Goal: Task Accomplishment & Management: Manage account settings

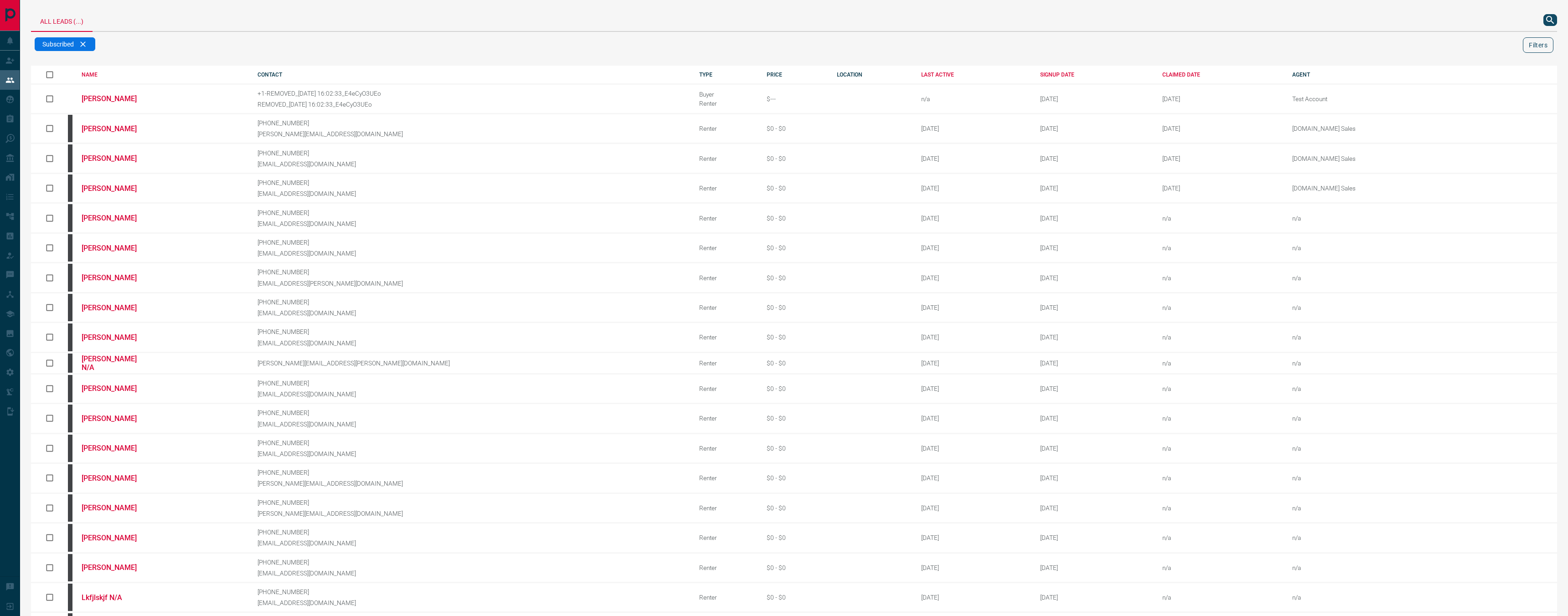
click at [1528, 41] on button "Filters" at bounding box center [1538, 45] width 30 height 16
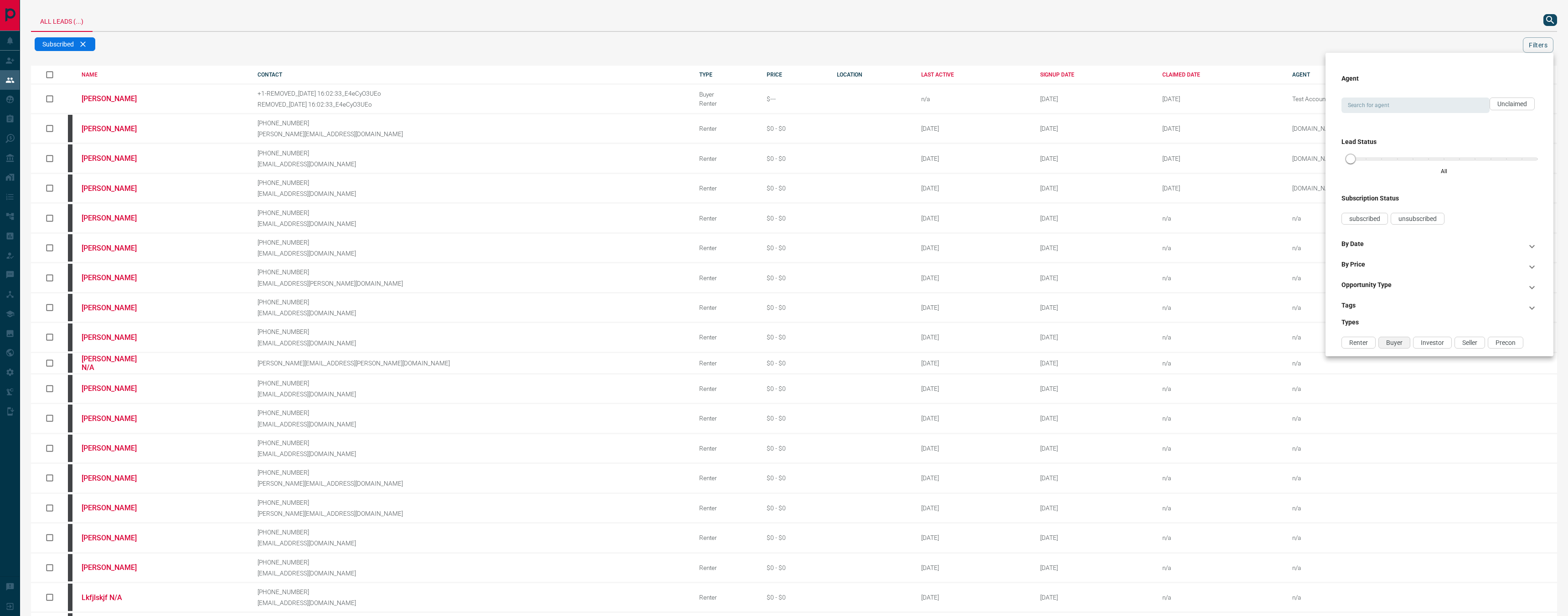
click at [1397, 342] on span "Buyer" at bounding box center [1394, 343] width 17 height 7
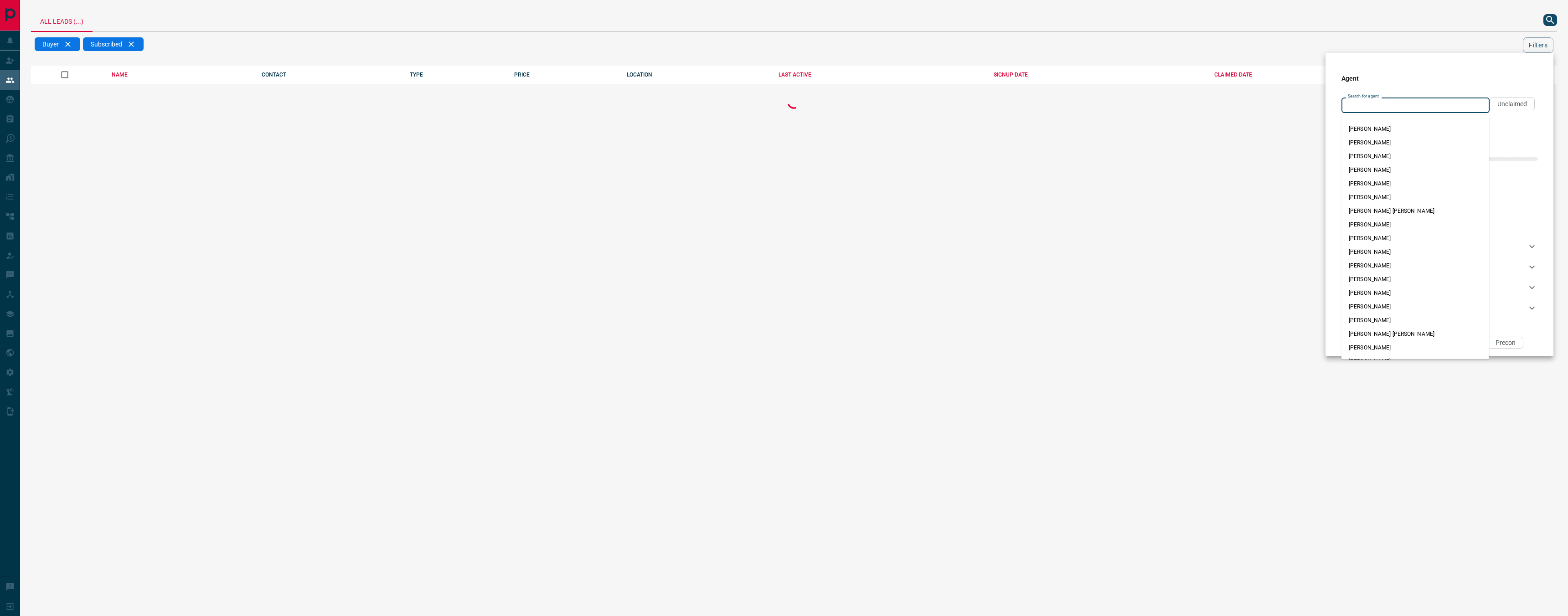
click at [1396, 104] on input "Search for agent" at bounding box center [1414, 105] width 141 height 10
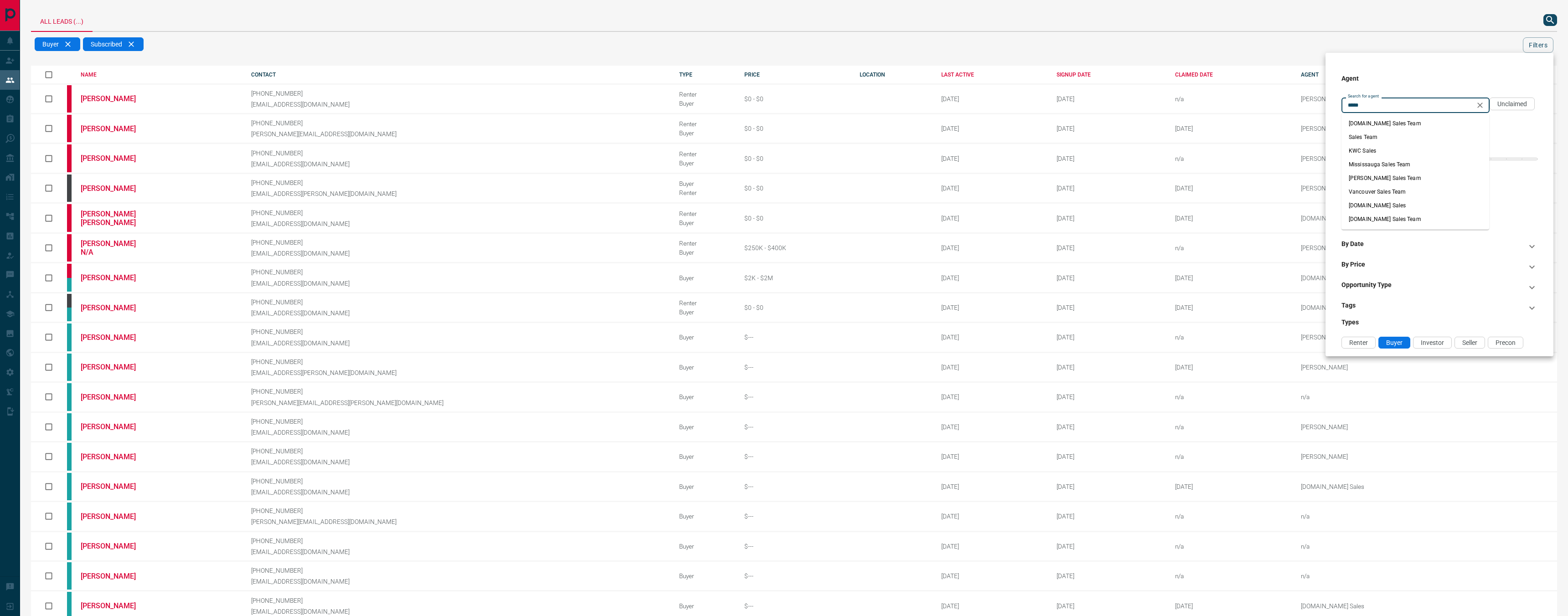
click at [1415, 204] on li "[DOMAIN_NAME] Sales" at bounding box center [1415, 206] width 147 height 14
type input "**********"
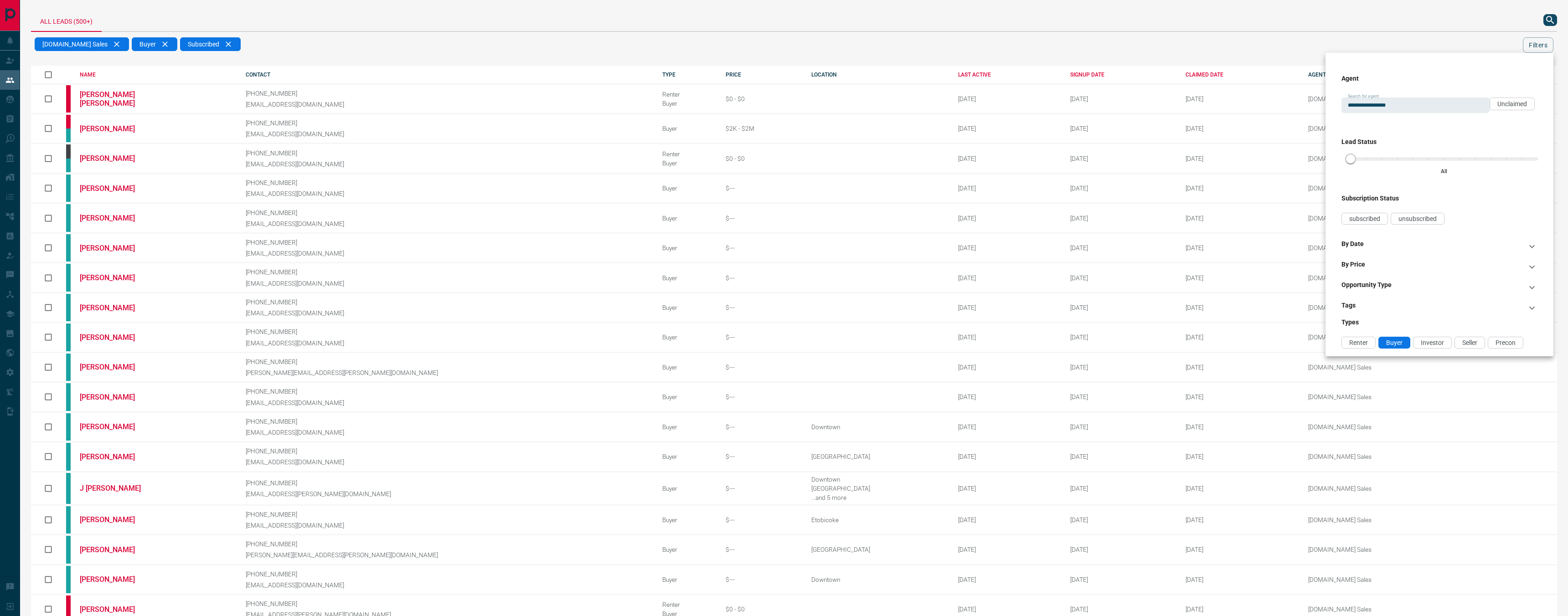
click at [1329, 32] on div at bounding box center [784, 308] width 1568 height 616
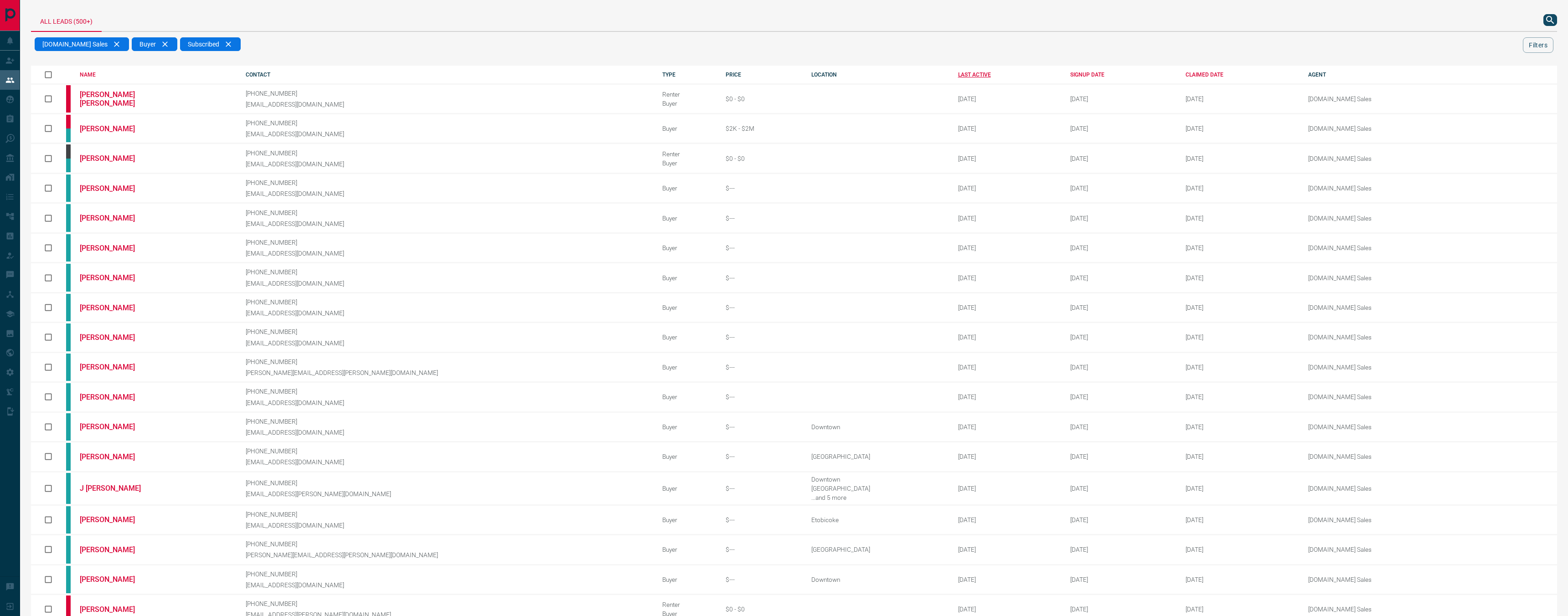
click at [958, 74] on div "LAST ACTIVE" at bounding box center [1007, 75] width 99 height 6
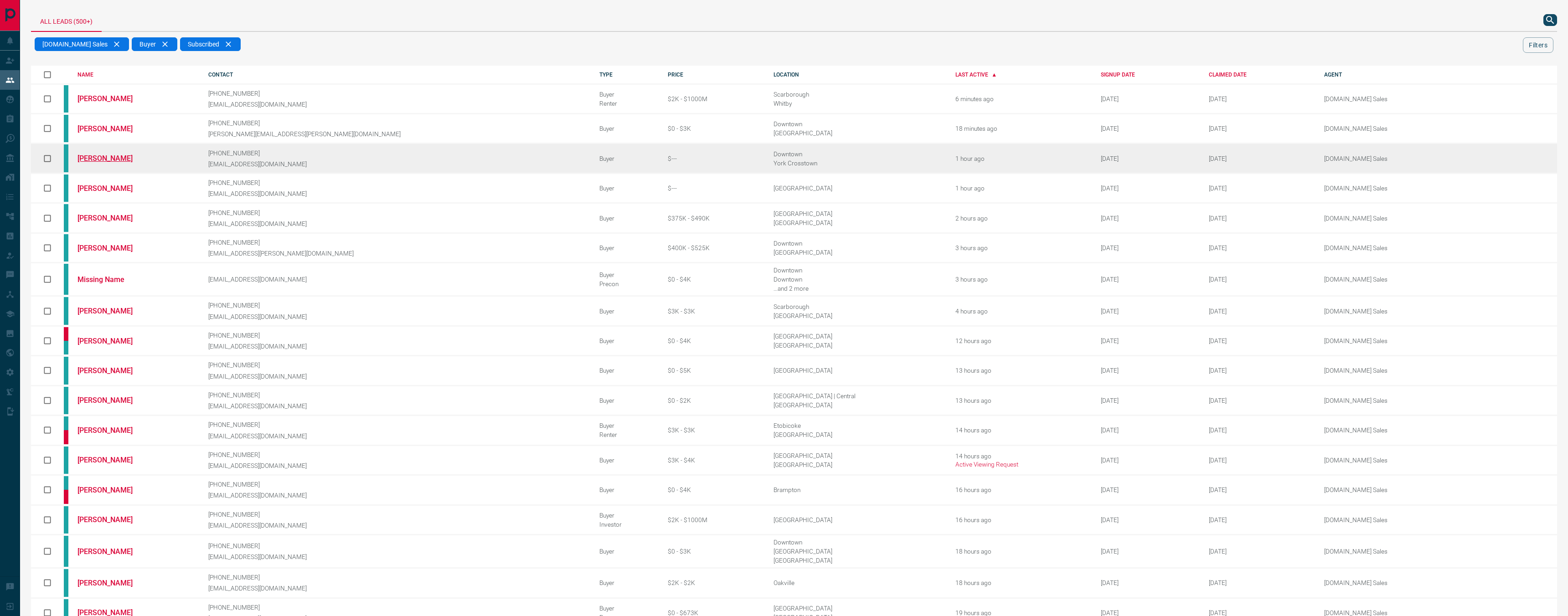
click at [94, 156] on link "[PERSON_NAME]" at bounding box center [112, 158] width 68 height 8
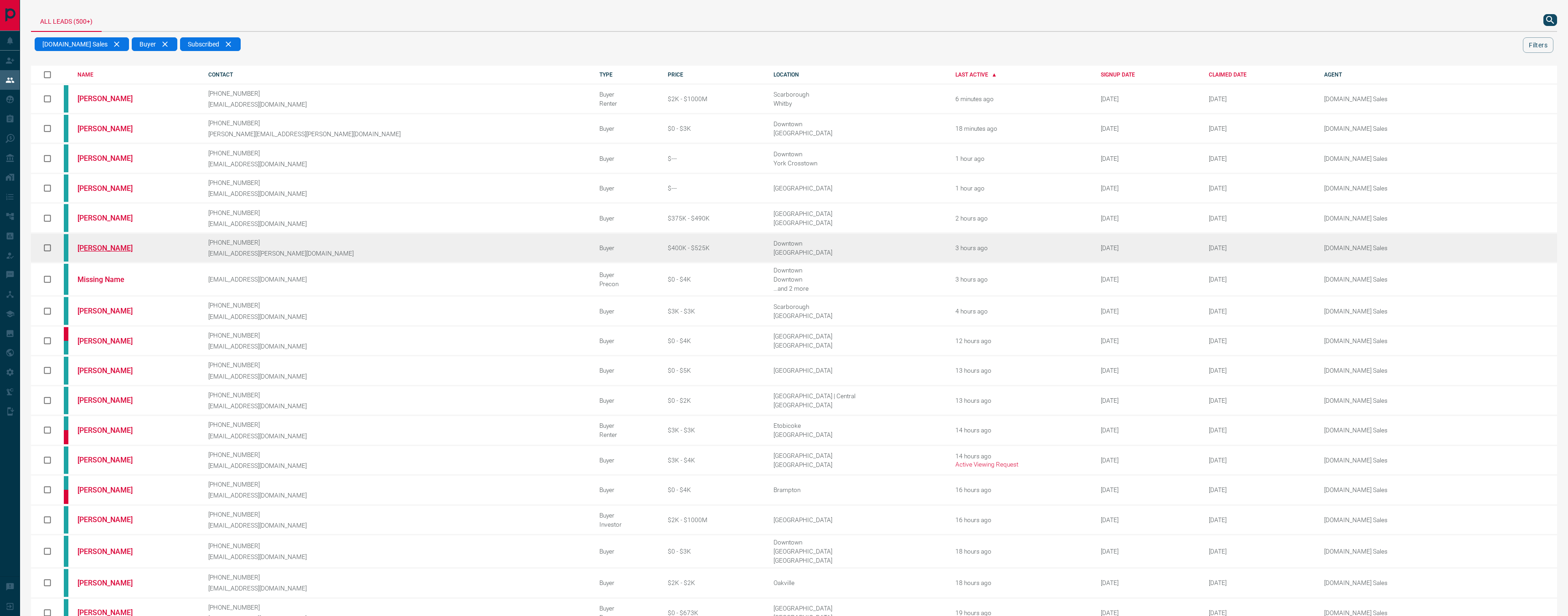
click at [112, 245] on link "[PERSON_NAME]" at bounding box center [112, 248] width 68 height 8
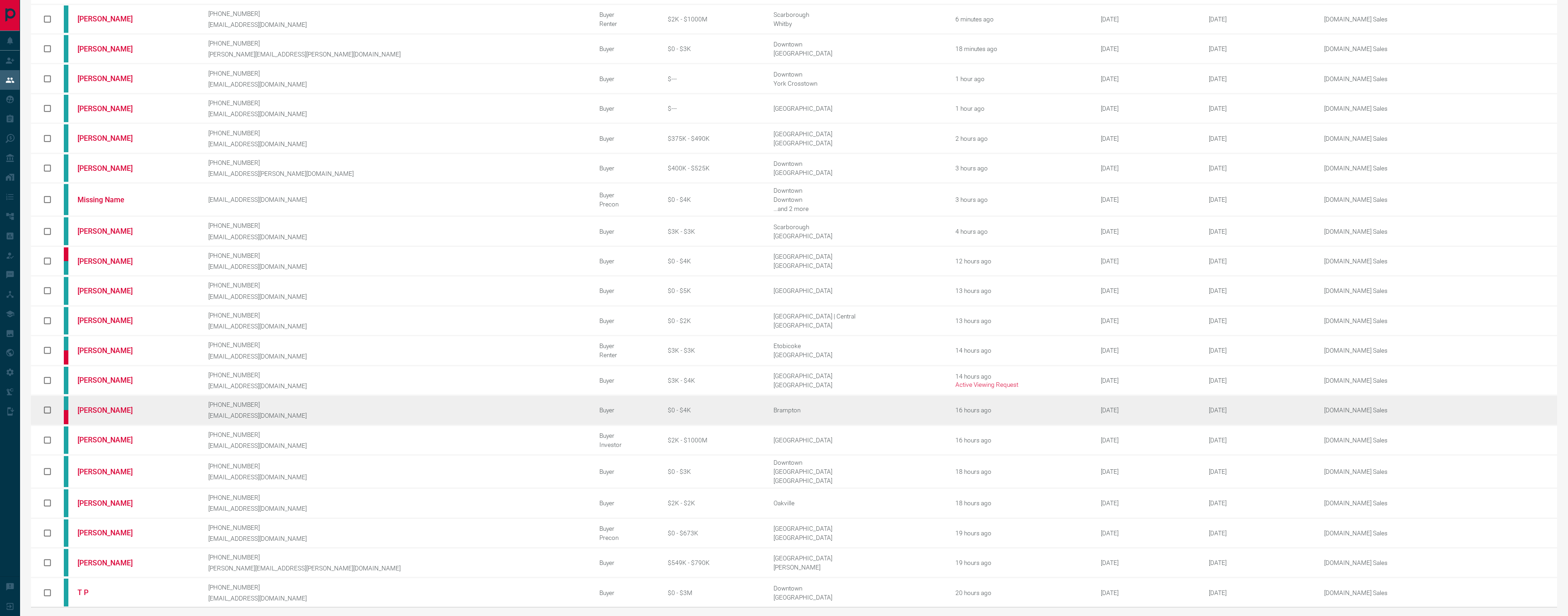
scroll to position [84, 0]
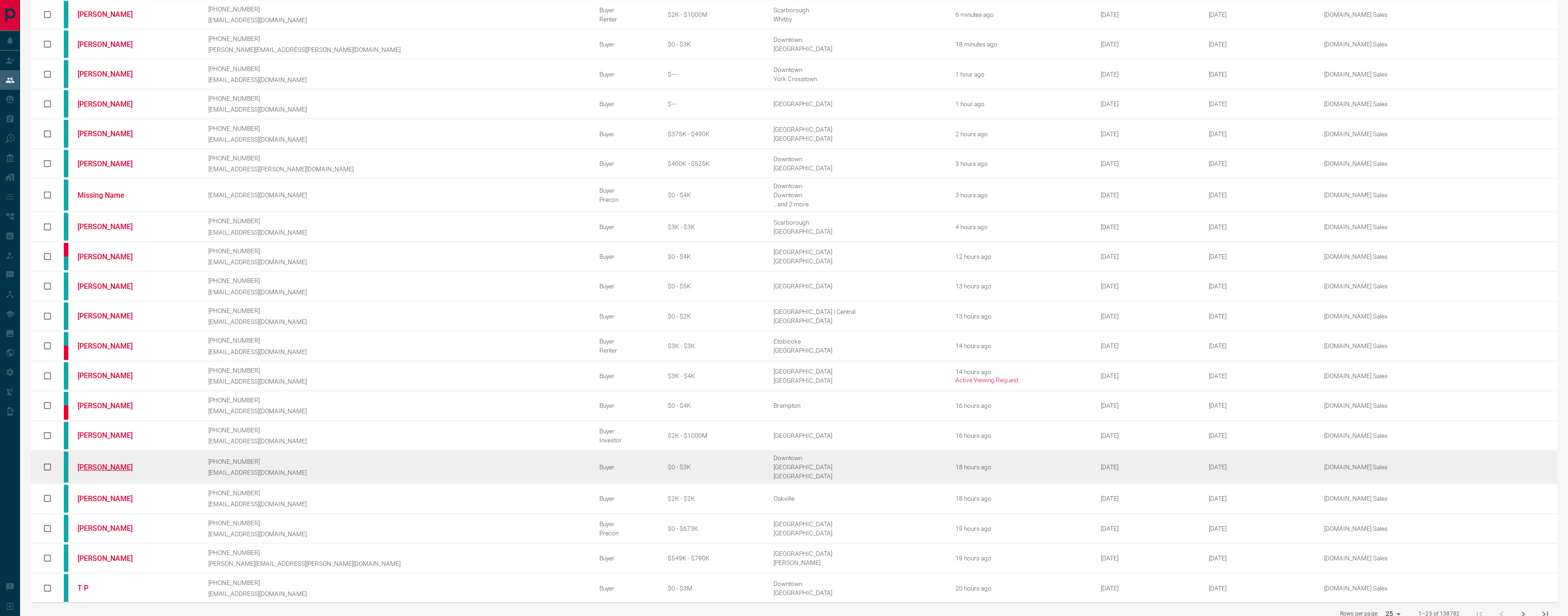
click at [122, 463] on link "[PERSON_NAME]" at bounding box center [112, 467] width 68 height 8
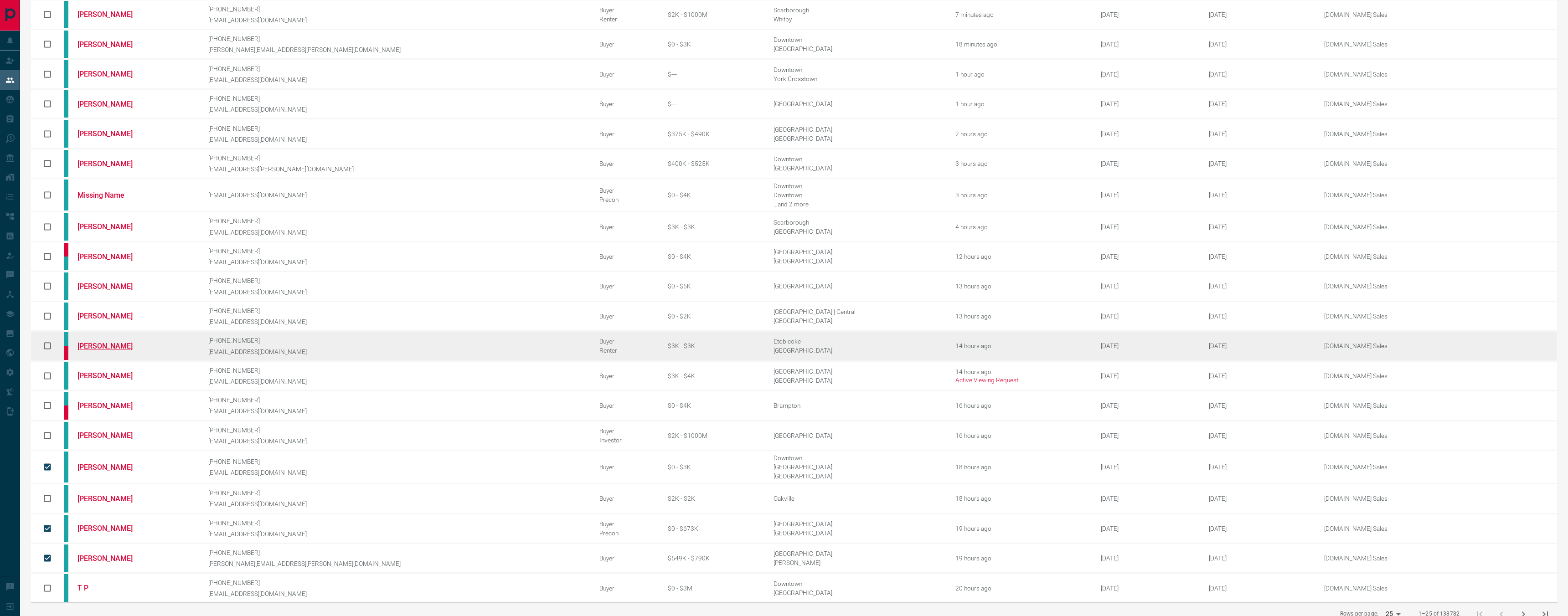
click at [110, 342] on link "[PERSON_NAME]" at bounding box center [112, 346] width 68 height 8
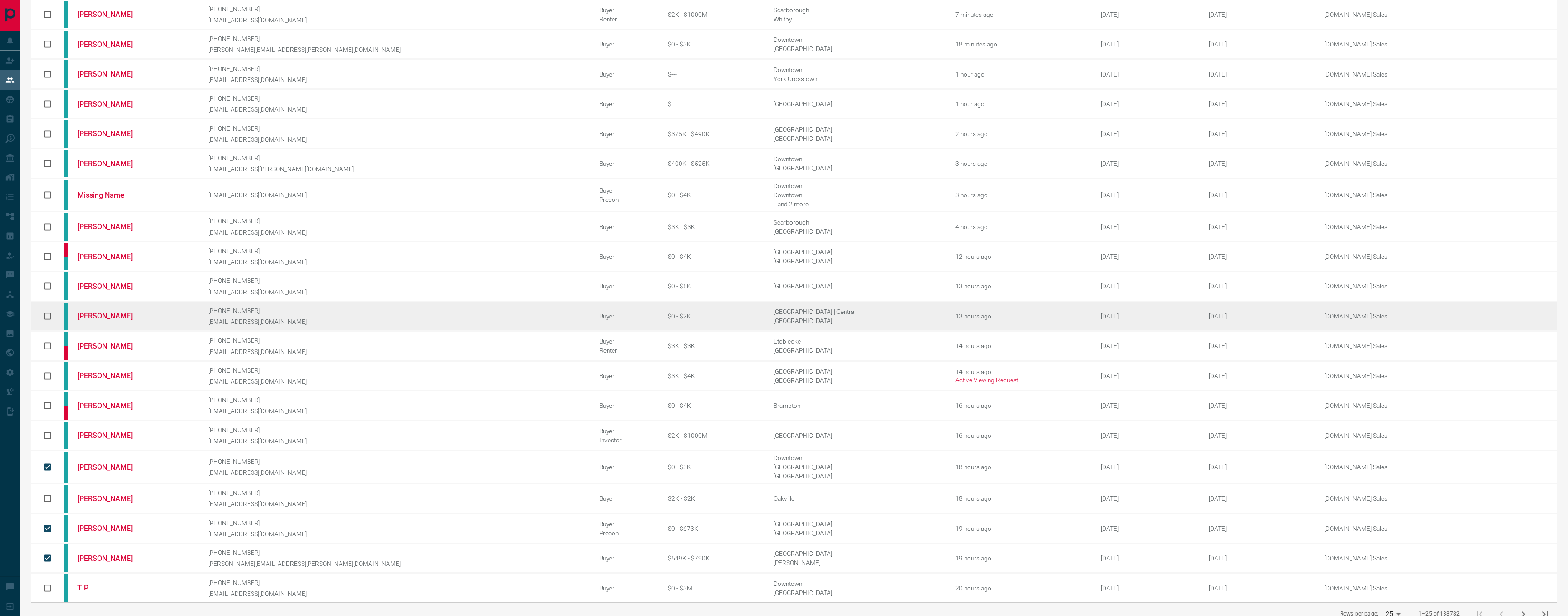
click at [109, 312] on link "[PERSON_NAME]" at bounding box center [112, 315] width 68 height 8
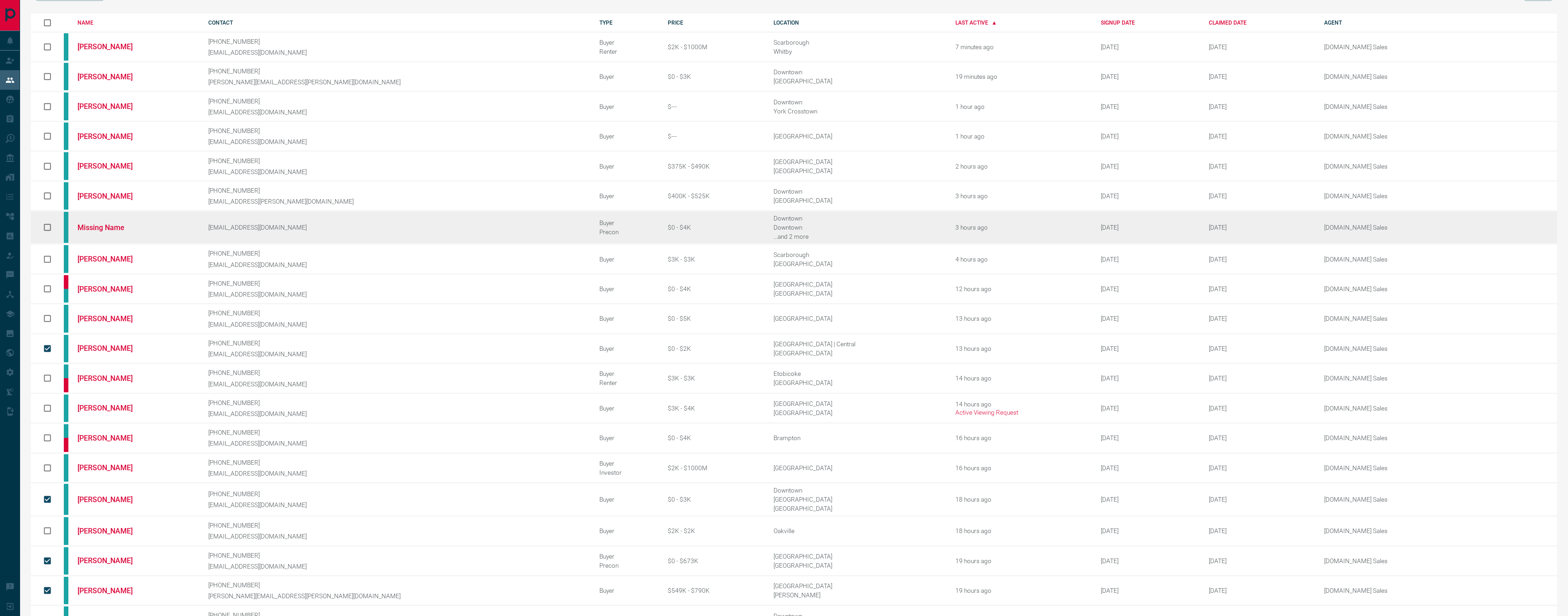
scroll to position [47, 0]
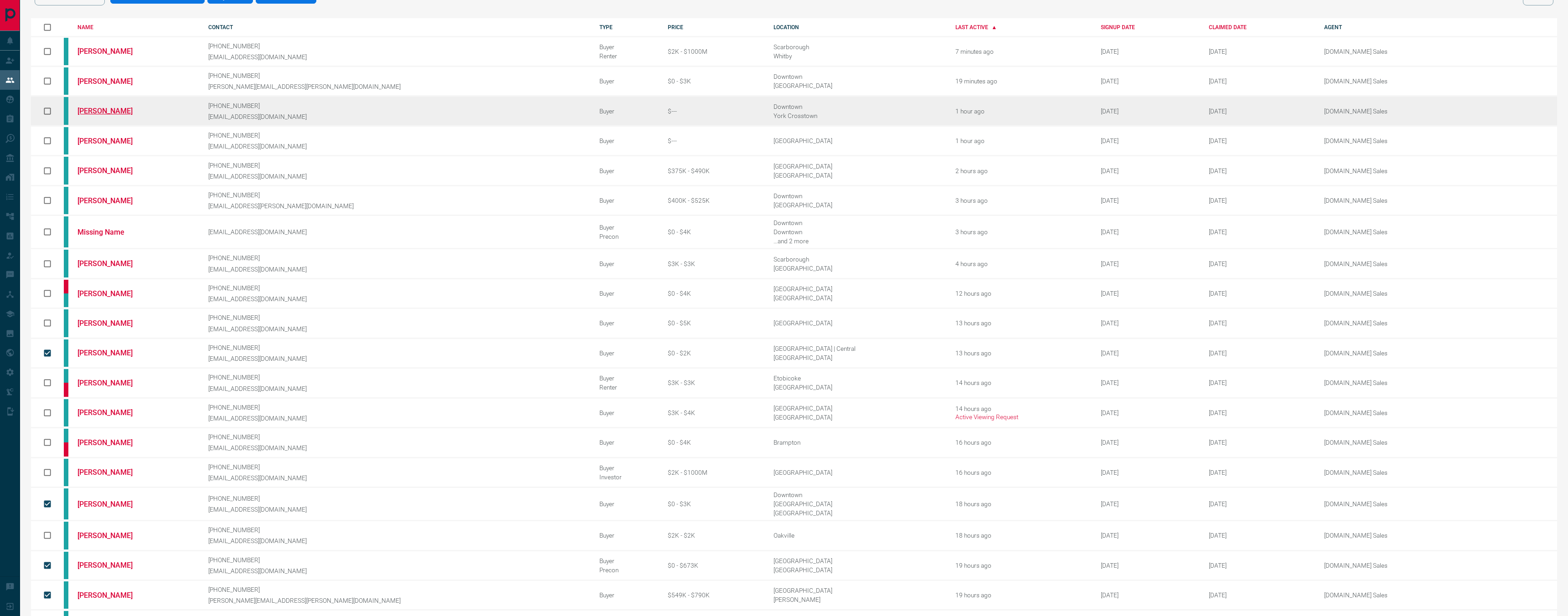
click at [123, 112] on link "[PERSON_NAME]" at bounding box center [112, 111] width 68 height 8
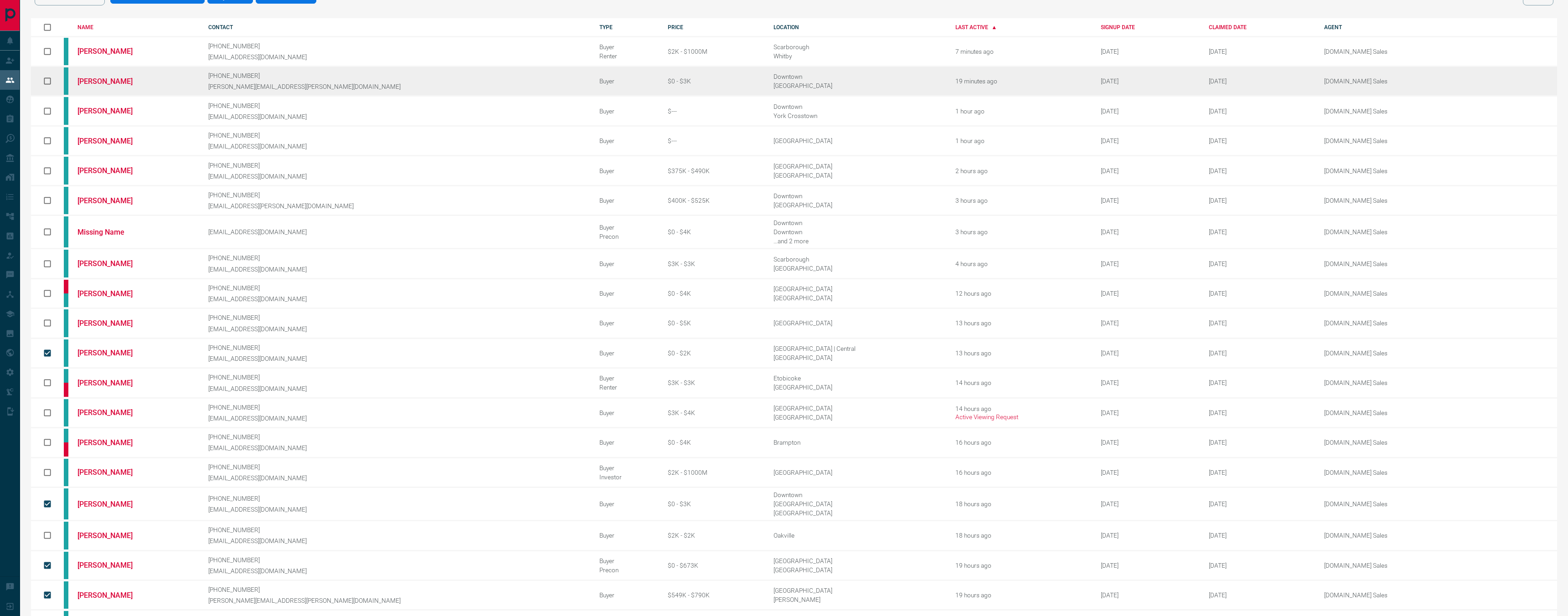
click at [124, 74] on td "[PERSON_NAME]" at bounding box center [129, 81] width 131 height 30
click at [125, 79] on link "[PERSON_NAME]" at bounding box center [112, 81] width 68 height 8
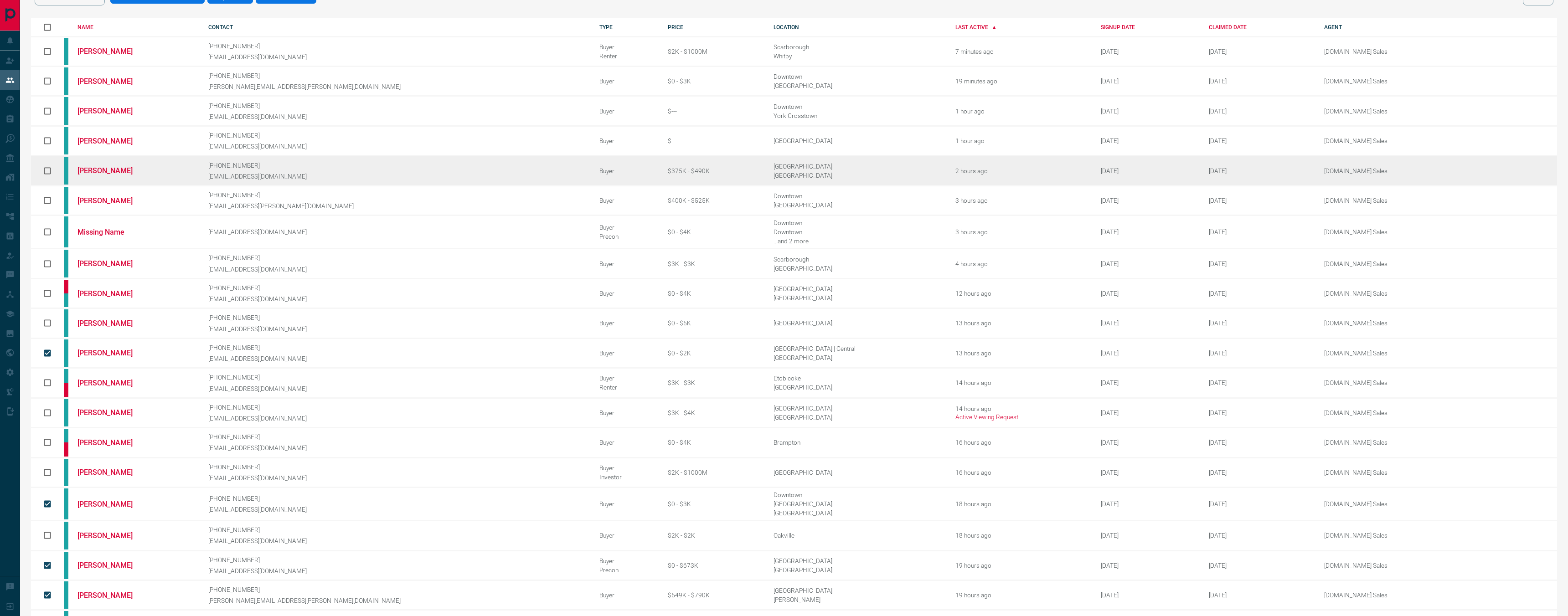
scroll to position [0, 0]
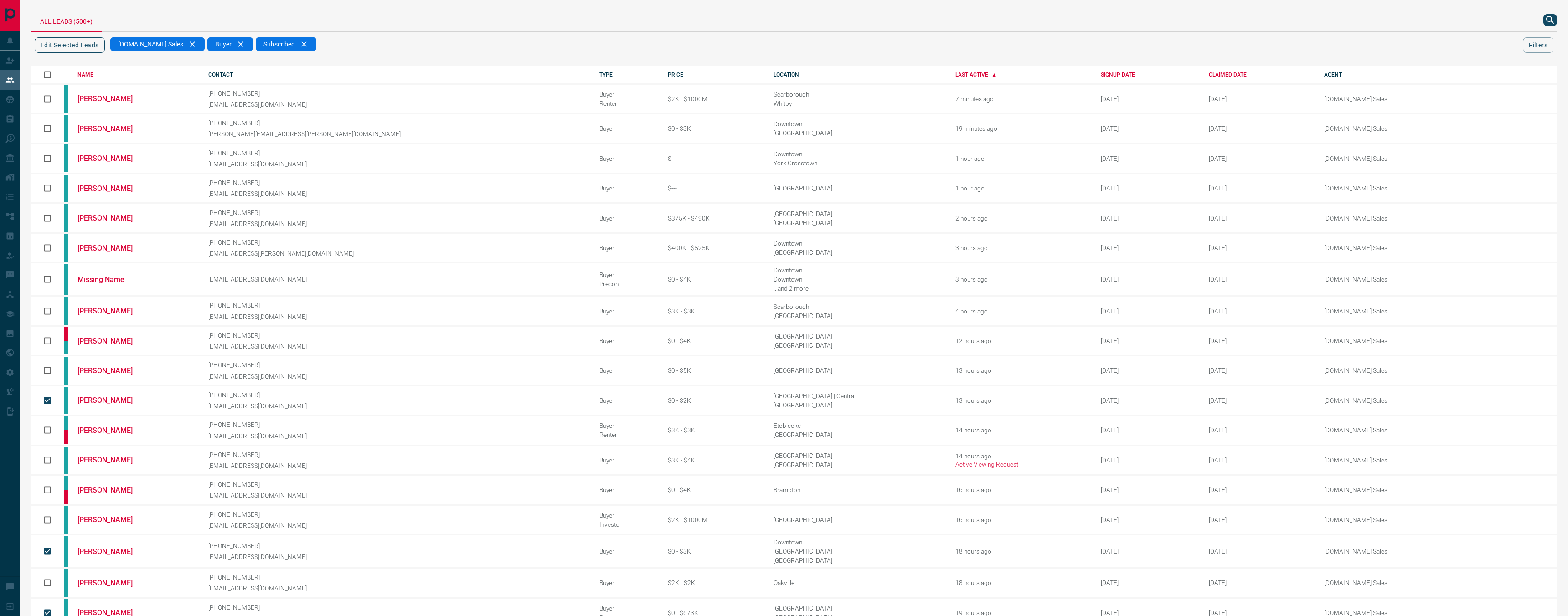
click at [96, 46] on button "Edit Selected Leads" at bounding box center [70, 45] width 70 height 16
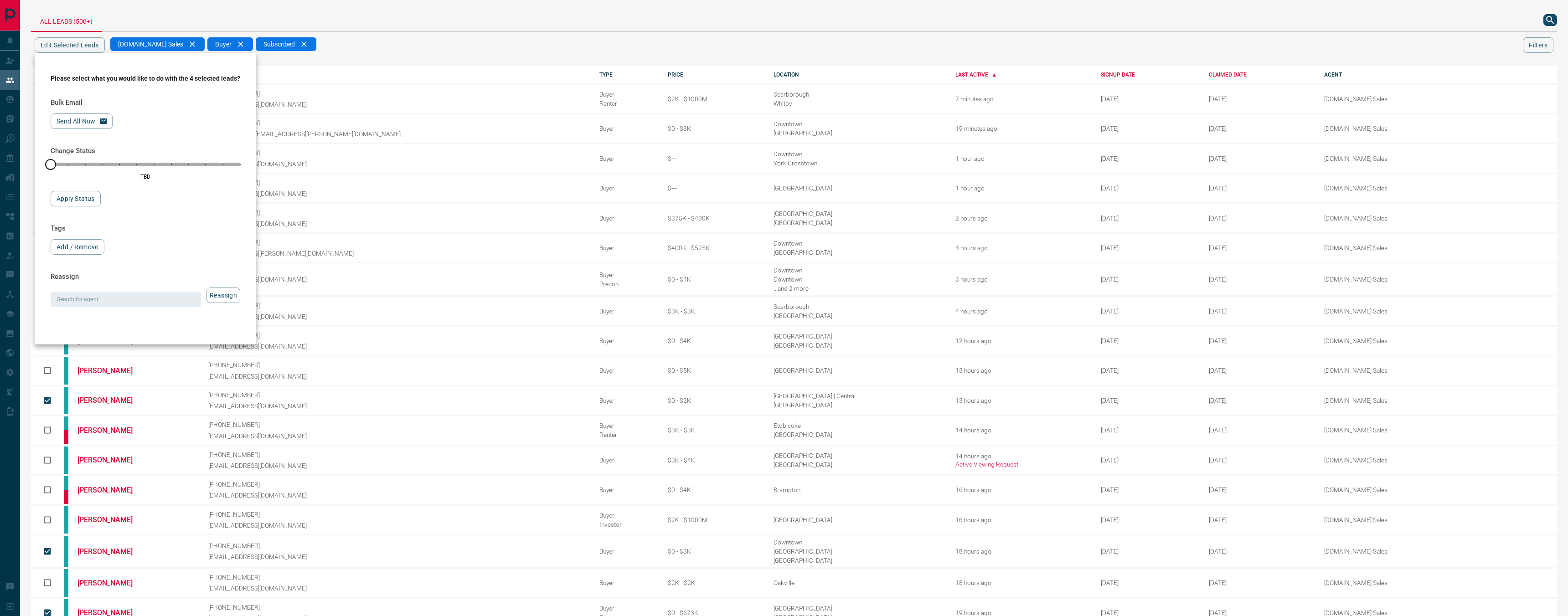
click at [126, 315] on div "Bulk Email Send All Now Change Status TBD Apply Status Tags Add / Remove Reassi…" at bounding box center [146, 209] width 190 height 227
click at [125, 303] on input "Search for agent" at bounding box center [118, 299] width 130 height 10
click at [134, 414] on li "[DOMAIN_NAME] Sales Team" at bounding box center [129, 419] width 157 height 14
type input "**********"
click at [225, 303] on button "Reassign" at bounding box center [223, 295] width 34 height 16
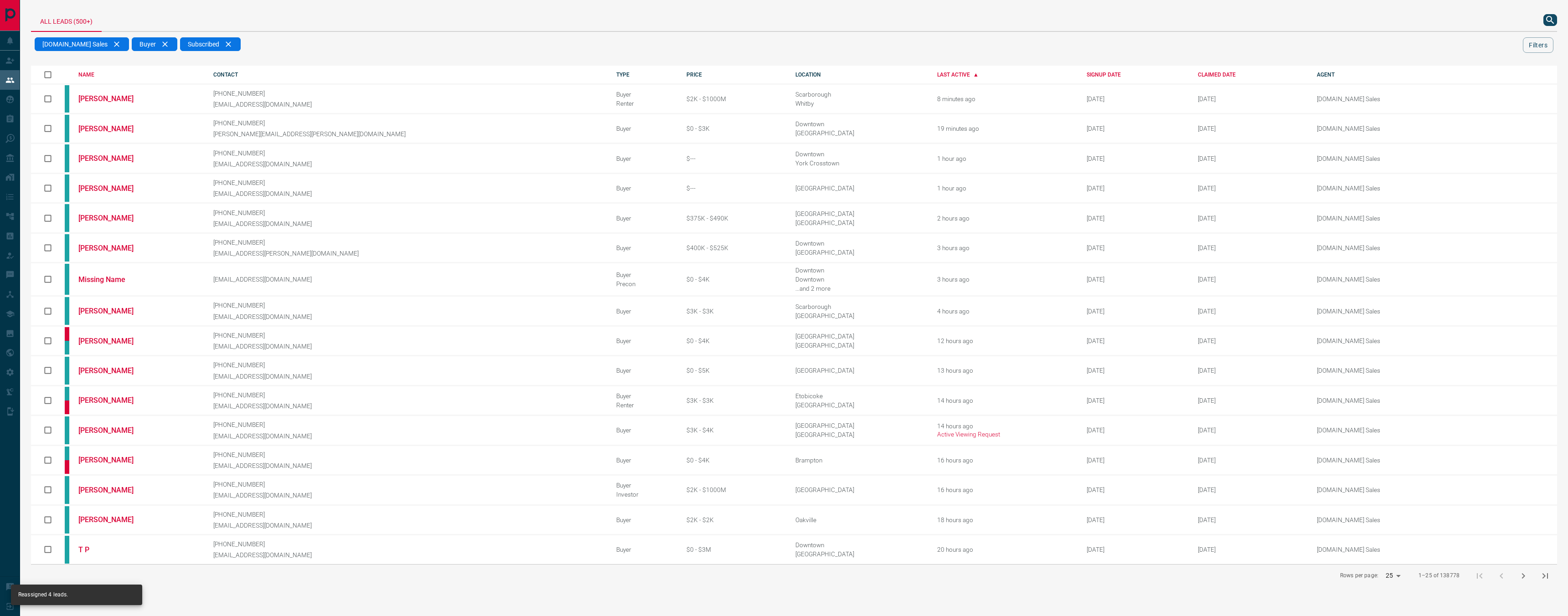
click at [1522, 571] on icon "next page" at bounding box center [1523, 576] width 11 height 11
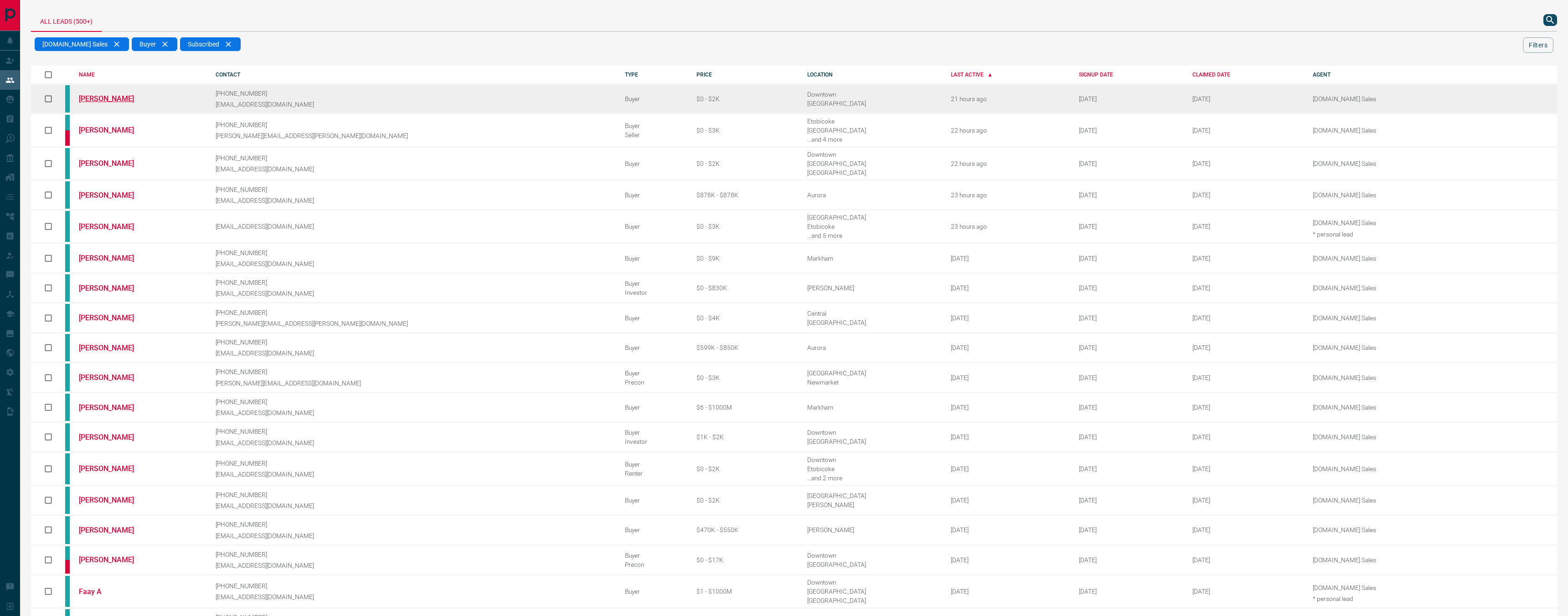
click at [111, 98] on link "[PERSON_NAME]" at bounding box center [113, 98] width 68 height 8
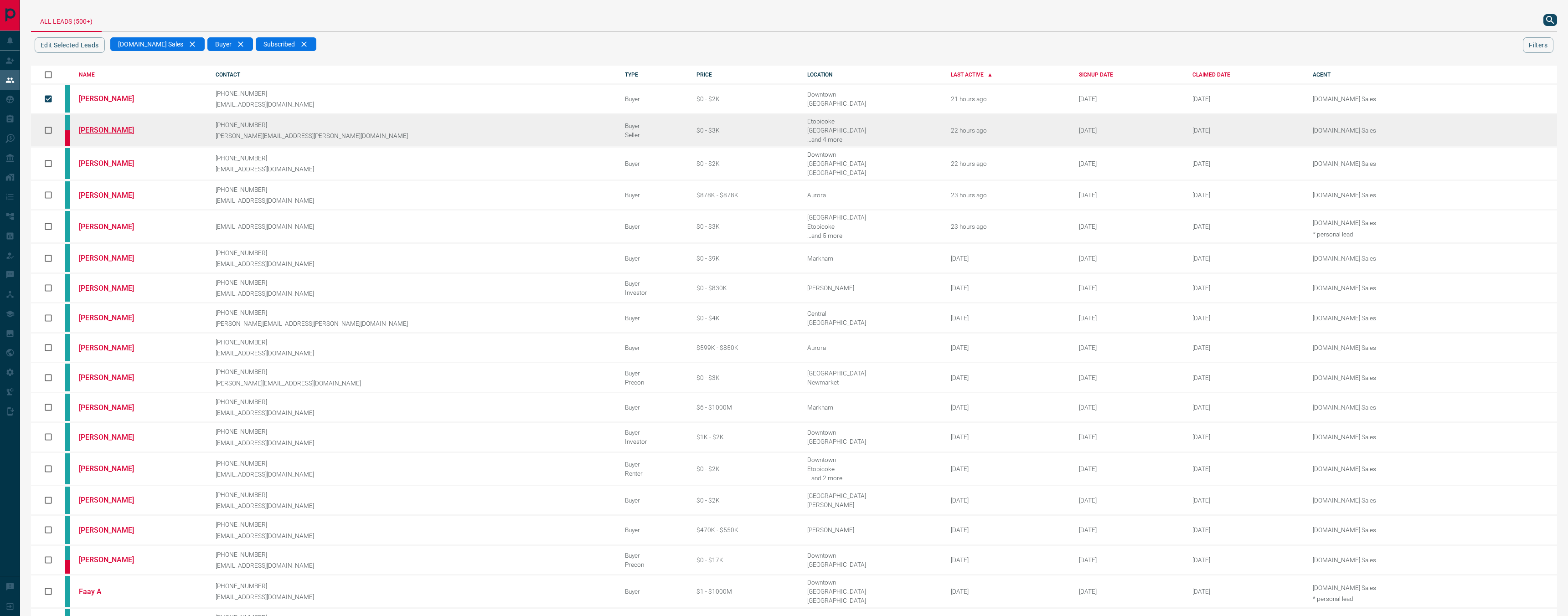
click at [95, 132] on link "[PERSON_NAME]" at bounding box center [113, 129] width 68 height 8
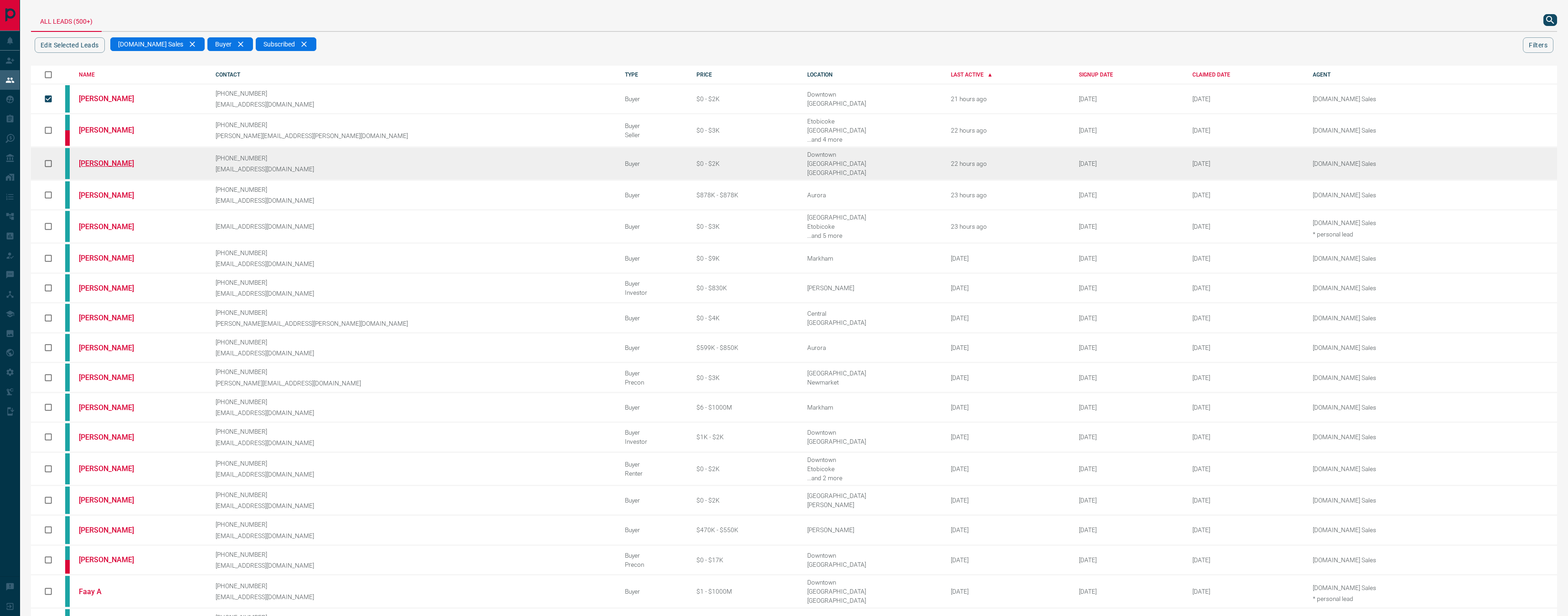
click at [108, 160] on link "[PERSON_NAME]" at bounding box center [113, 163] width 68 height 8
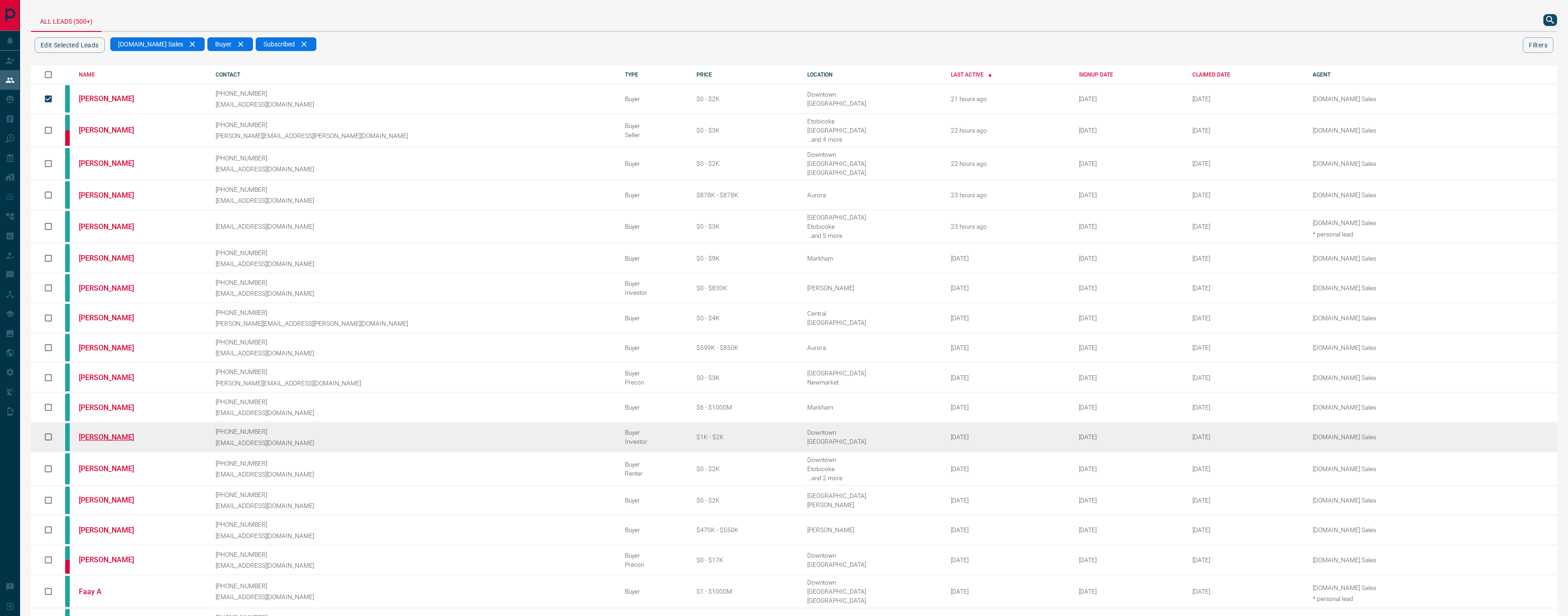
click at [115, 433] on link "[PERSON_NAME]" at bounding box center [113, 437] width 68 height 8
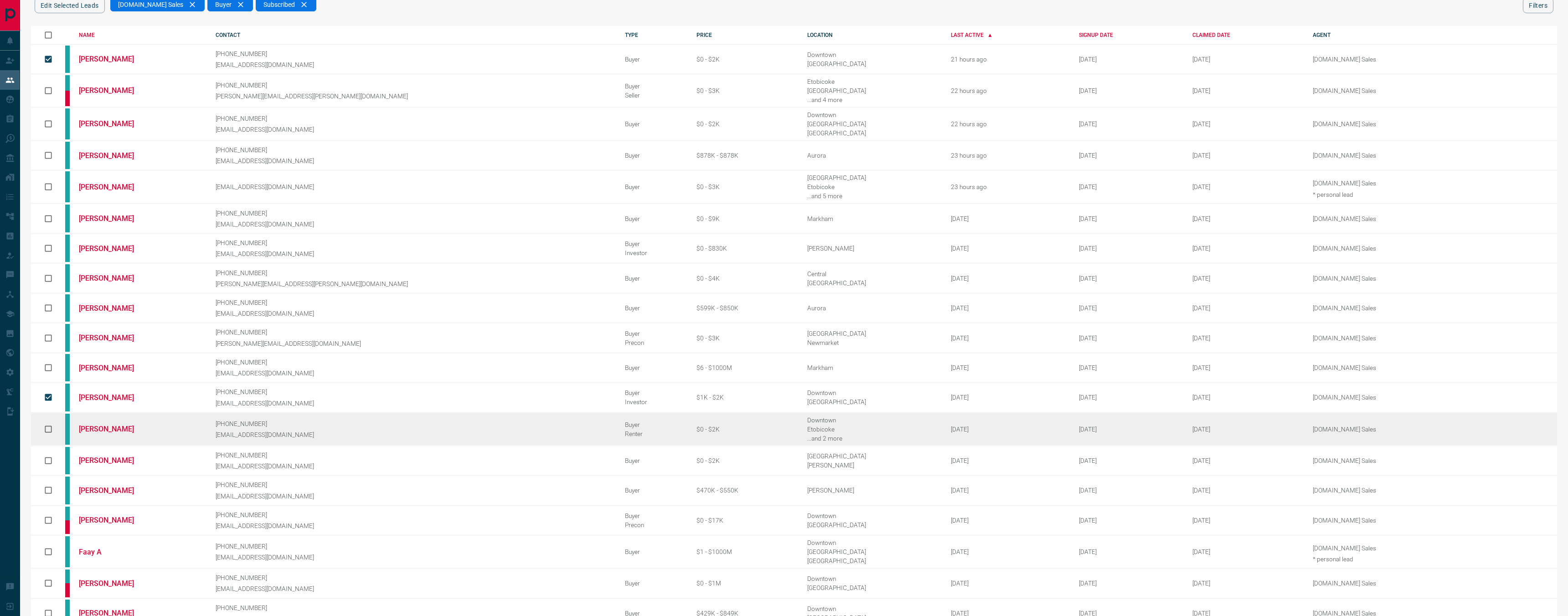
scroll to position [52, 0]
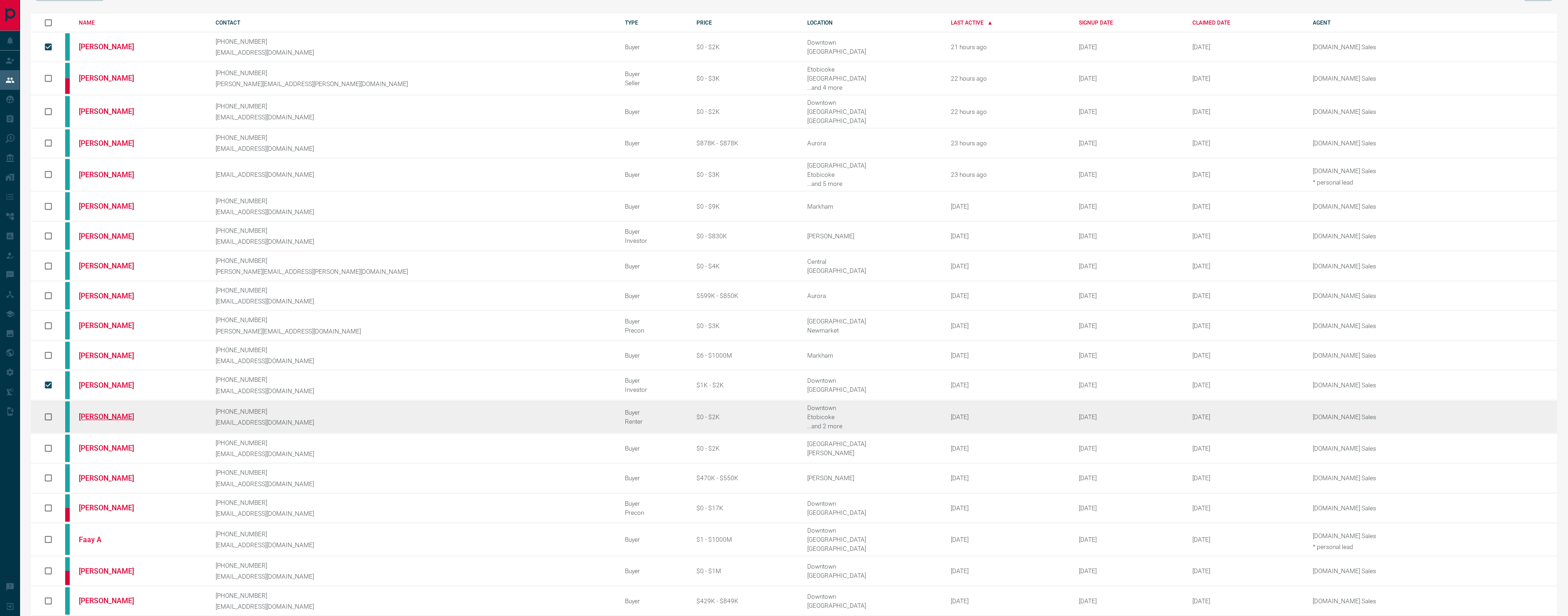
click at [129, 412] on link "[PERSON_NAME]" at bounding box center [113, 416] width 68 height 8
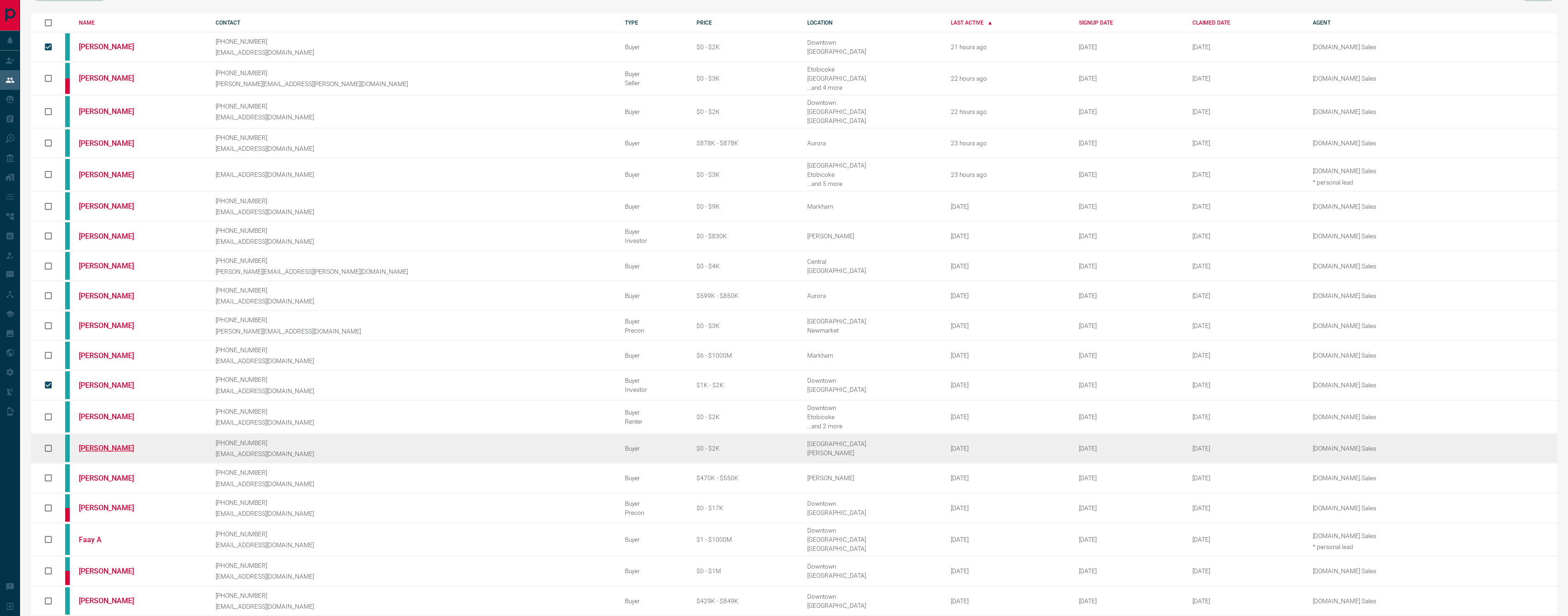
click at [125, 444] on link "[PERSON_NAME]" at bounding box center [113, 448] width 68 height 8
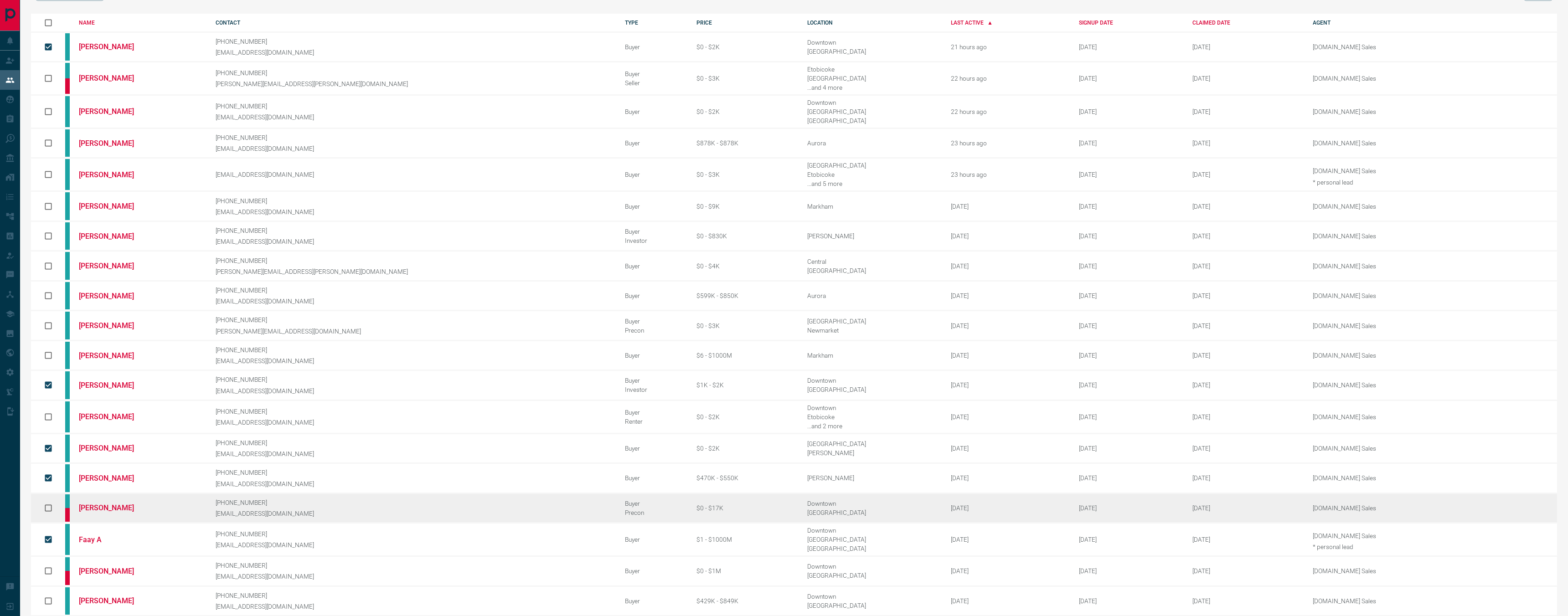
click at [95, 493] on td "[PERSON_NAME]" at bounding box center [134, 508] width 136 height 30
click at [98, 503] on link "[PERSON_NAME]" at bounding box center [113, 507] width 68 height 8
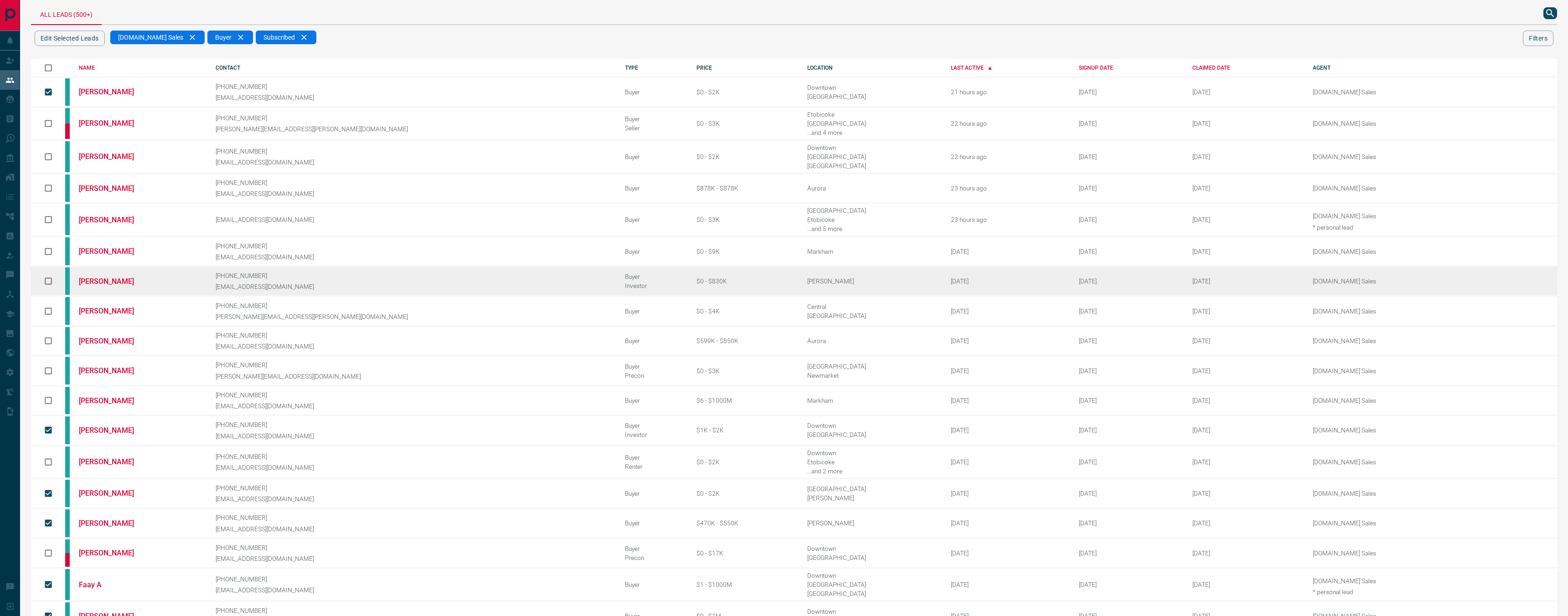
scroll to position [4, 0]
click at [64, 278] on td at bounding box center [48, 284] width 34 height 30
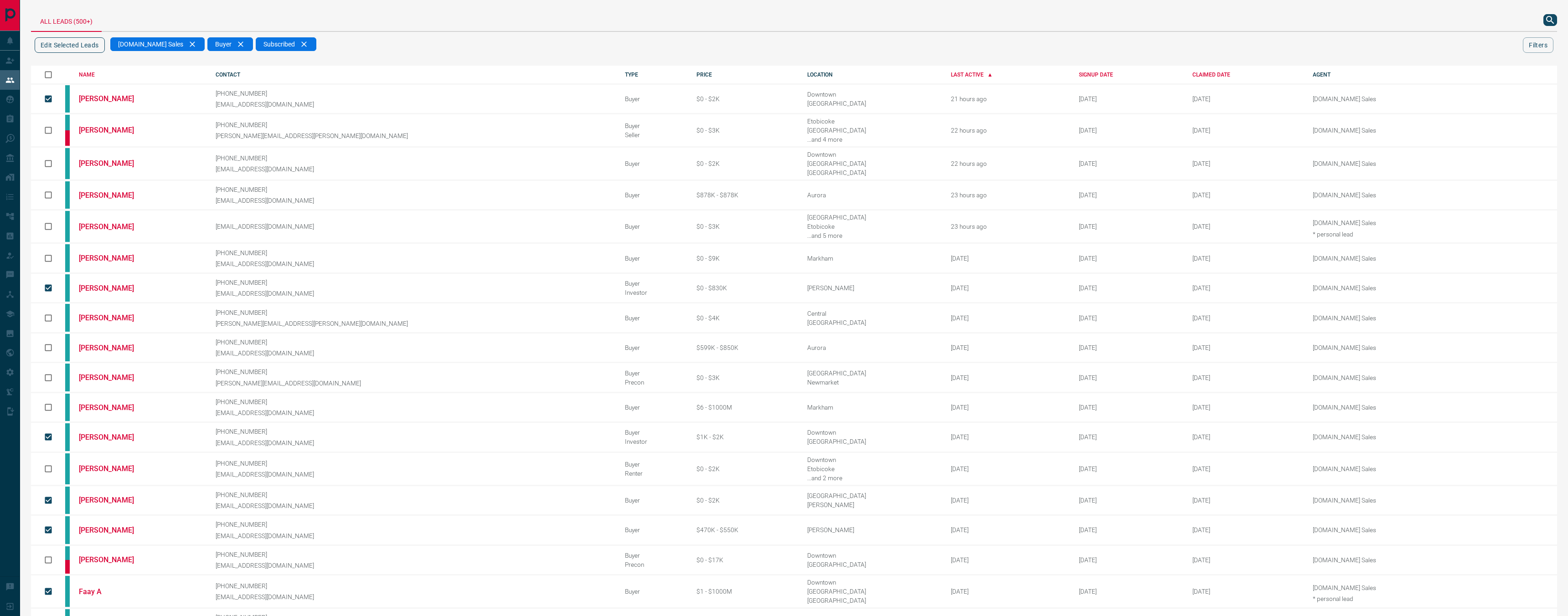
drag, startPoint x: 737, startPoint y: 243, endPoint x: 86, endPoint y: 49, distance: 679.3
click at [86, 49] on button "Edit Selected Leads" at bounding box center [70, 45] width 70 height 16
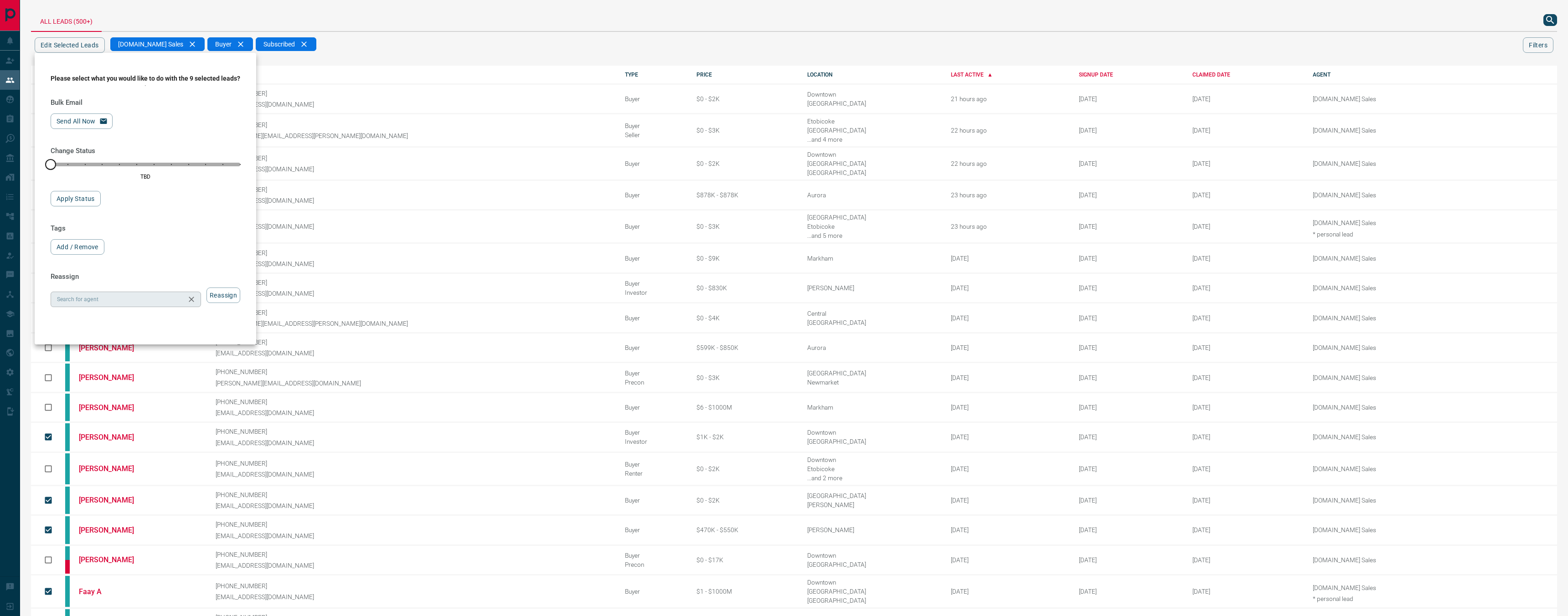
drag, startPoint x: 86, startPoint y: 49, endPoint x: 174, endPoint y: 299, distance: 265.0
click at [174, 299] on div "Search for agent" at bounding box center [125, 299] width 150 height 16
click at [160, 422] on li "[DOMAIN_NAME] Sales Team" at bounding box center [129, 419] width 157 height 14
type input "**********"
click at [237, 303] on button "Reassign" at bounding box center [223, 295] width 34 height 16
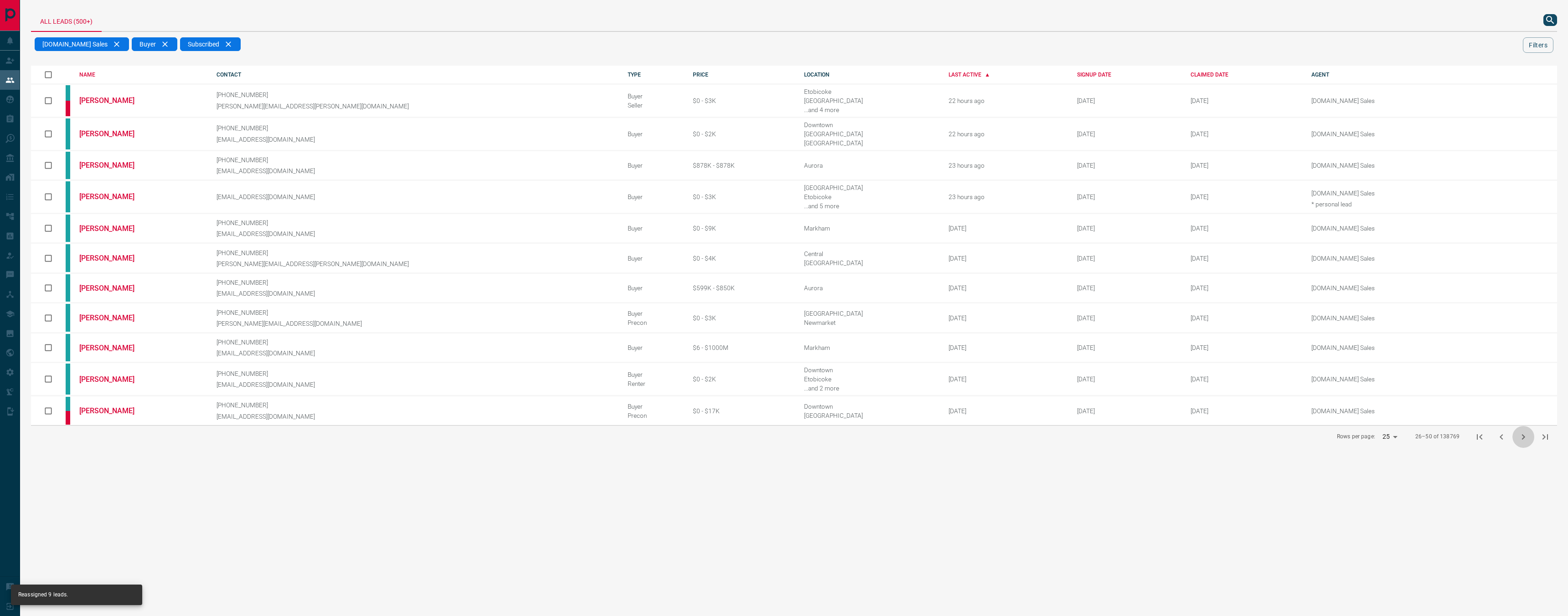
drag, startPoint x: 174, startPoint y: 299, endPoint x: 1516, endPoint y: 431, distance: 1348.5
click at [1516, 431] on button "next page" at bounding box center [1523, 437] width 22 height 22
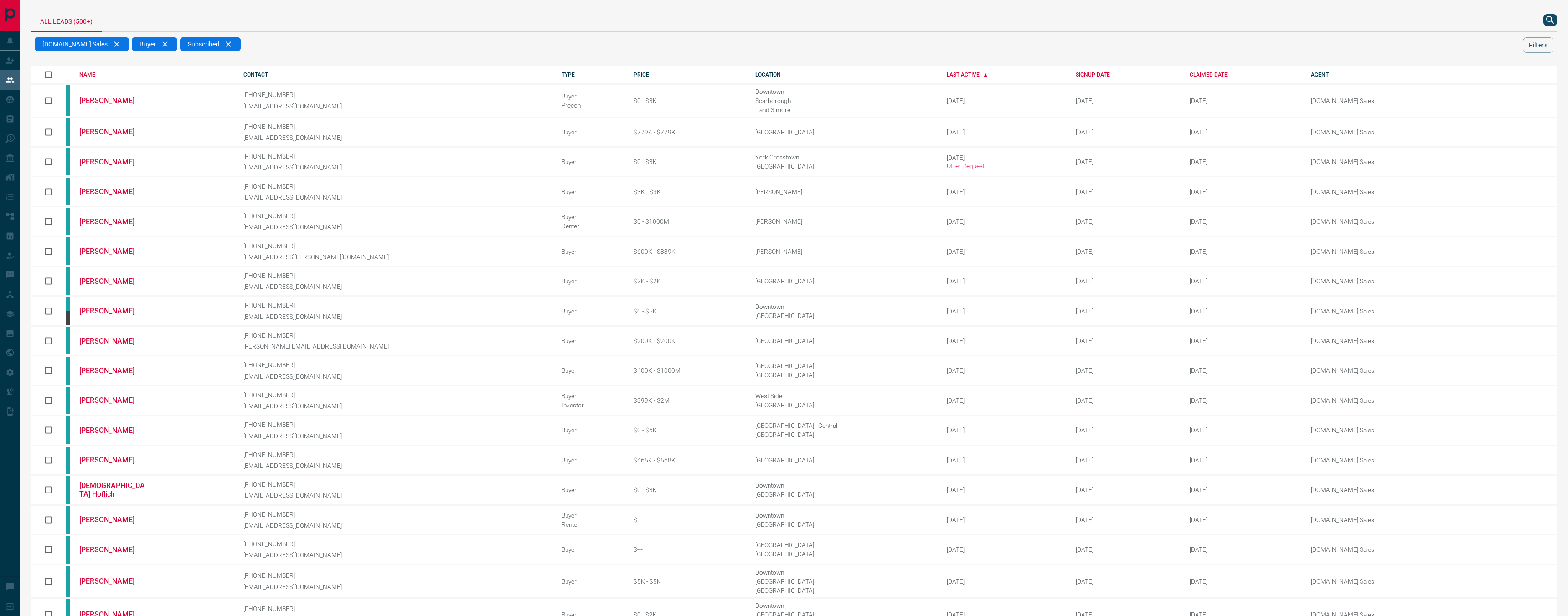
click at [124, 107] on td "[PERSON_NAME]" at bounding box center [147, 101] width 164 height 33
click at [111, 99] on link "[PERSON_NAME]" at bounding box center [113, 100] width 68 height 8
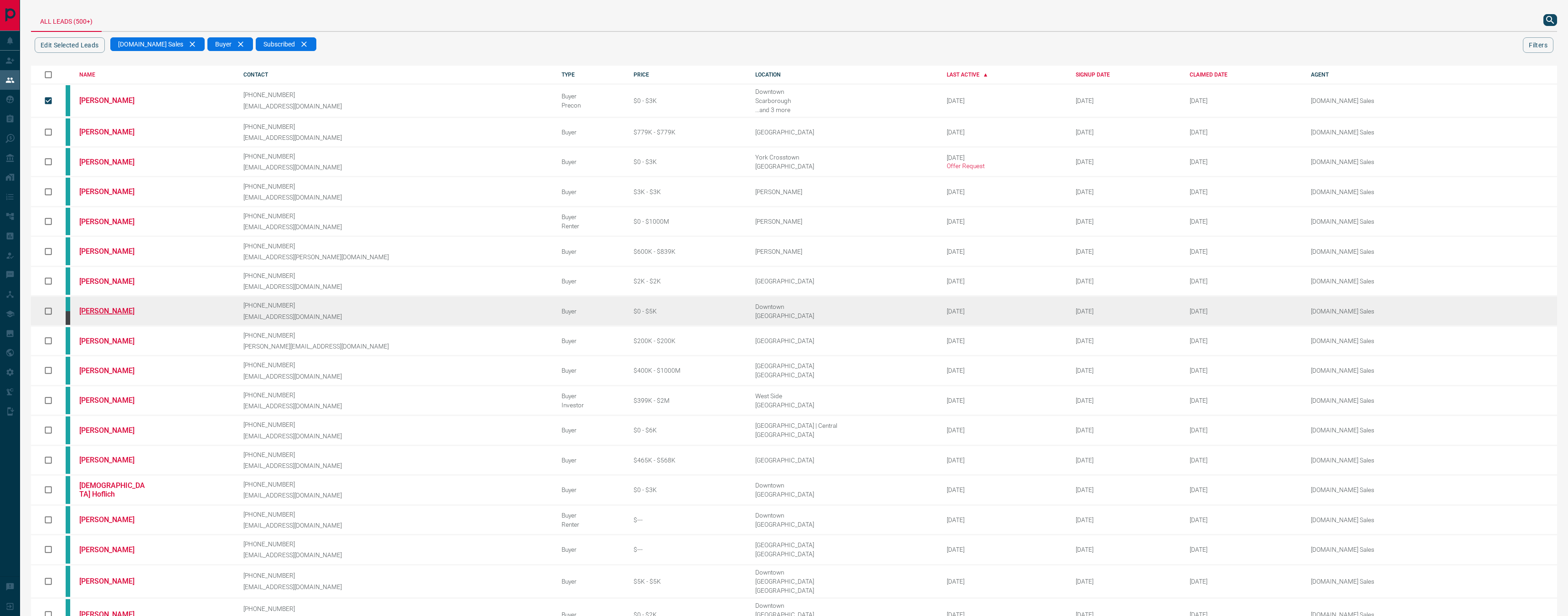
click at [110, 307] on link "[PERSON_NAME]" at bounding box center [113, 311] width 68 height 8
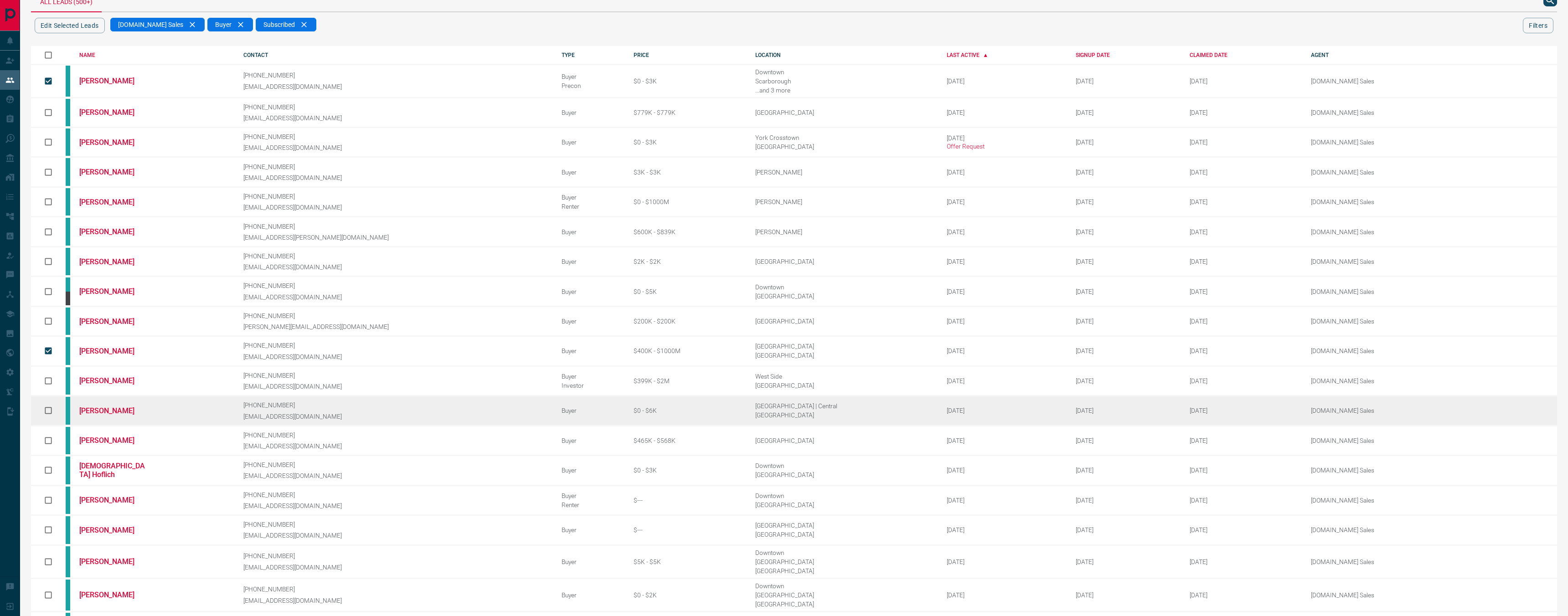
scroll to position [20, 0]
click at [101, 407] on link "[PERSON_NAME]" at bounding box center [113, 410] width 68 height 8
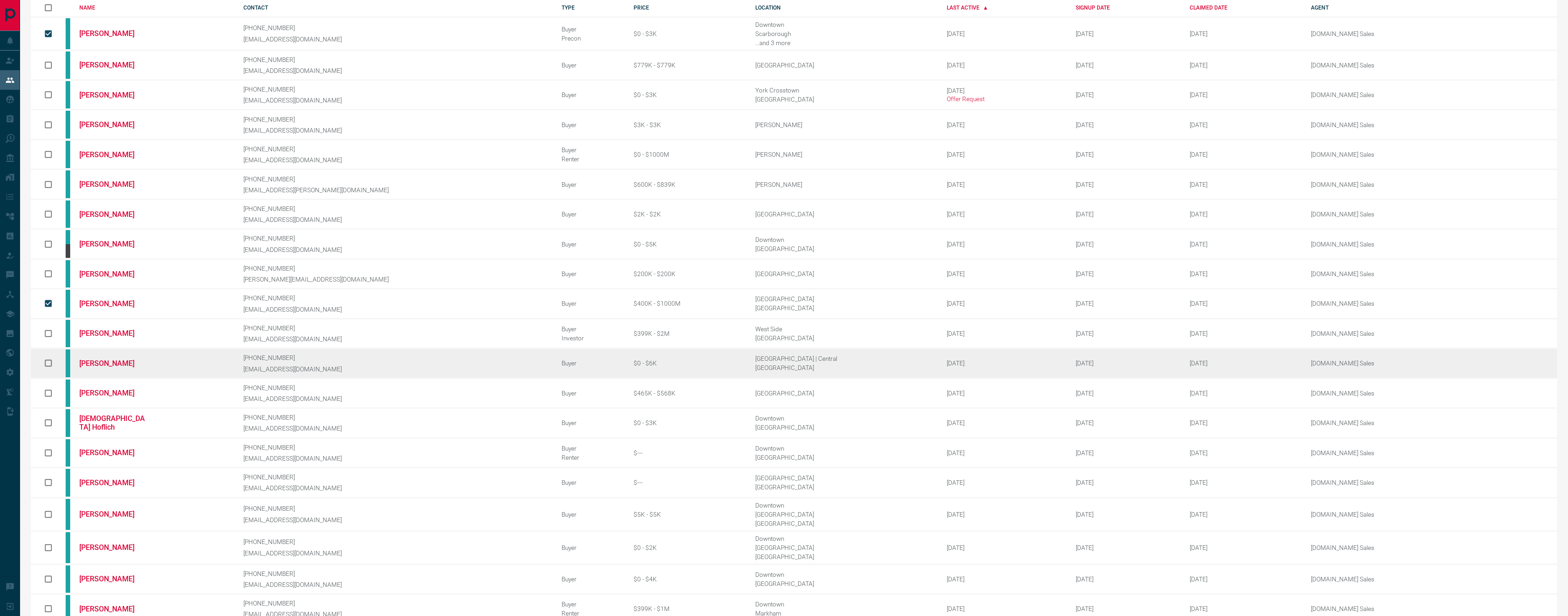
scroll to position [72, 0]
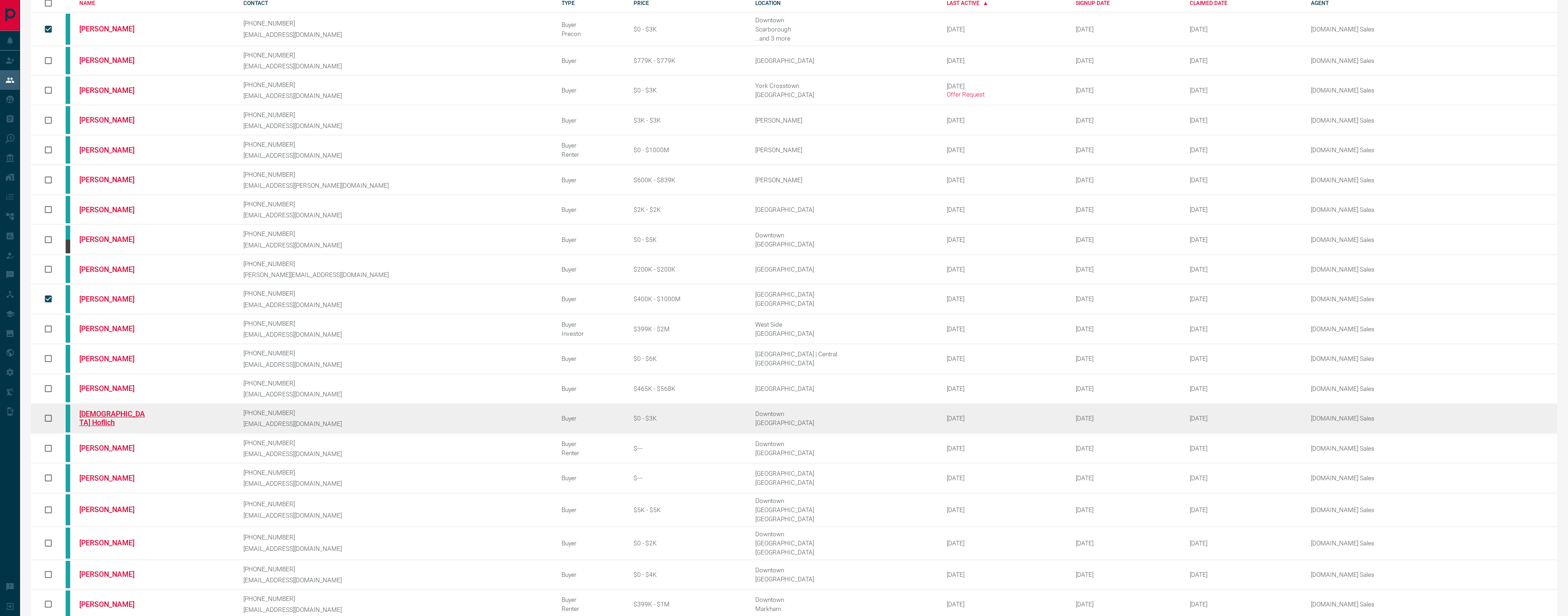
click at [112, 409] on link "[DEMOGRAPHIC_DATA] Hoflich" at bounding box center [113, 418] width 68 height 18
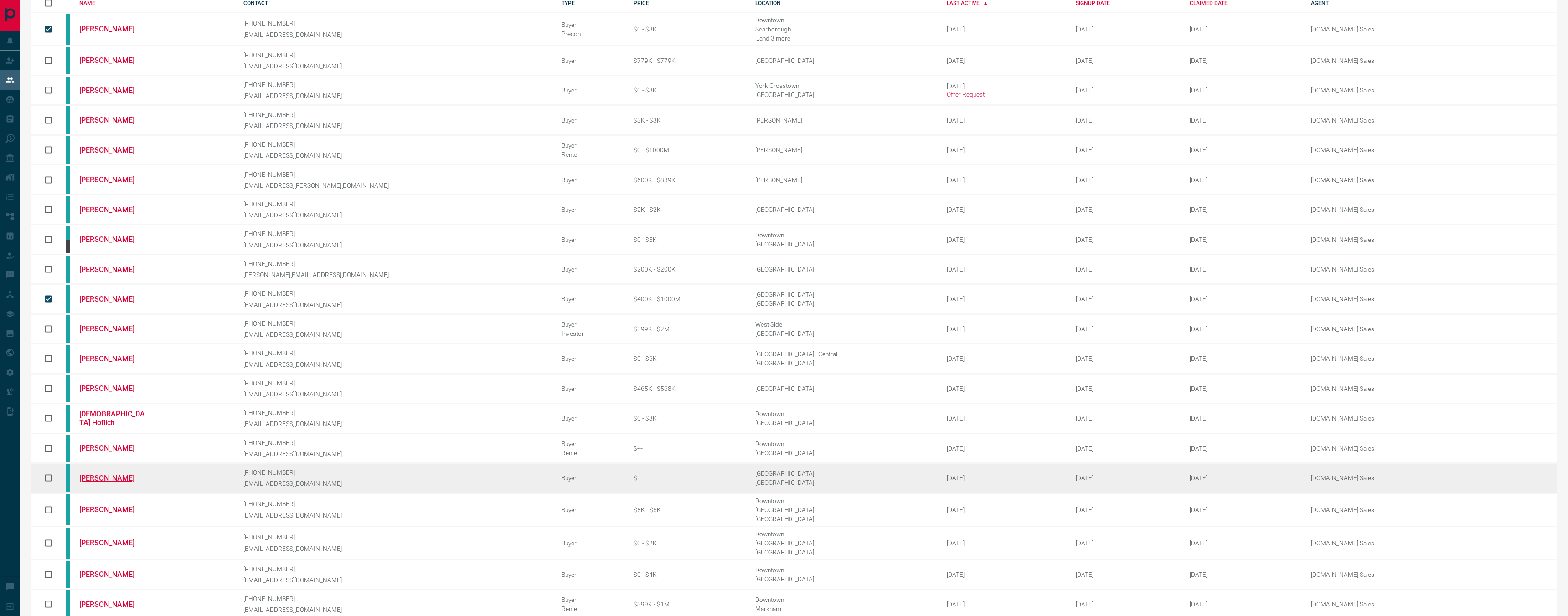
click at [119, 474] on link "[PERSON_NAME]" at bounding box center [113, 478] width 68 height 8
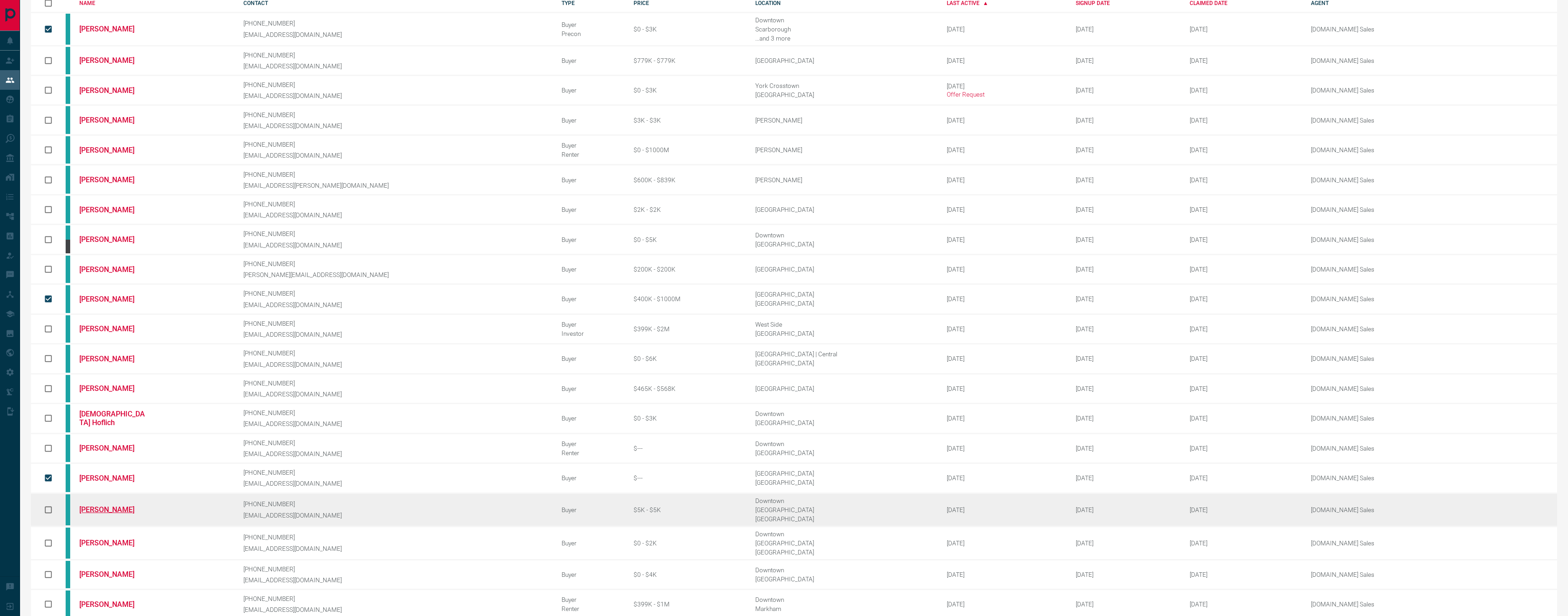
click at [110, 505] on link "[PERSON_NAME]" at bounding box center [113, 509] width 68 height 8
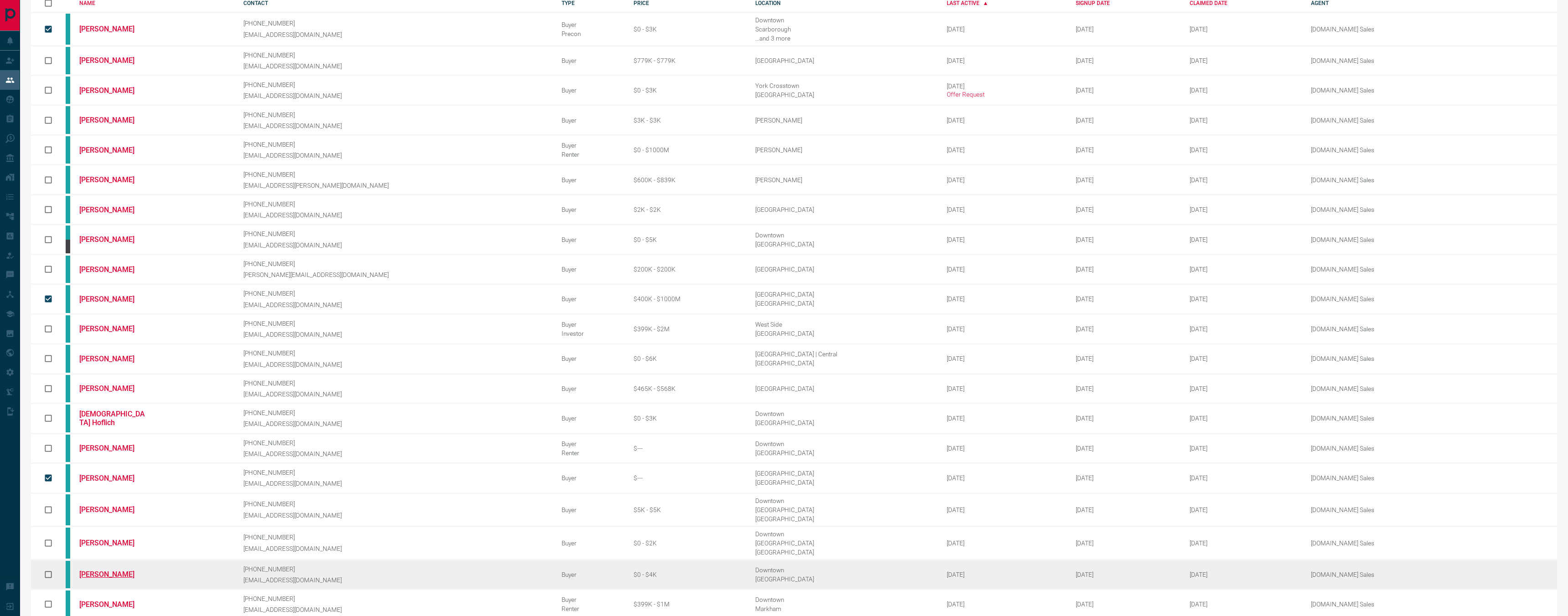
click at [135, 570] on link "[PERSON_NAME]" at bounding box center [113, 574] width 68 height 8
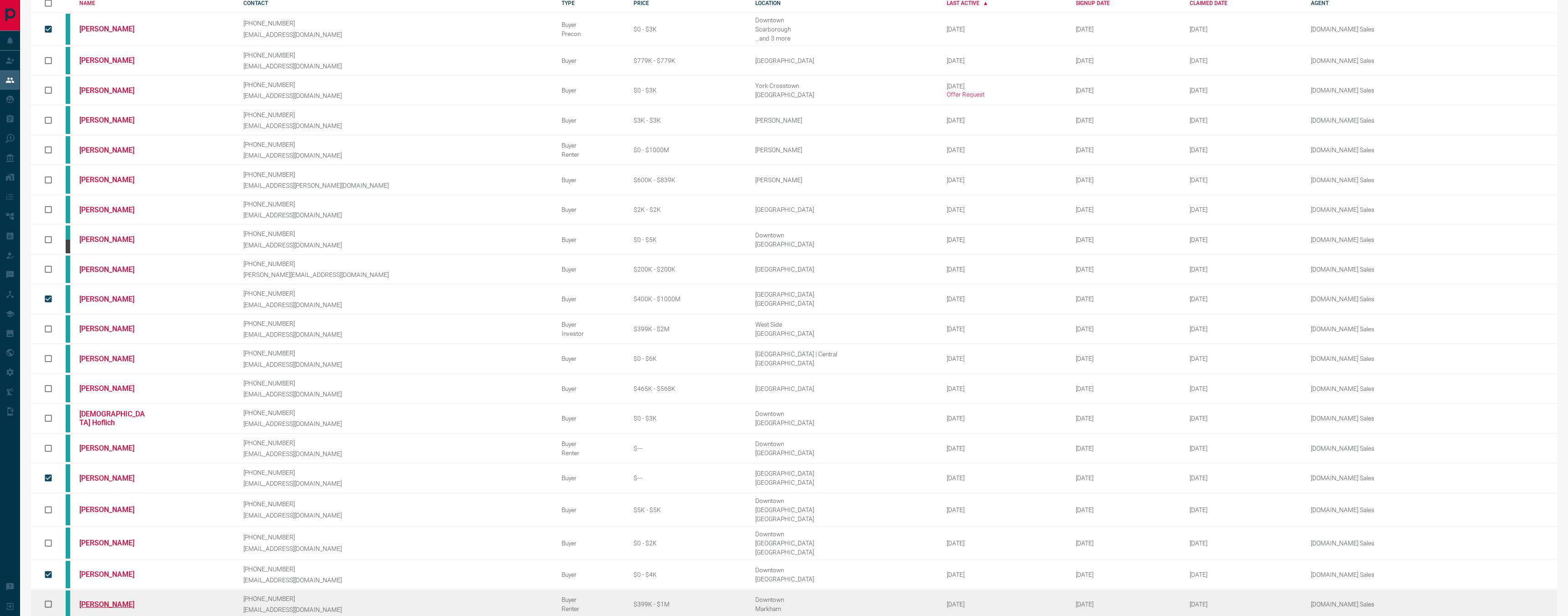
click at [108, 600] on link "[PERSON_NAME]" at bounding box center [113, 604] width 68 height 8
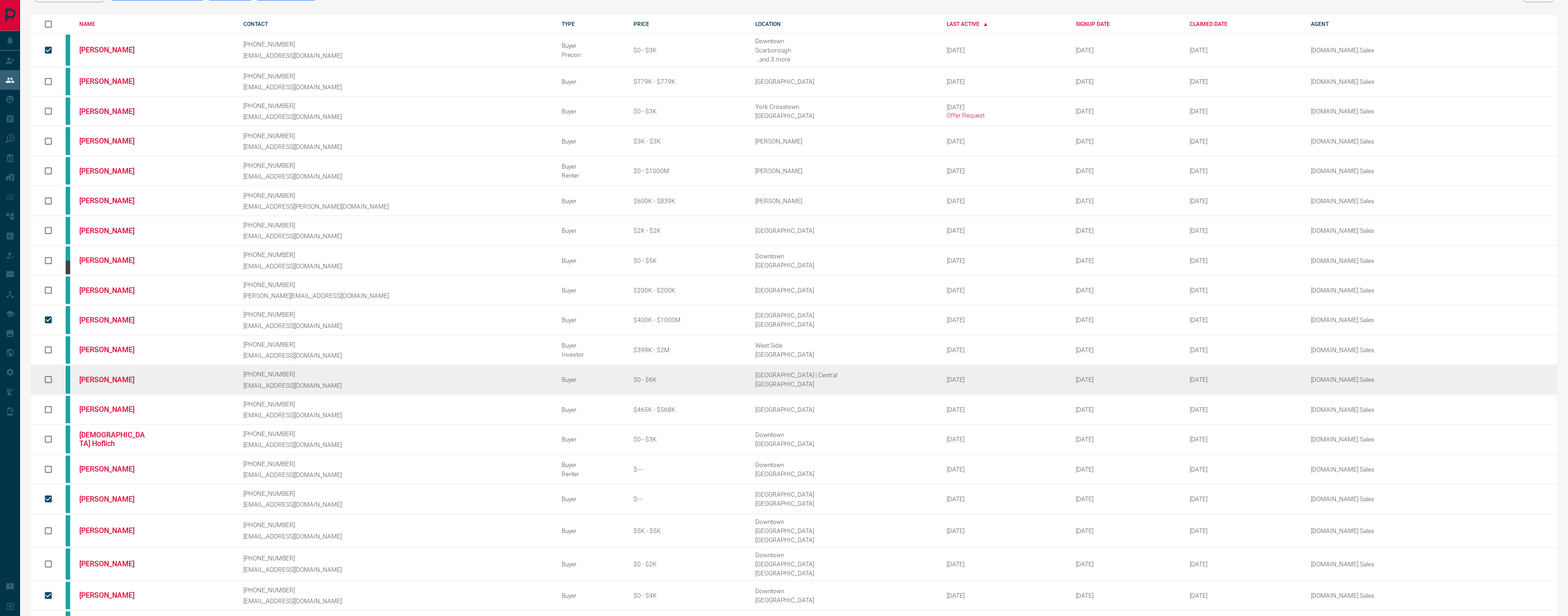
scroll to position [0, 0]
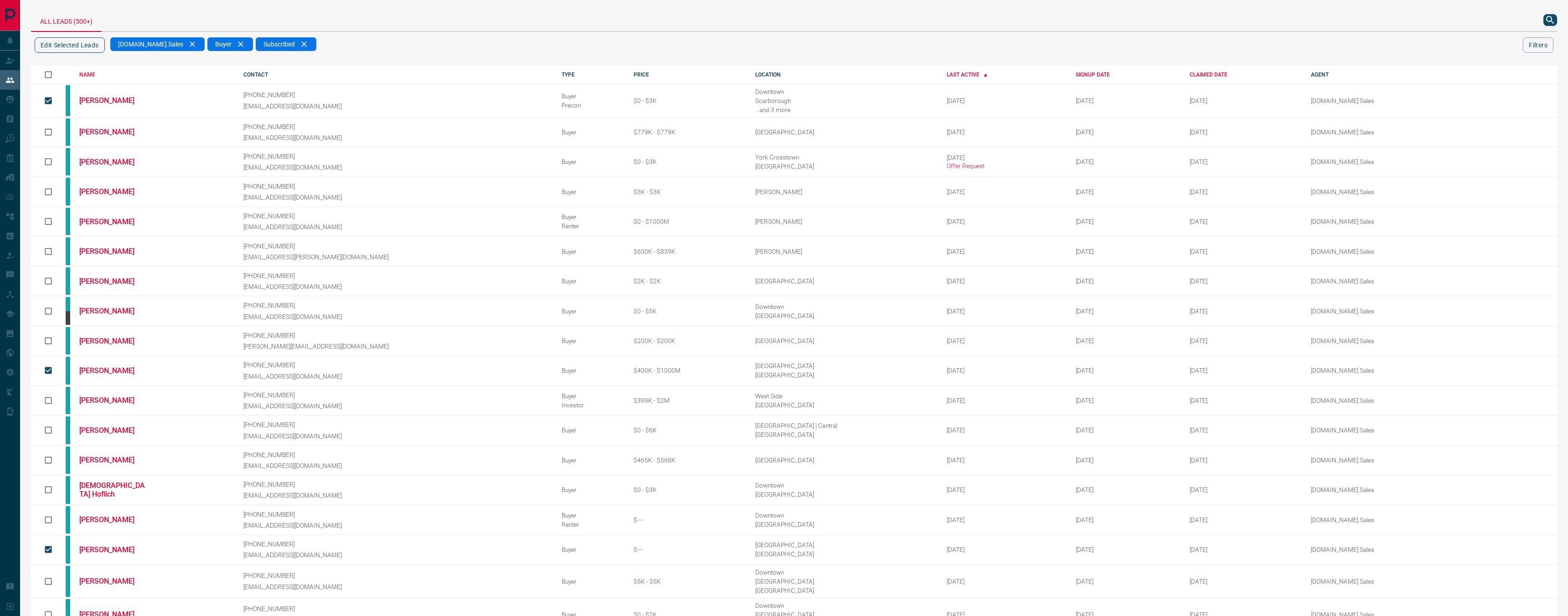
click at [91, 46] on button "Edit Selected Leads" at bounding box center [70, 45] width 70 height 16
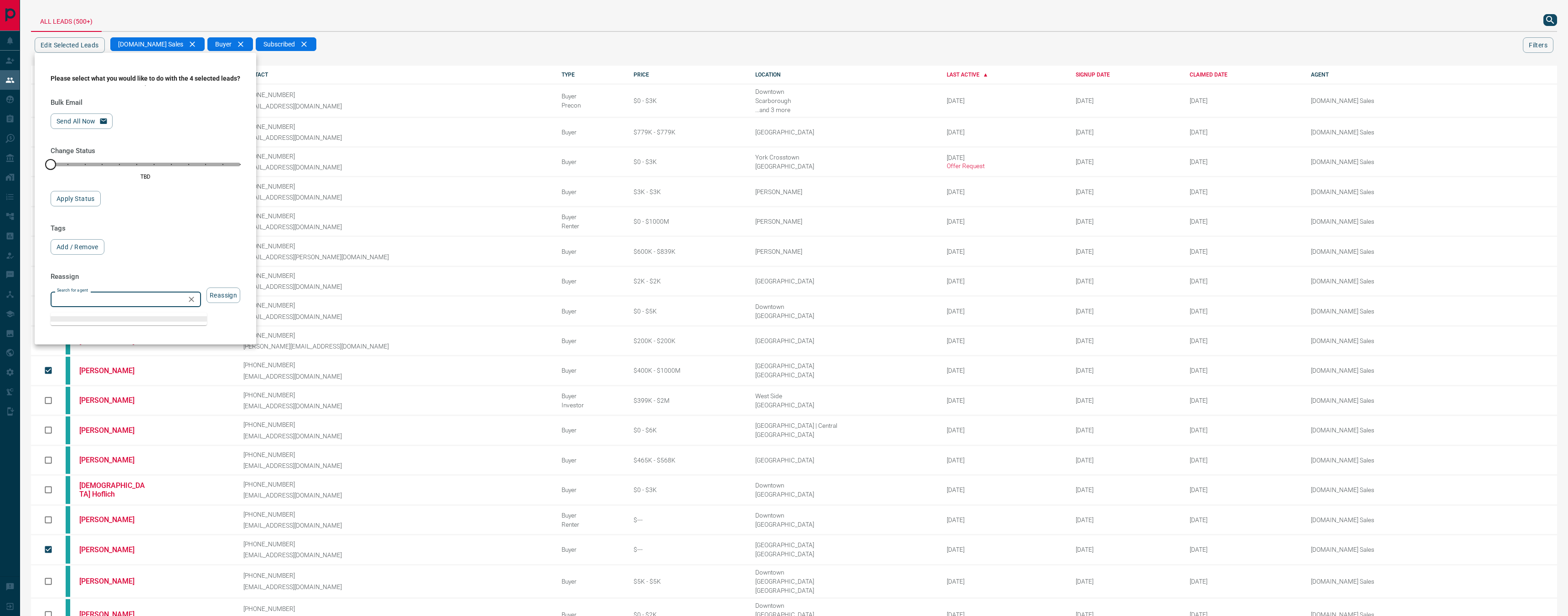
click at [136, 301] on input "Search for agent" at bounding box center [118, 299] width 130 height 10
click at [137, 418] on li "[DOMAIN_NAME] Sales Team" at bounding box center [129, 419] width 157 height 14
type input "**********"
click at [237, 303] on button "Reassign" at bounding box center [223, 295] width 34 height 16
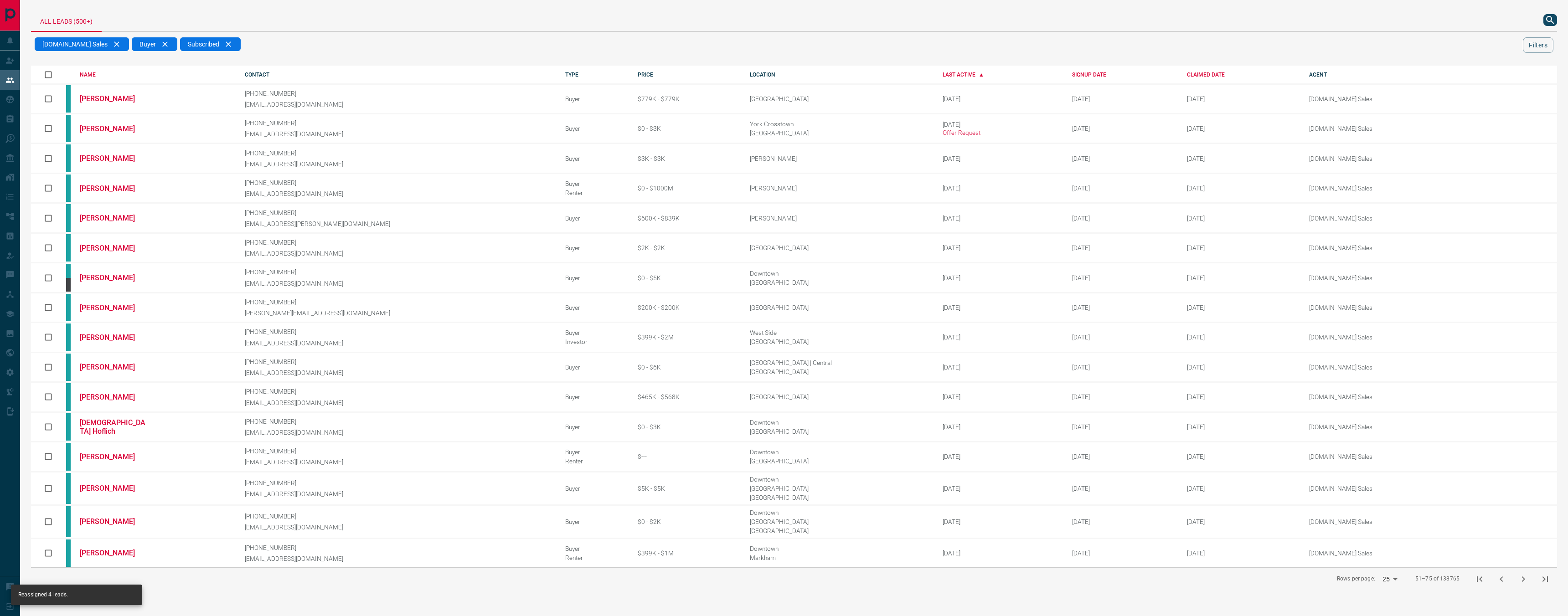
click at [1523, 576] on icon "next page" at bounding box center [1523, 579] width 3 height 6
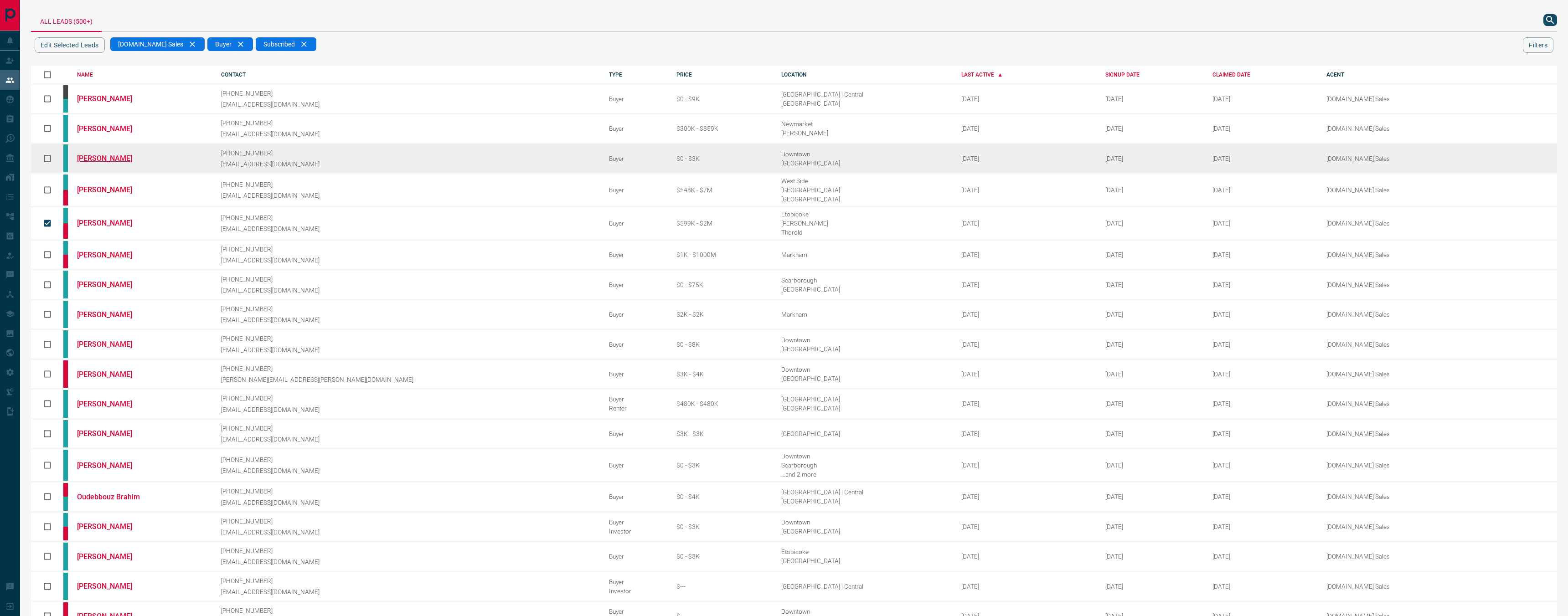
click at [92, 159] on link "[PERSON_NAME]" at bounding box center [112, 158] width 68 height 8
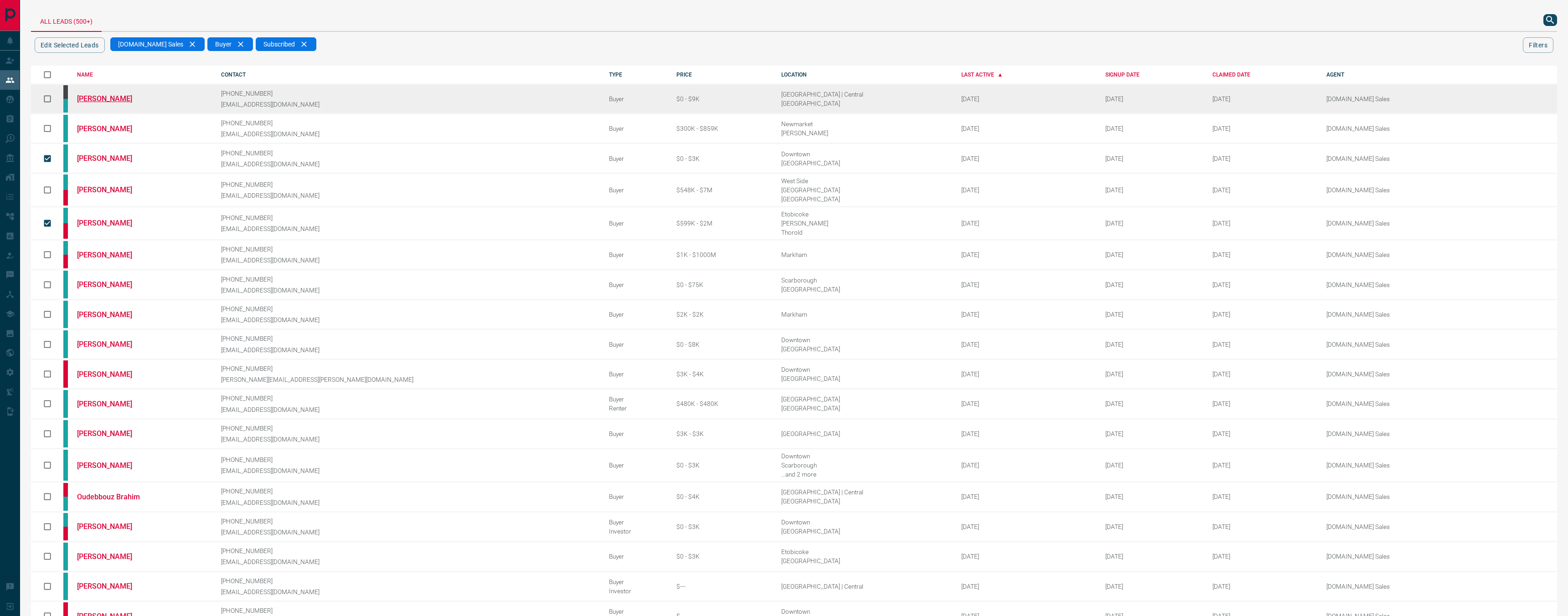
click at [99, 96] on link "[PERSON_NAME]" at bounding box center [112, 98] width 68 height 8
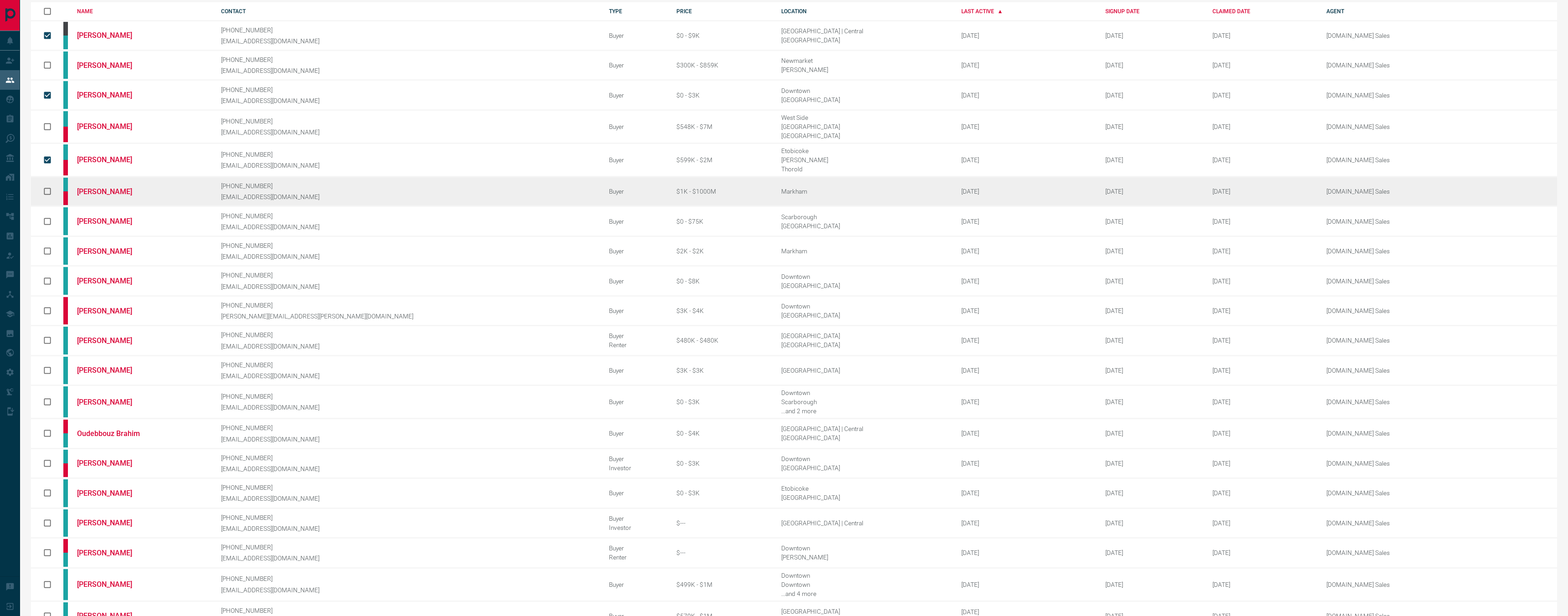
scroll to position [64, 0]
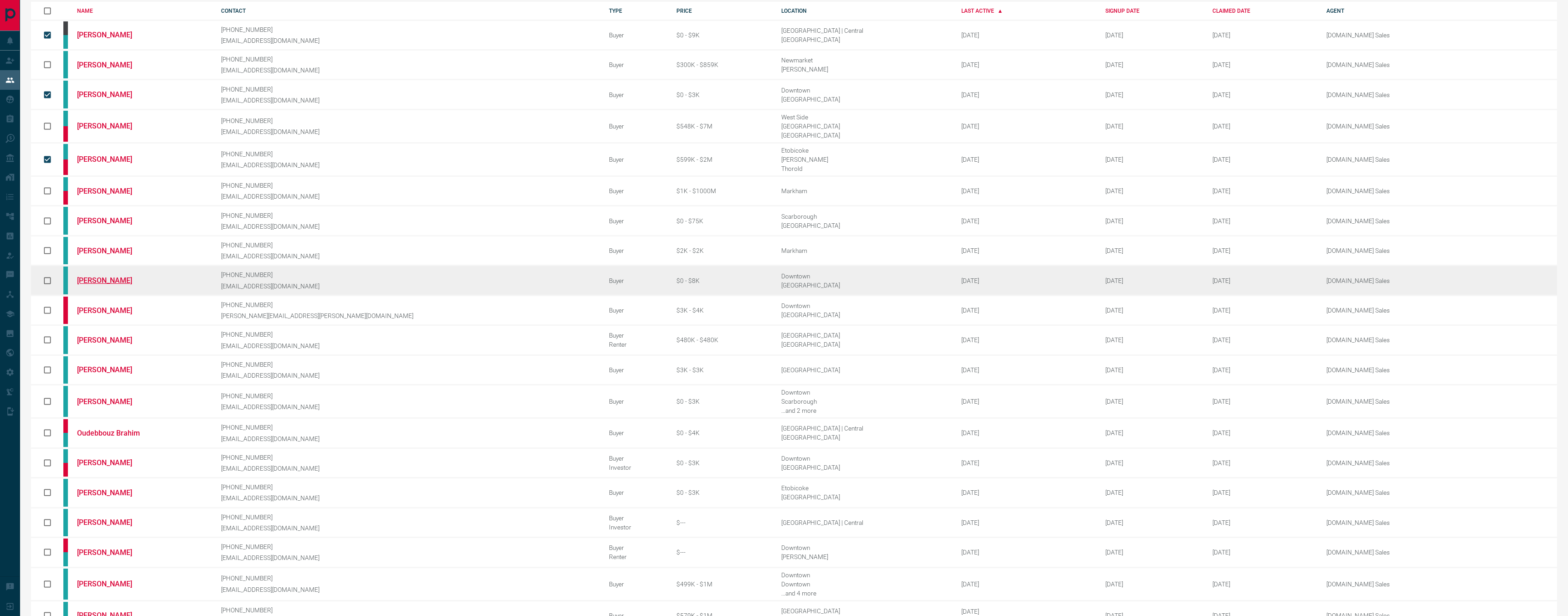
click at [114, 277] on link "[PERSON_NAME]" at bounding box center [112, 280] width 68 height 8
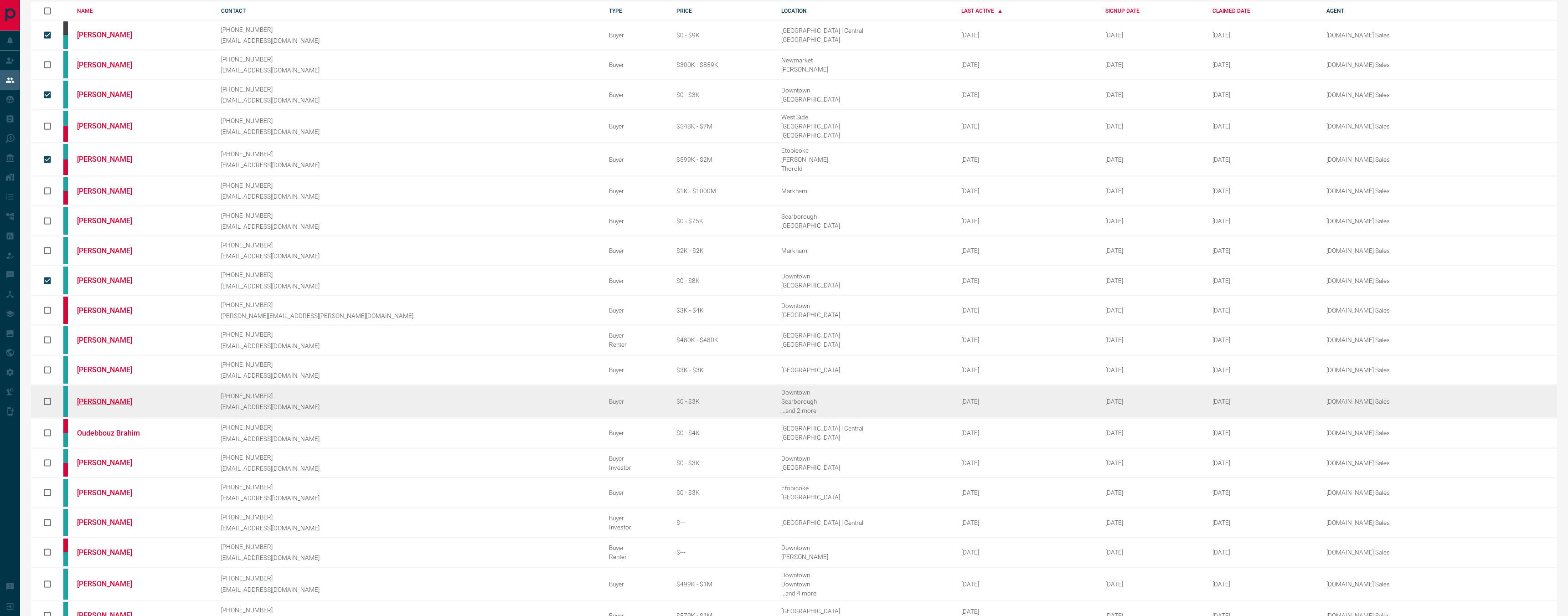
click at [107, 397] on link "[PERSON_NAME]" at bounding box center [112, 401] width 68 height 8
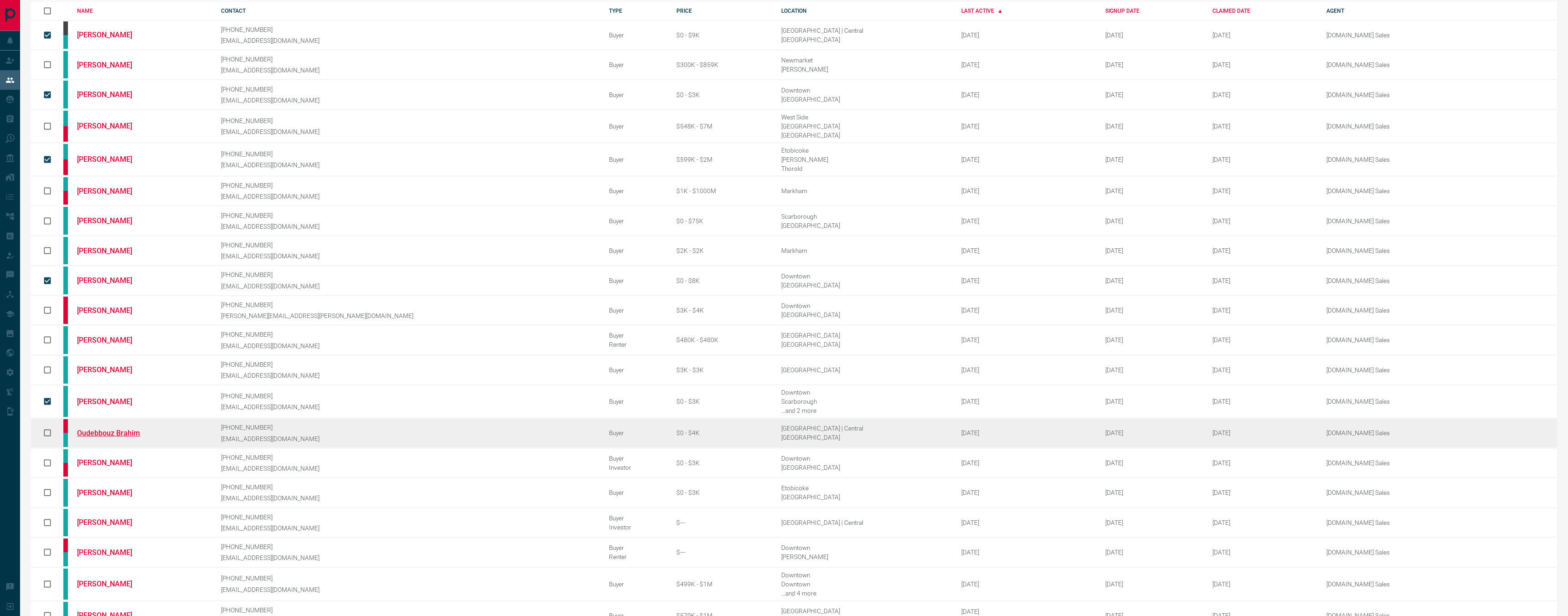
click at [118, 429] on link "Oudebbouz Brahim" at bounding box center [112, 432] width 68 height 8
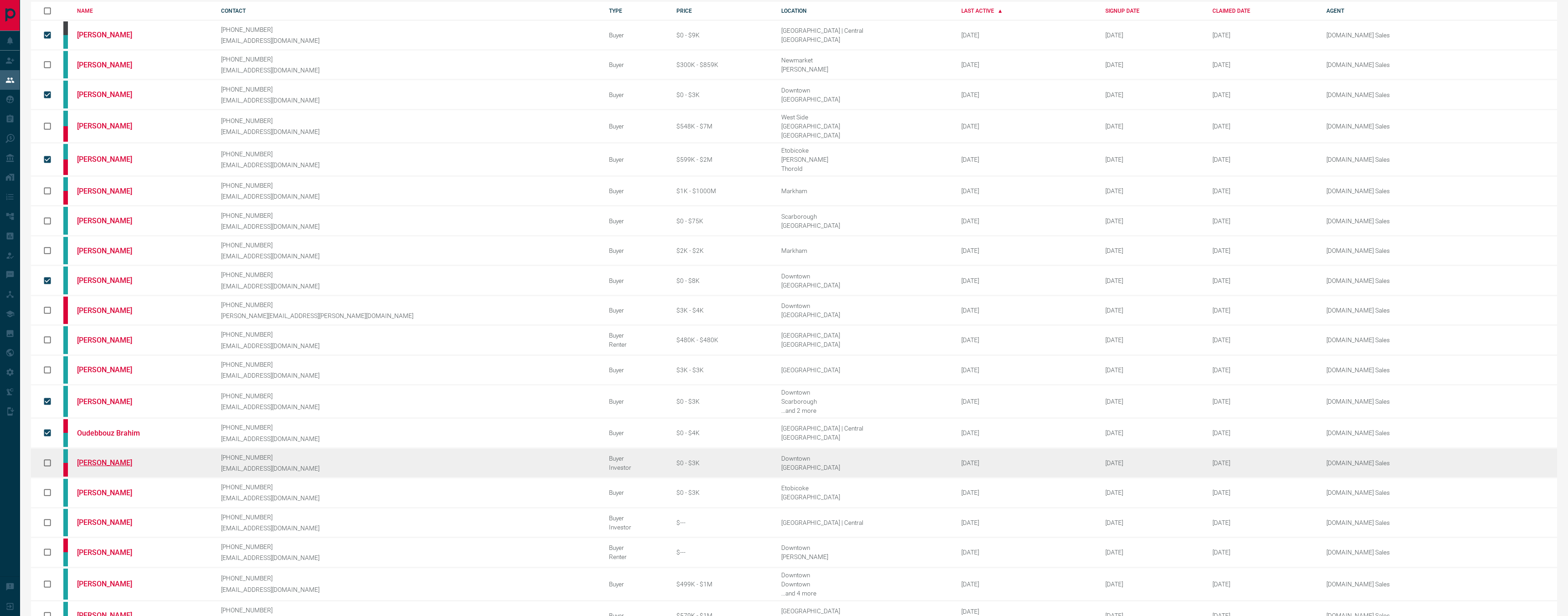
click at [106, 458] on link "[PERSON_NAME]" at bounding box center [112, 462] width 68 height 8
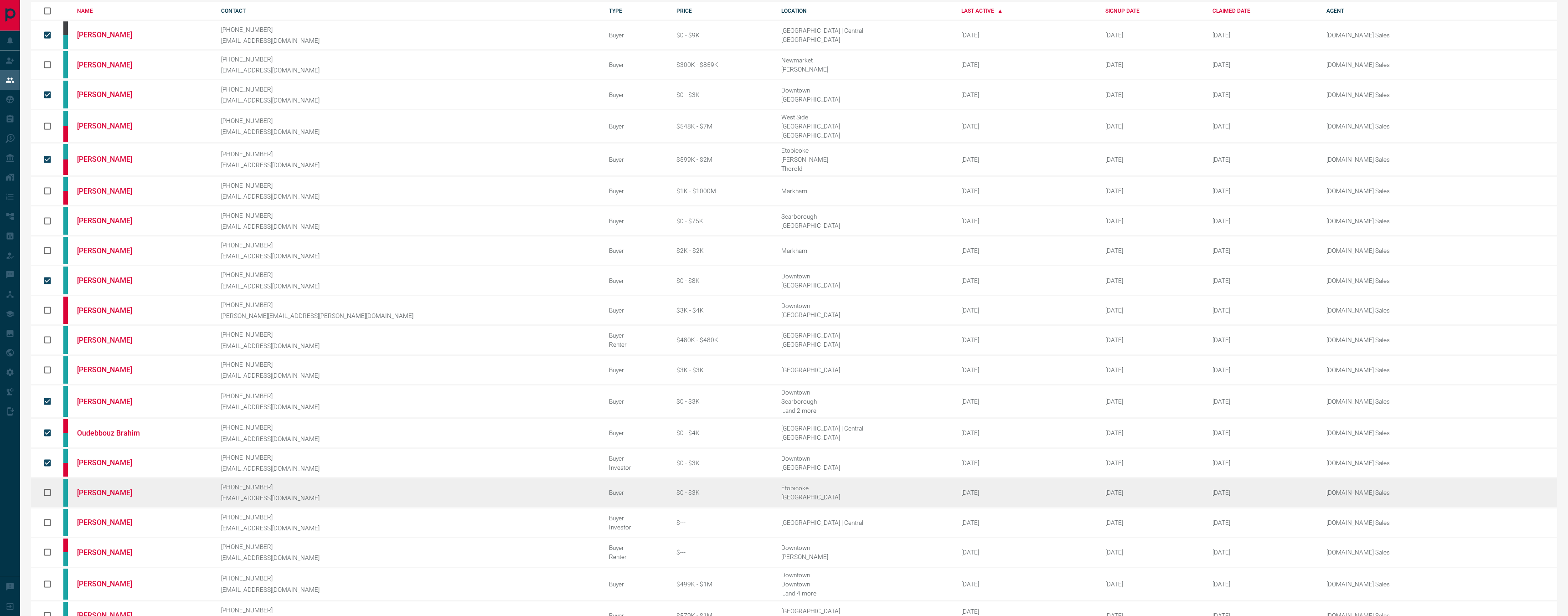
scroll to position [90, 0]
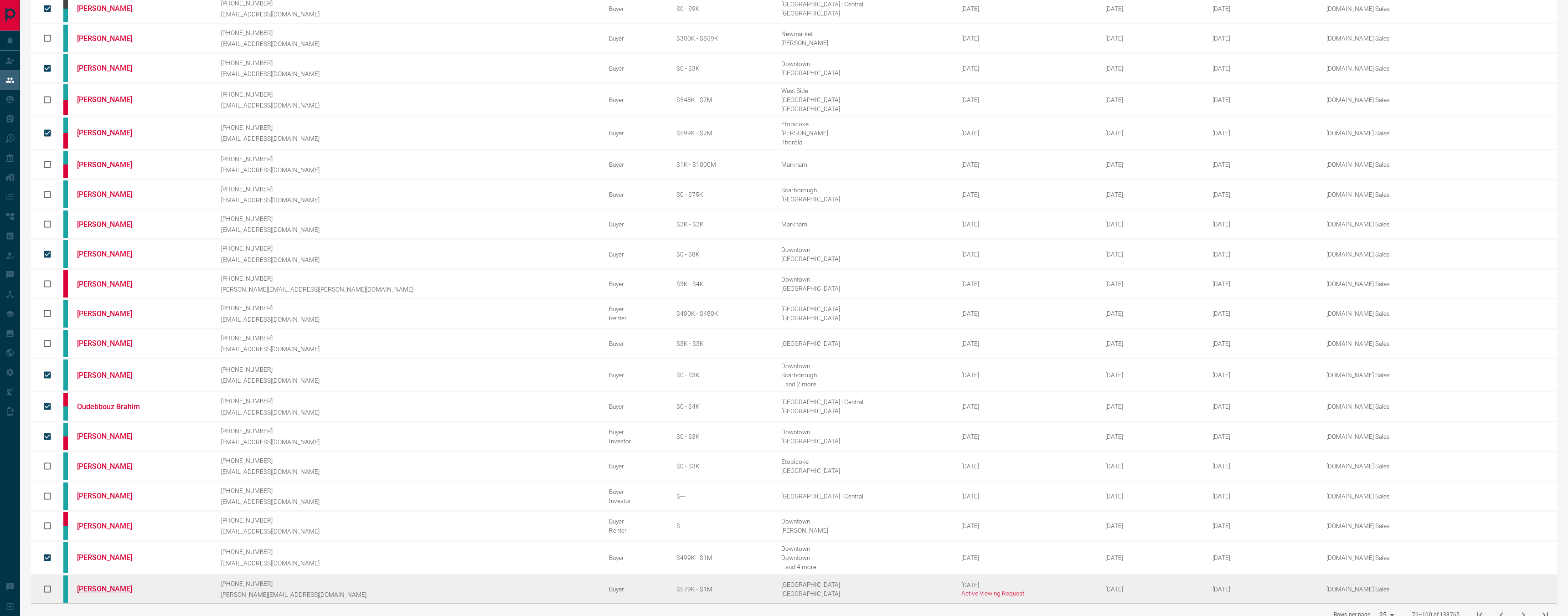
click at [103, 585] on link "[PERSON_NAME]" at bounding box center [112, 588] width 68 height 8
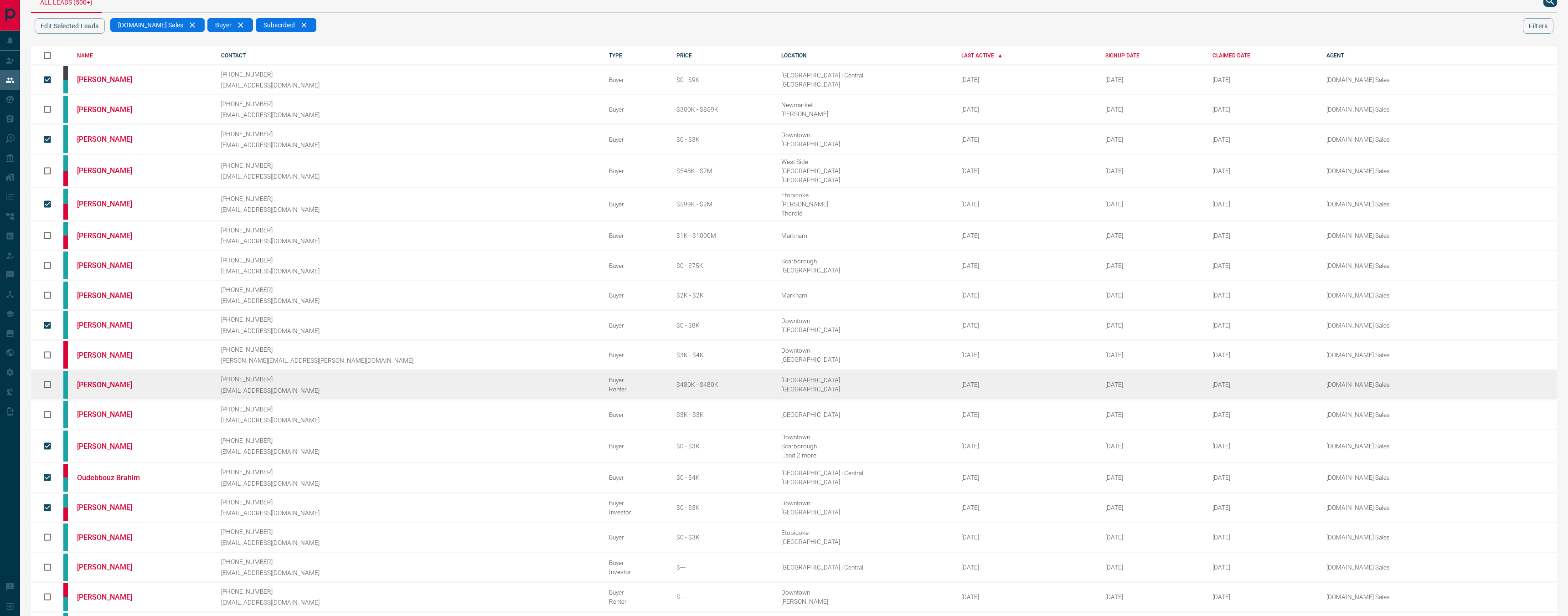
scroll to position [0, 0]
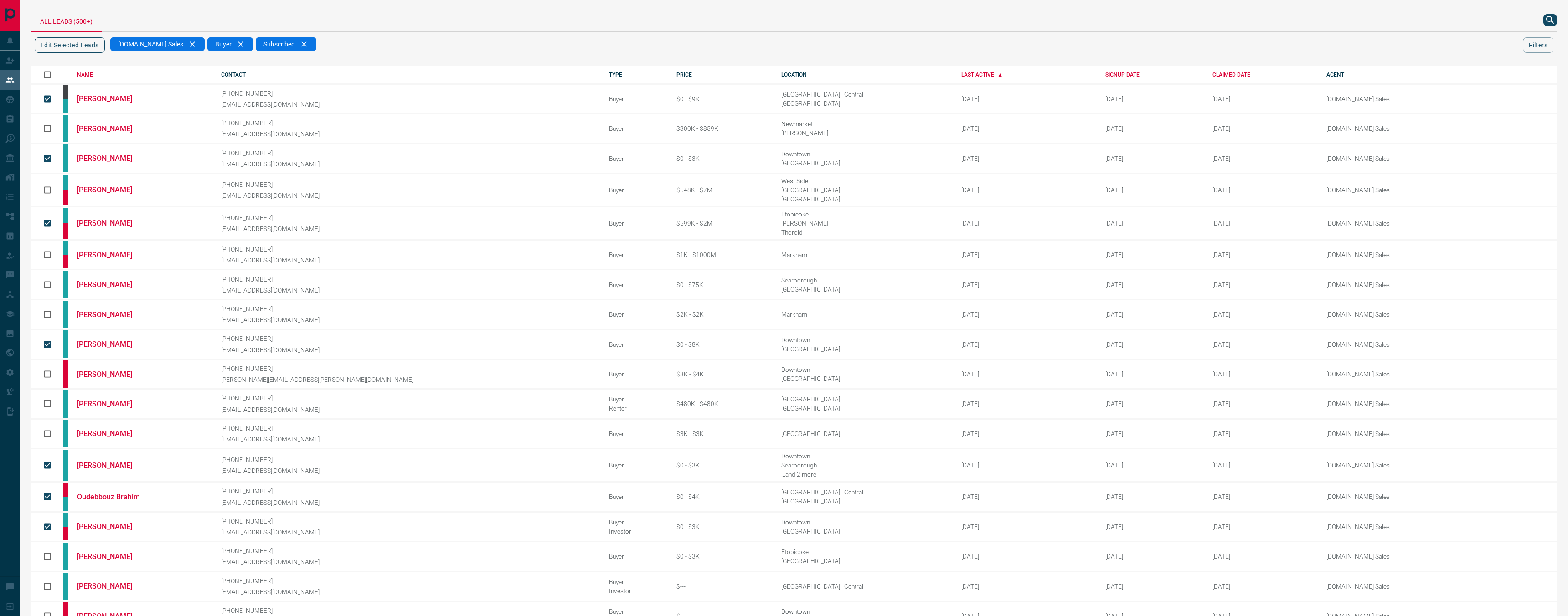
click at [91, 48] on button "Edit Selected Leads" at bounding box center [70, 45] width 70 height 16
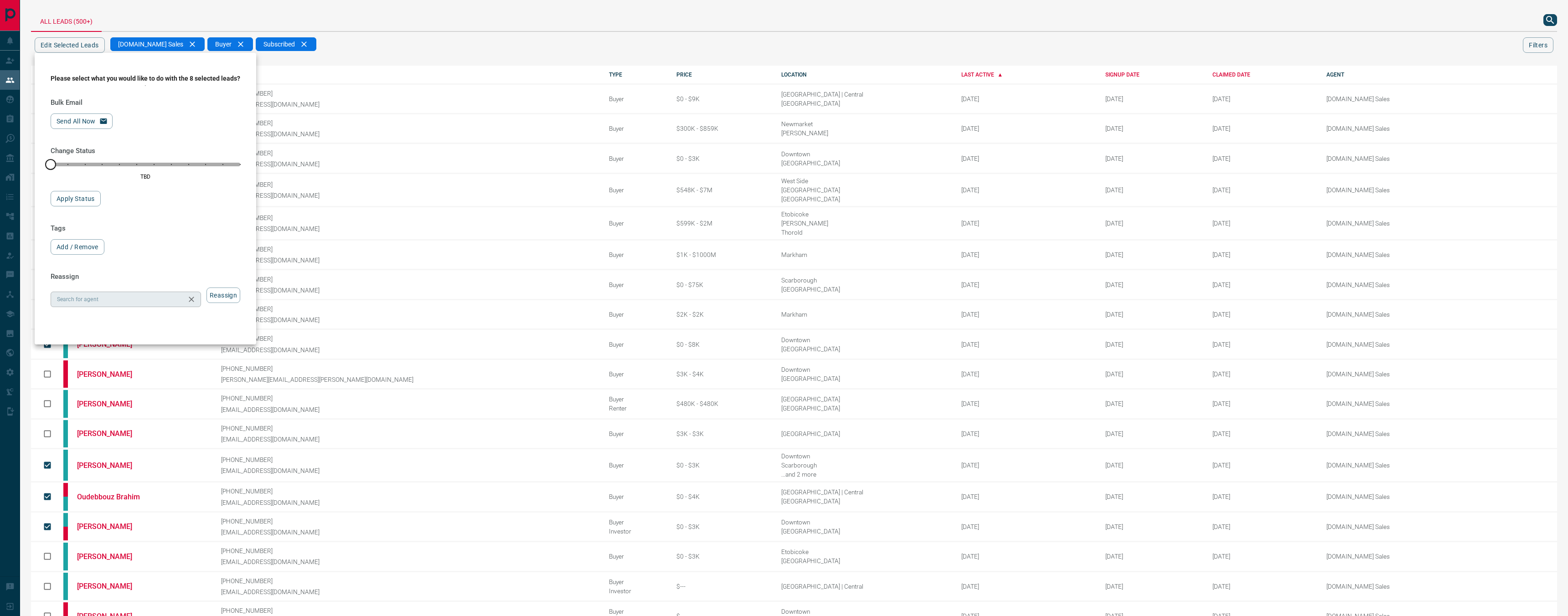
click at [124, 307] on div "Search for agent" at bounding box center [125, 299] width 150 height 16
click at [134, 418] on li "[DOMAIN_NAME] Sales Team" at bounding box center [129, 419] width 157 height 14
type input "**********"
click at [234, 314] on div "**********" at bounding box center [146, 209] width 190 height 227
click at [234, 303] on button "Reassign" at bounding box center [223, 295] width 34 height 16
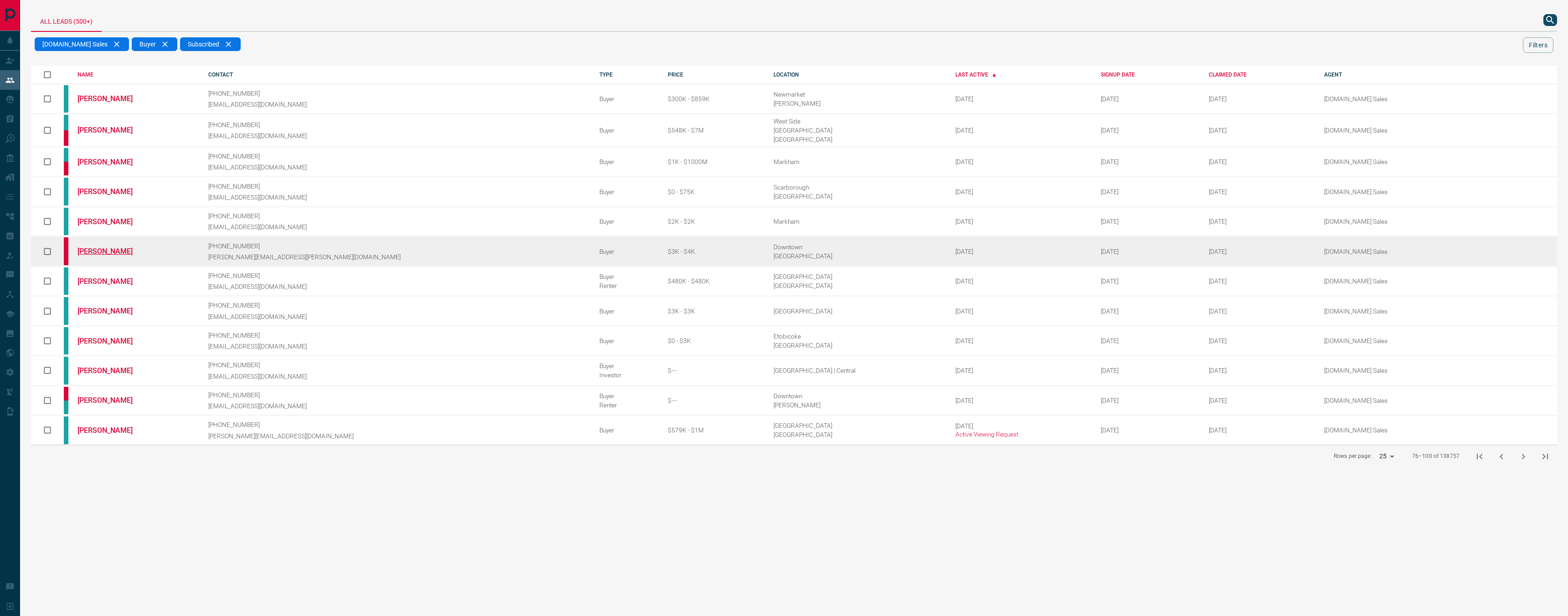
click at [115, 250] on link "[PERSON_NAME]" at bounding box center [112, 251] width 68 height 8
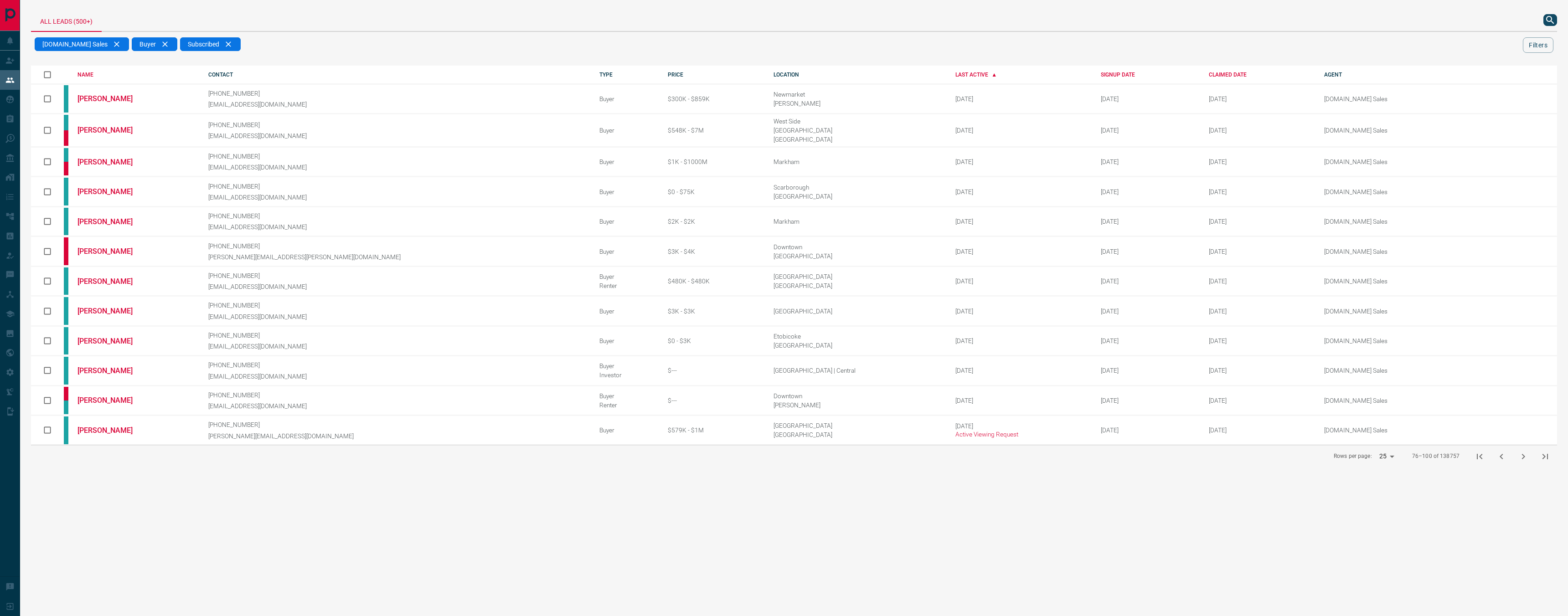
click at [1520, 451] on icon "next page" at bounding box center [1523, 456] width 11 height 11
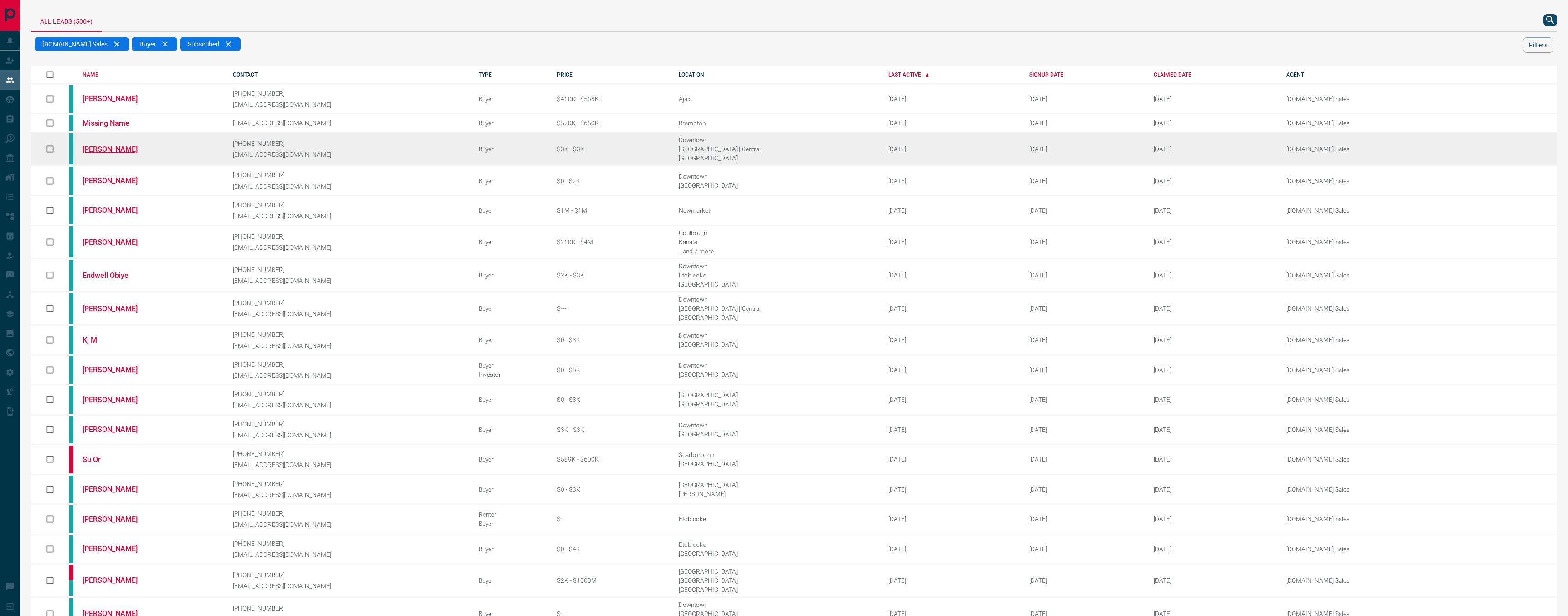
click at [132, 145] on link "[PERSON_NAME]" at bounding box center [116, 148] width 68 height 8
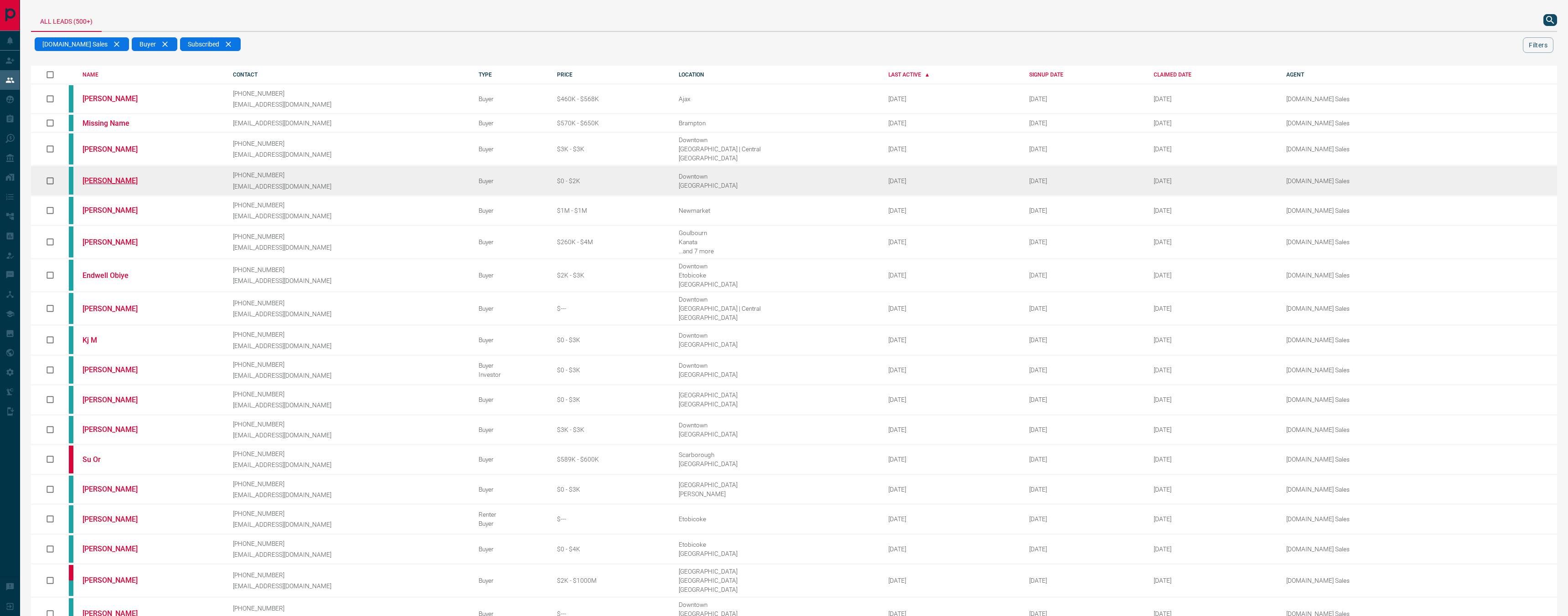
click at [126, 177] on link "[PERSON_NAME]" at bounding box center [116, 180] width 68 height 8
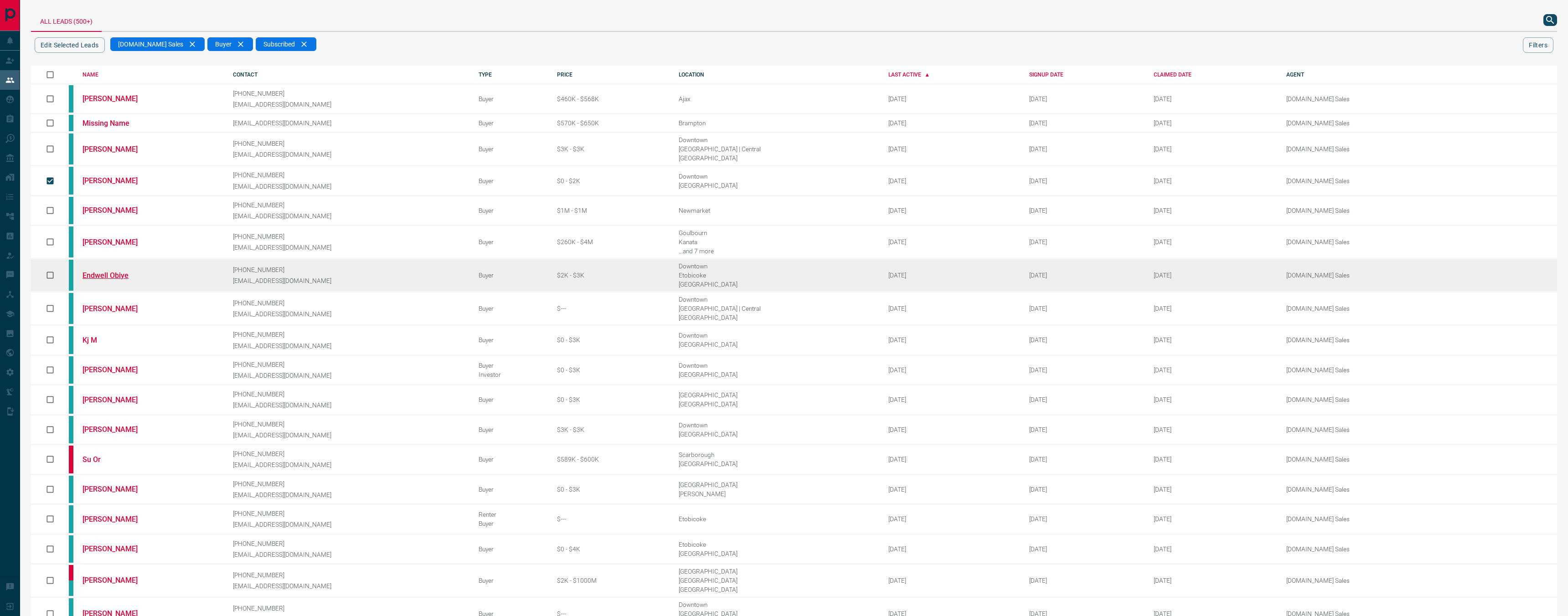
click at [103, 271] on link "Endwell Obiye" at bounding box center [116, 275] width 68 height 8
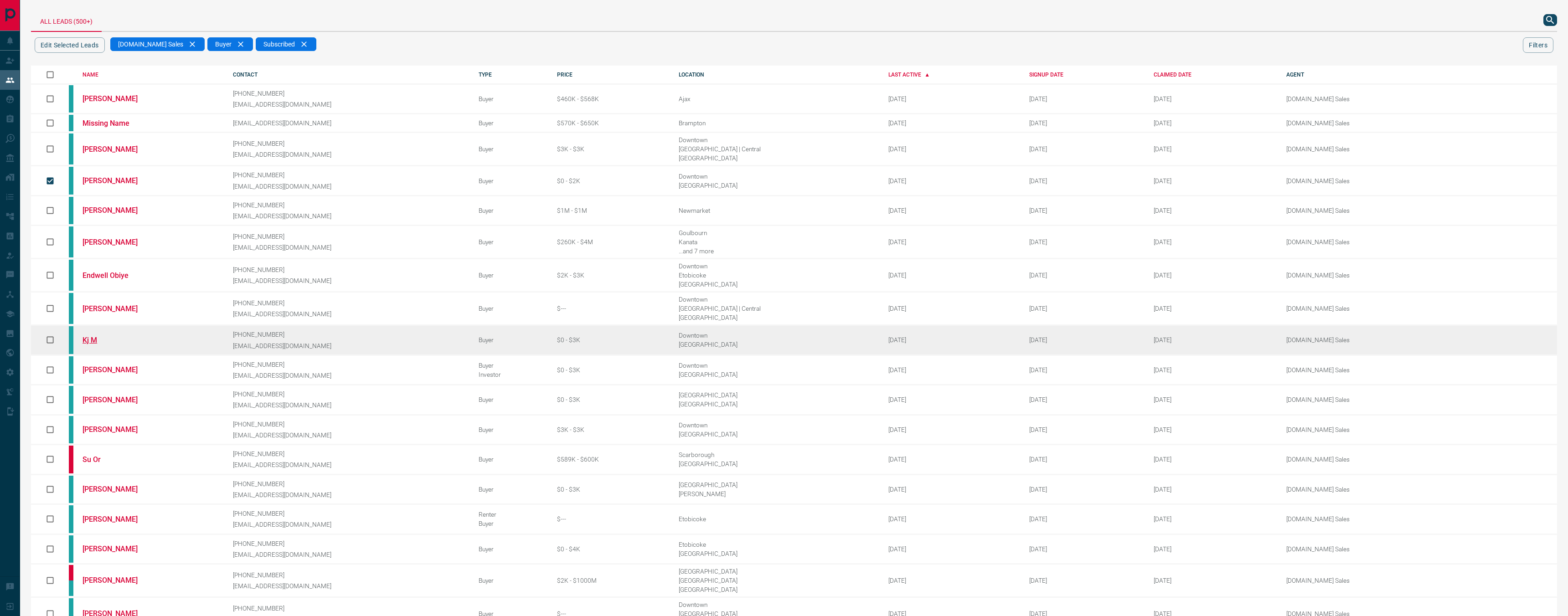
click at [91, 336] on link "Kj M" at bounding box center [116, 339] width 68 height 8
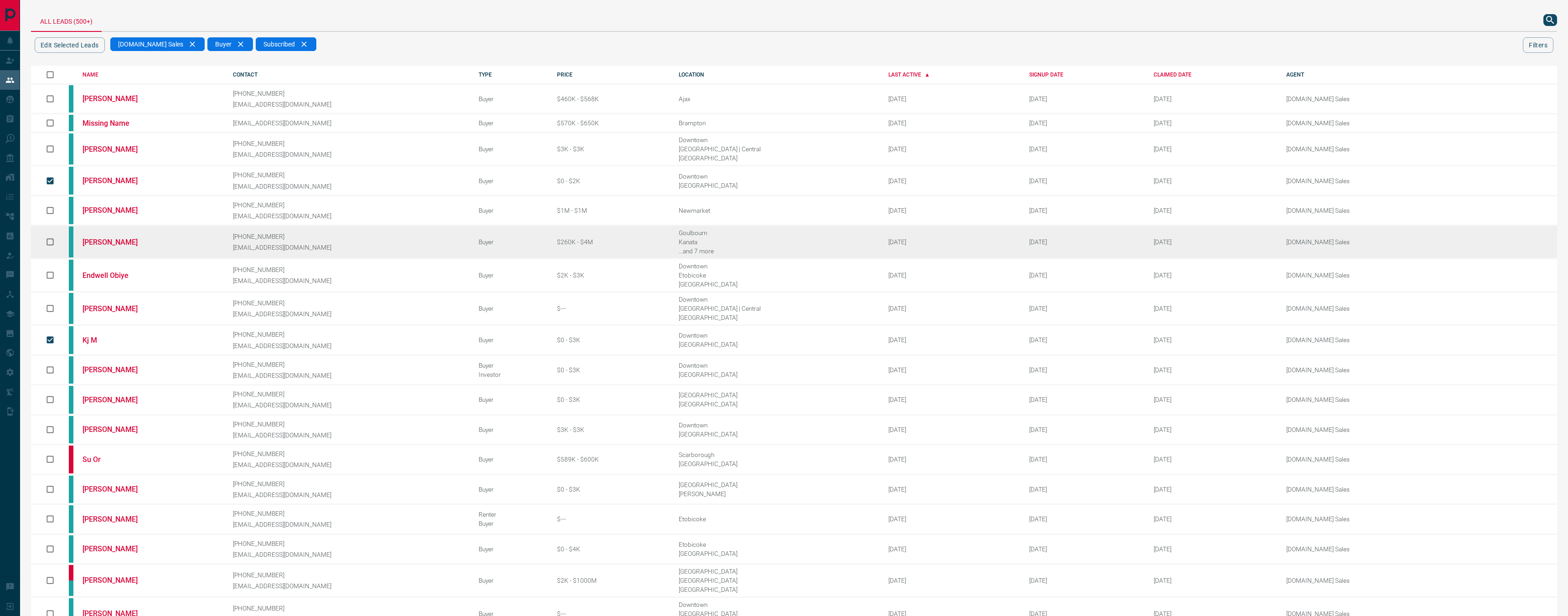
click at [110, 356] on td "[PERSON_NAME]" at bounding box center [144, 370] width 150 height 30
click at [111, 366] on link "[PERSON_NAME]" at bounding box center [116, 370] width 68 height 8
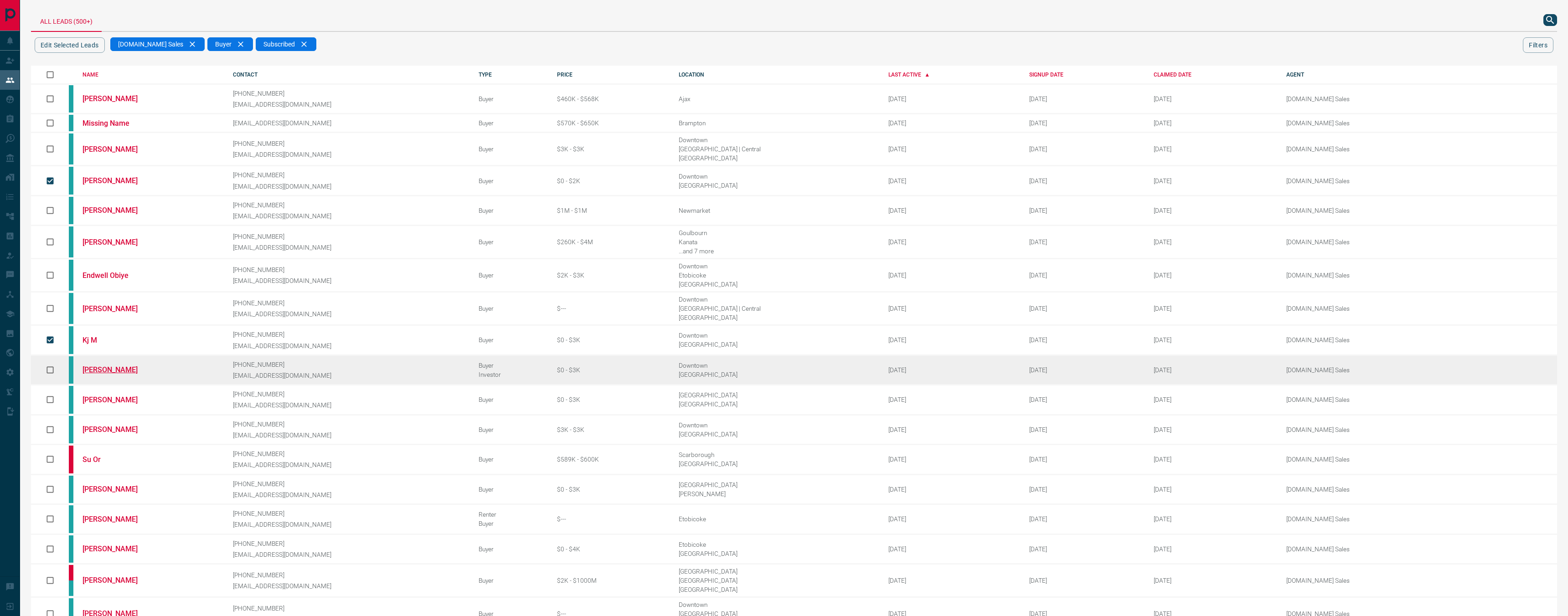
click at [111, 366] on link "[PERSON_NAME]" at bounding box center [116, 370] width 68 height 8
click at [110, 366] on link "[PERSON_NAME]" at bounding box center [116, 370] width 68 height 8
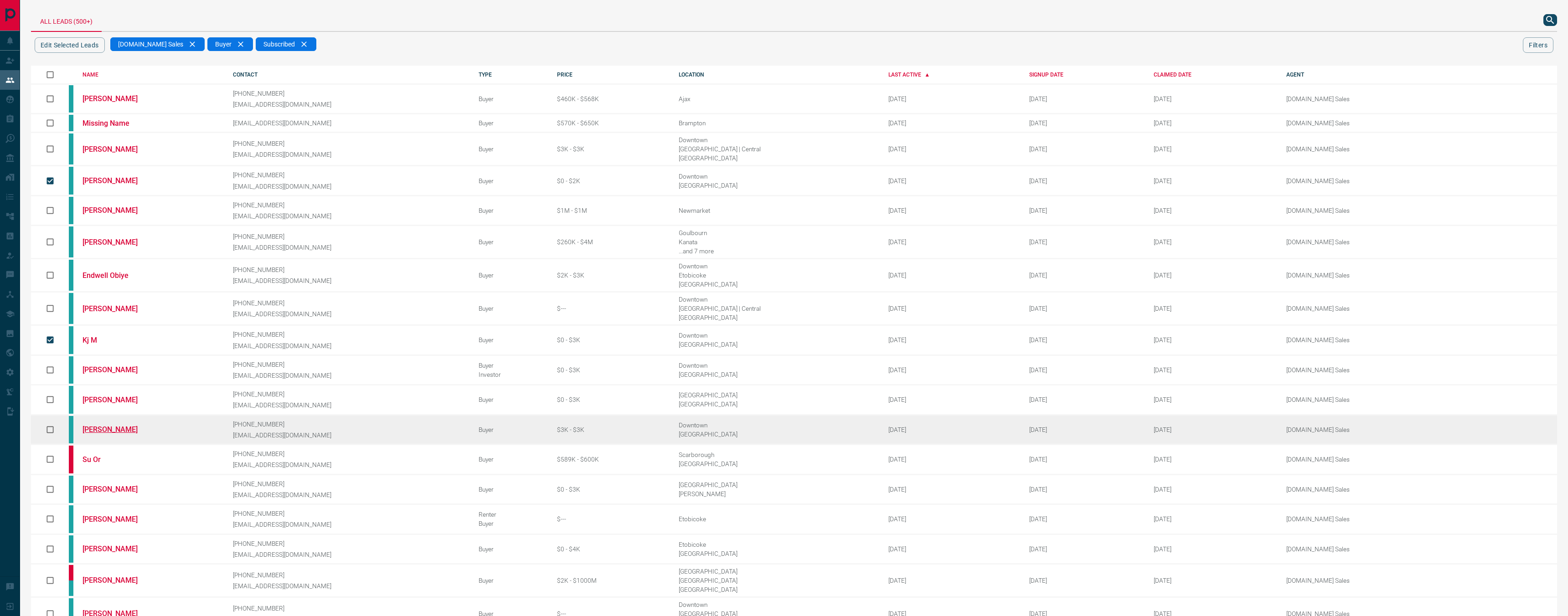
click at [109, 425] on link "[PERSON_NAME]" at bounding box center [116, 429] width 68 height 8
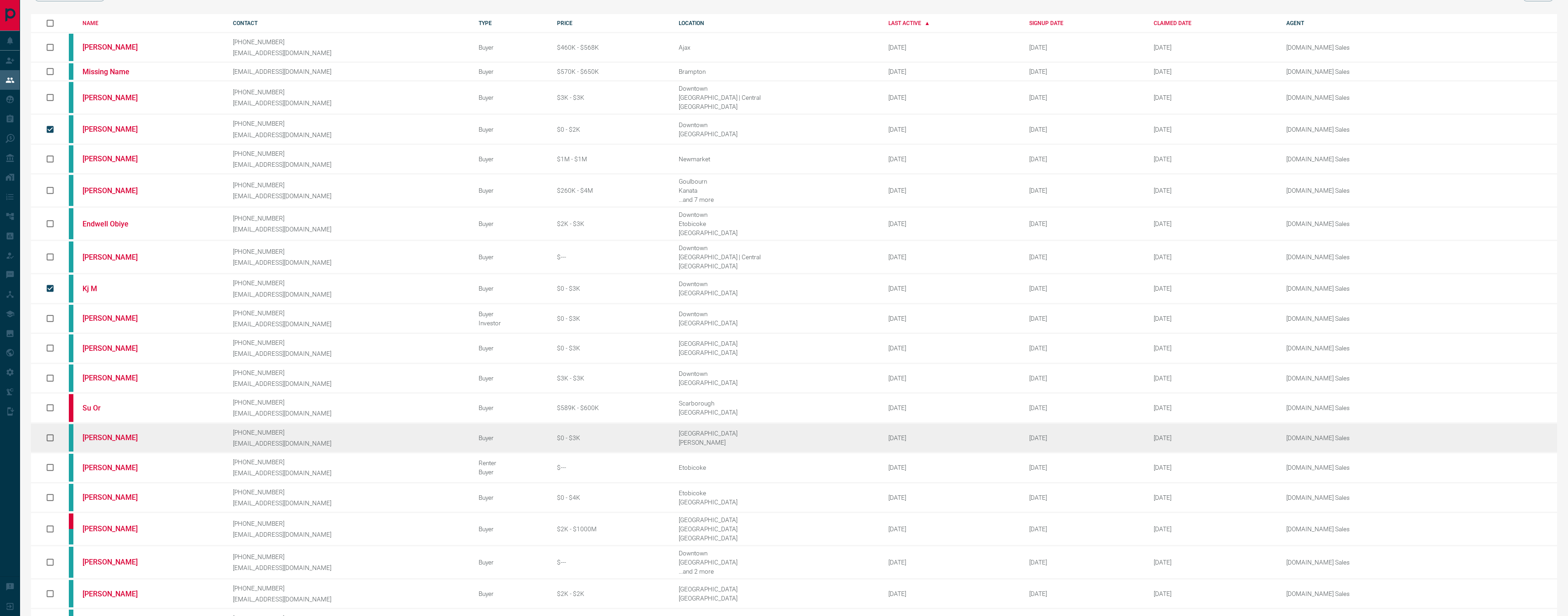
scroll to position [58, 0]
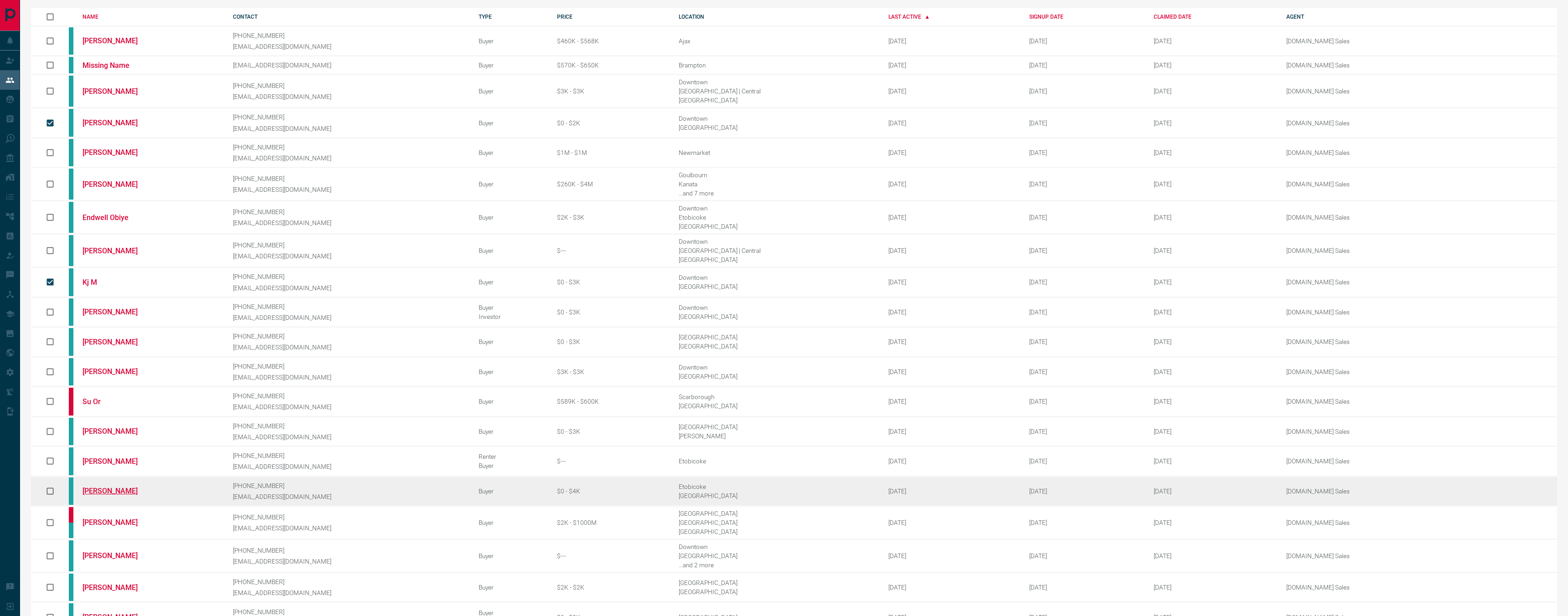
click at [112, 487] on link "[PERSON_NAME]" at bounding box center [116, 491] width 68 height 8
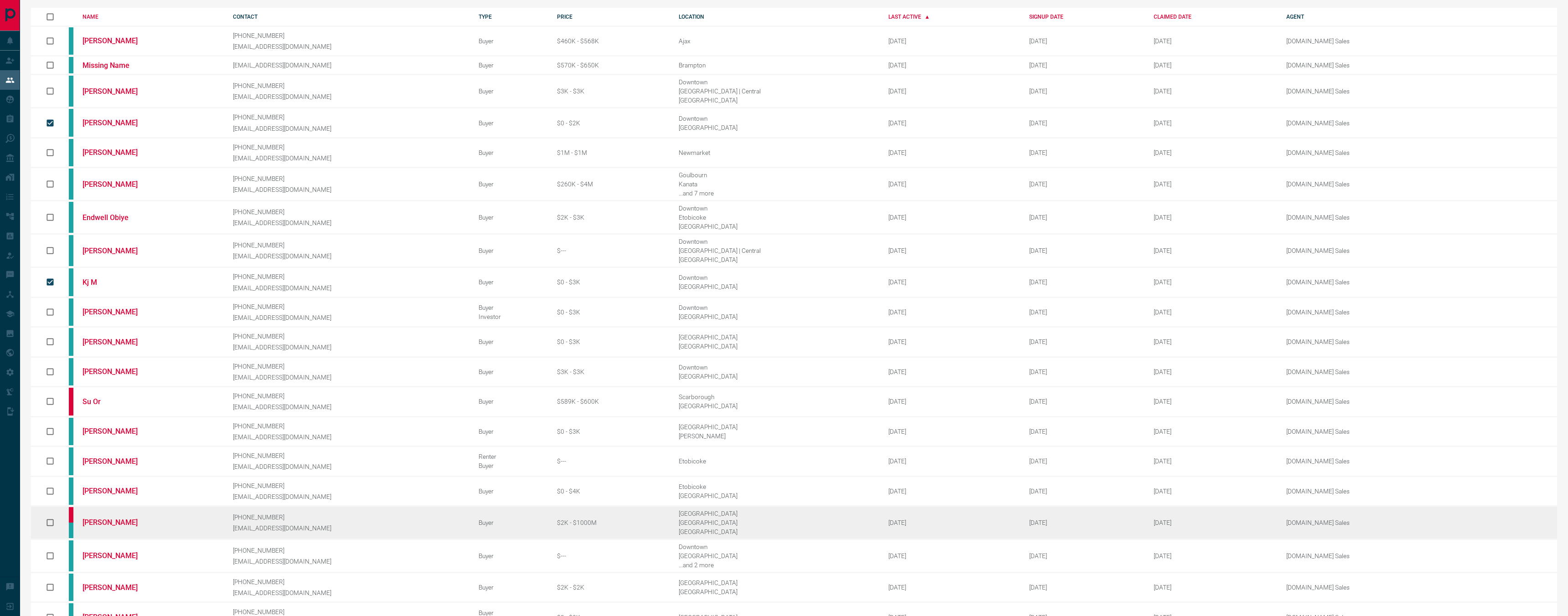
scroll to position [86, 0]
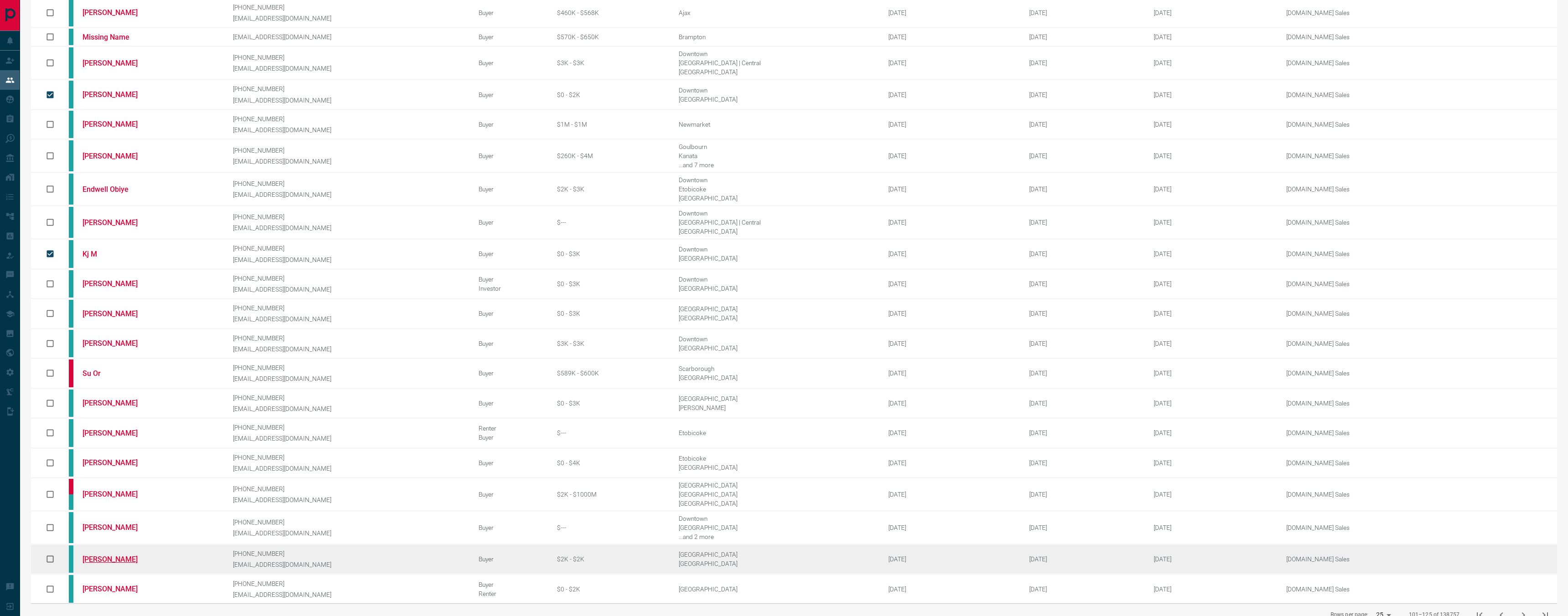
click at [102, 555] on link "[PERSON_NAME]" at bounding box center [116, 559] width 68 height 8
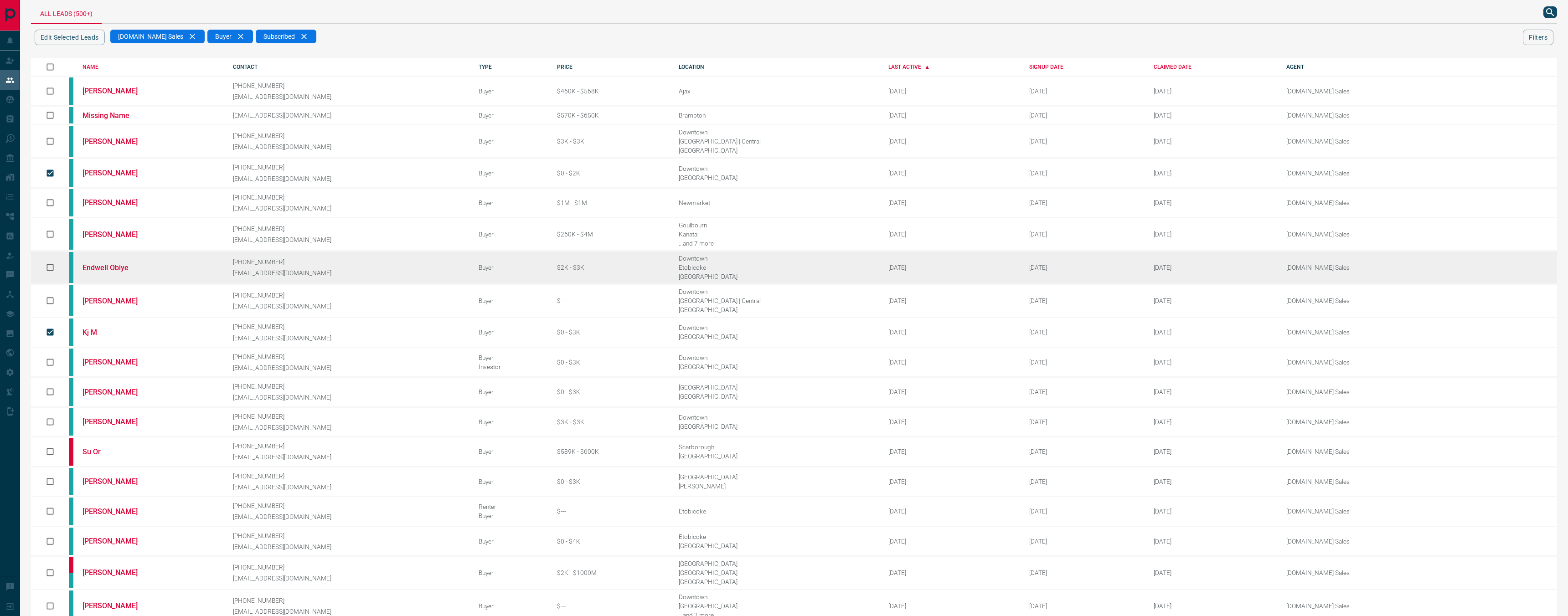
scroll to position [0, 0]
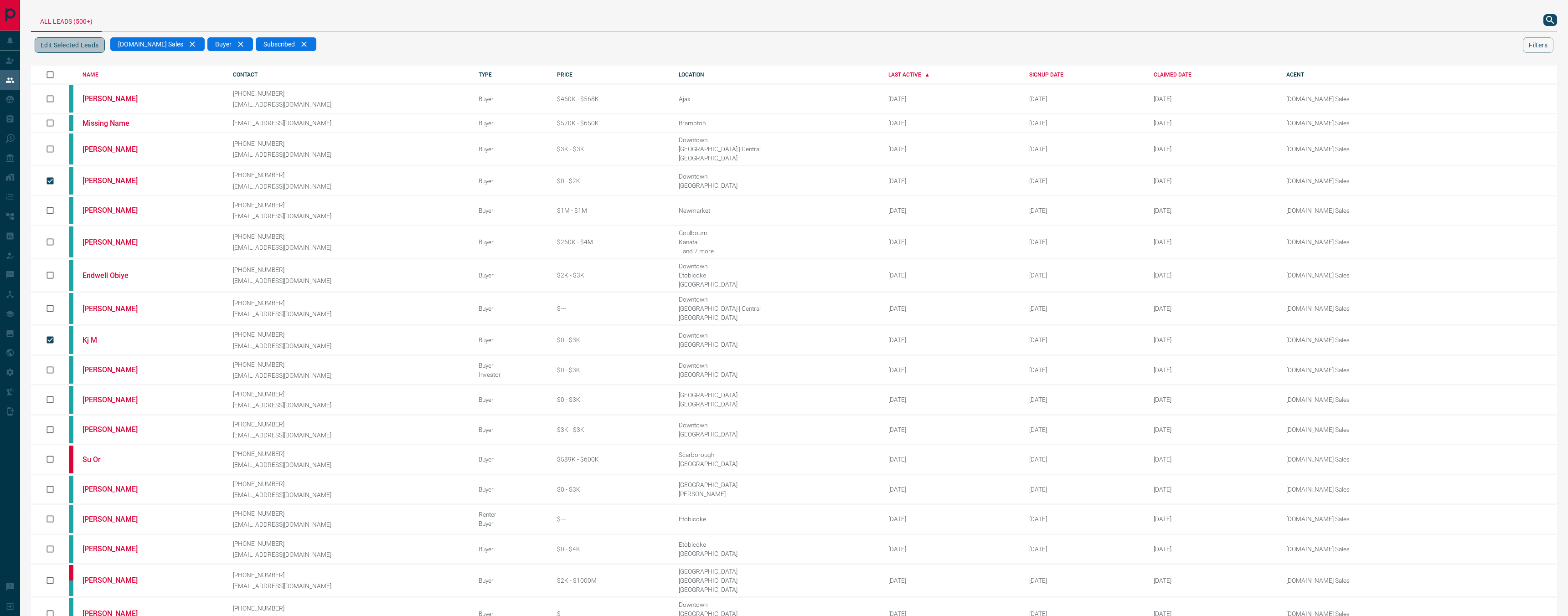
click at [71, 44] on button "Edit Selected Leads" at bounding box center [70, 45] width 70 height 16
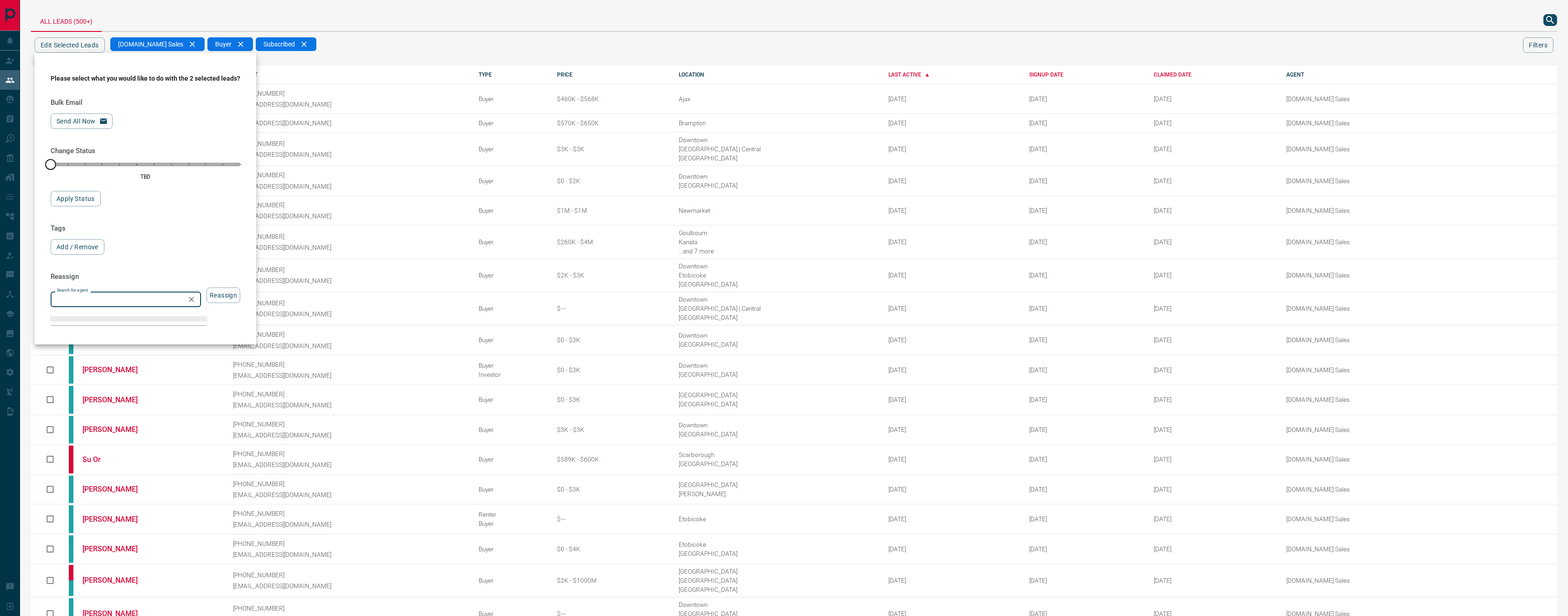
click at [135, 303] on input "Search for agent" at bounding box center [118, 299] width 130 height 10
click at [129, 417] on li "[DOMAIN_NAME] Sales Team" at bounding box center [129, 419] width 157 height 14
type input "**********"
click at [241, 295] on button "Reassign" at bounding box center [223, 295] width 34 height 16
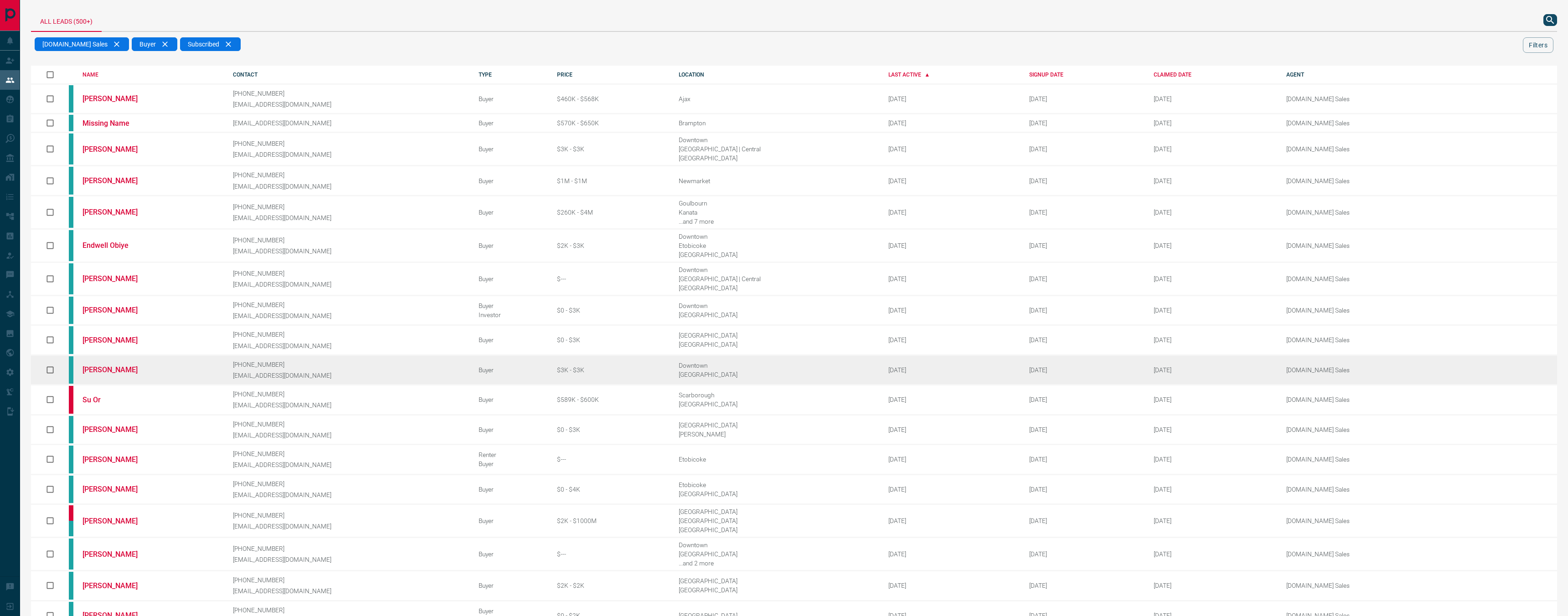
scroll to position [29, 0]
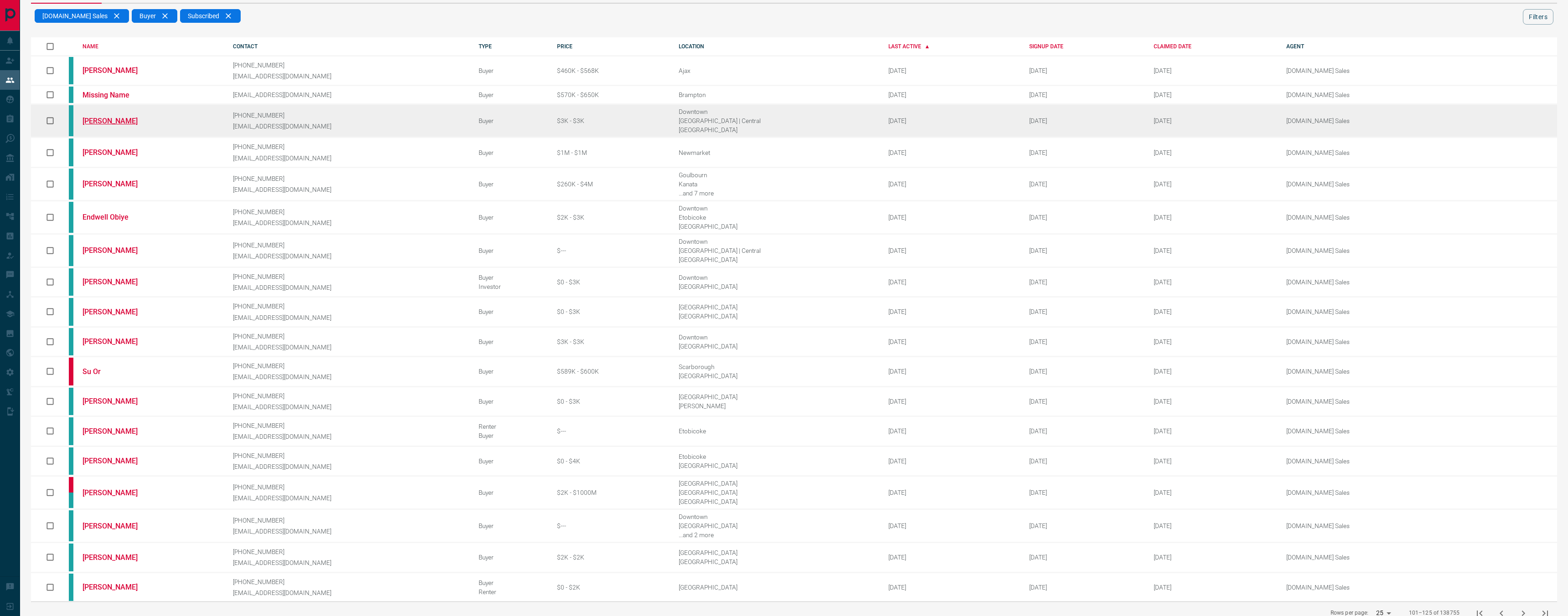
click at [95, 123] on link "[PERSON_NAME]" at bounding box center [116, 121] width 68 height 8
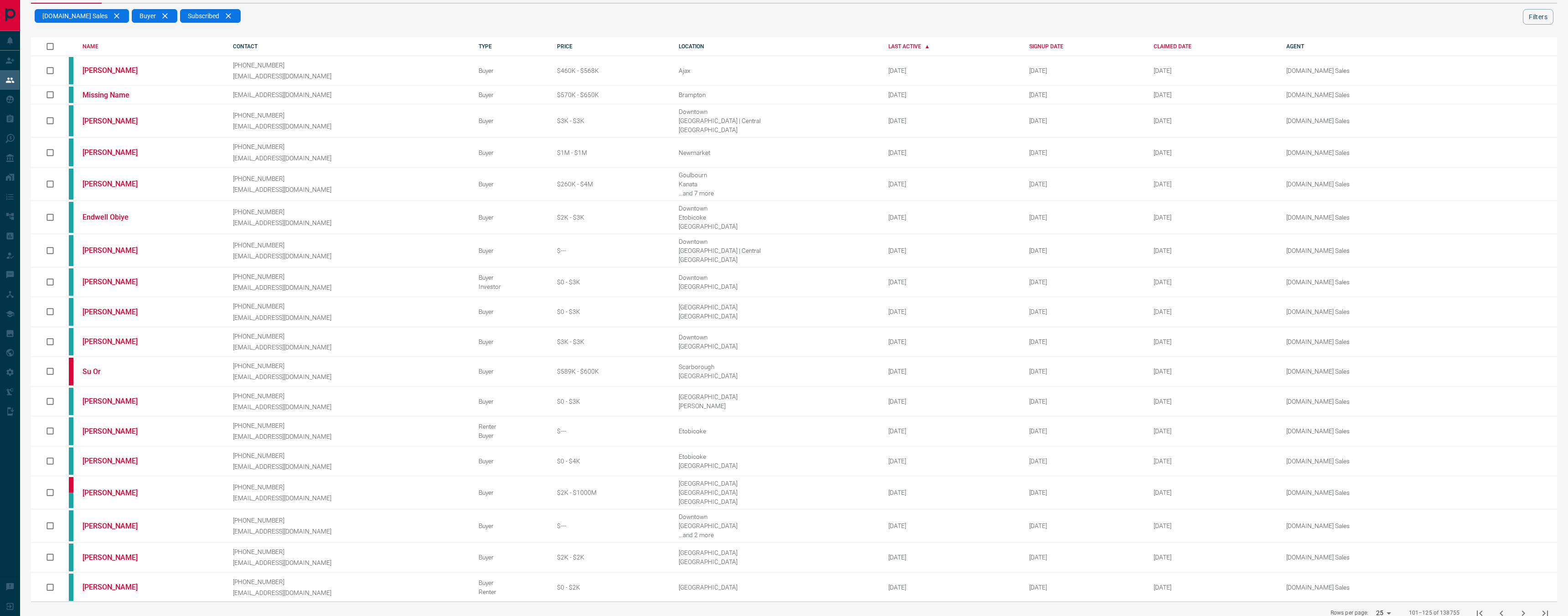
click at [1525, 609] on icon "next page" at bounding box center [1523, 614] width 11 height 11
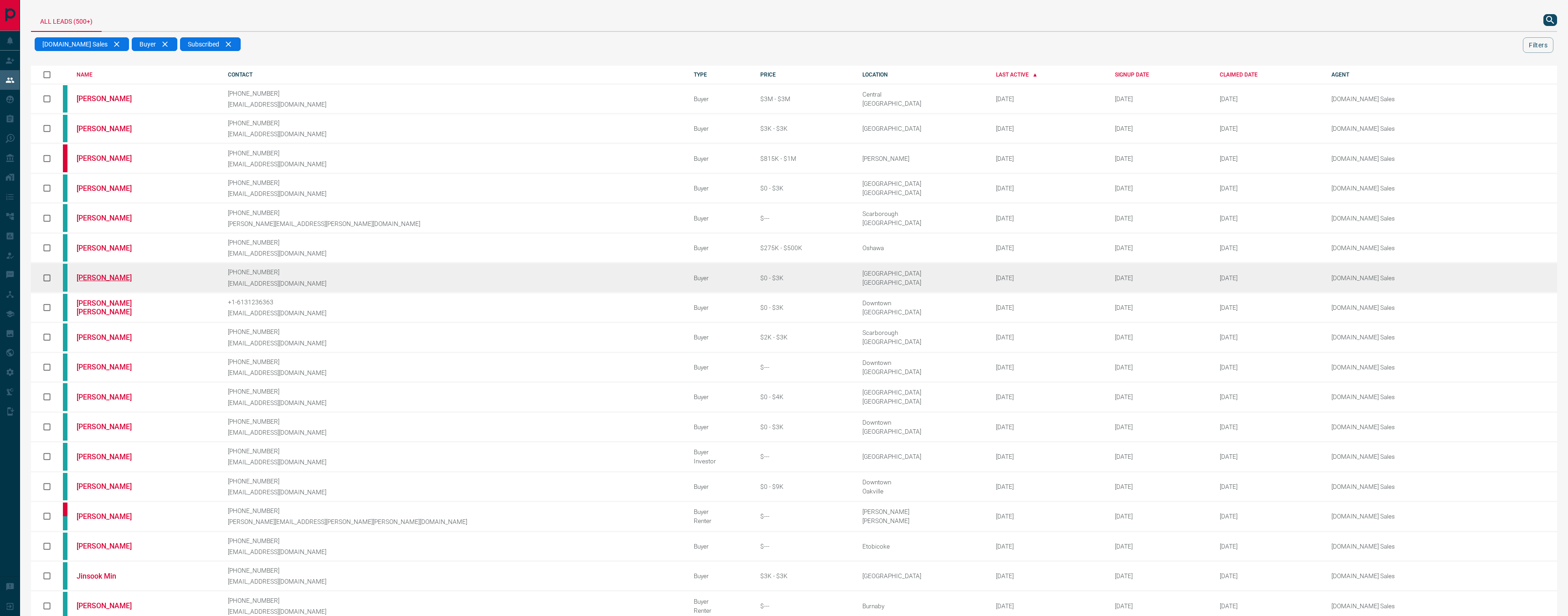
click at [123, 274] on link "[PERSON_NAME]" at bounding box center [111, 278] width 68 height 8
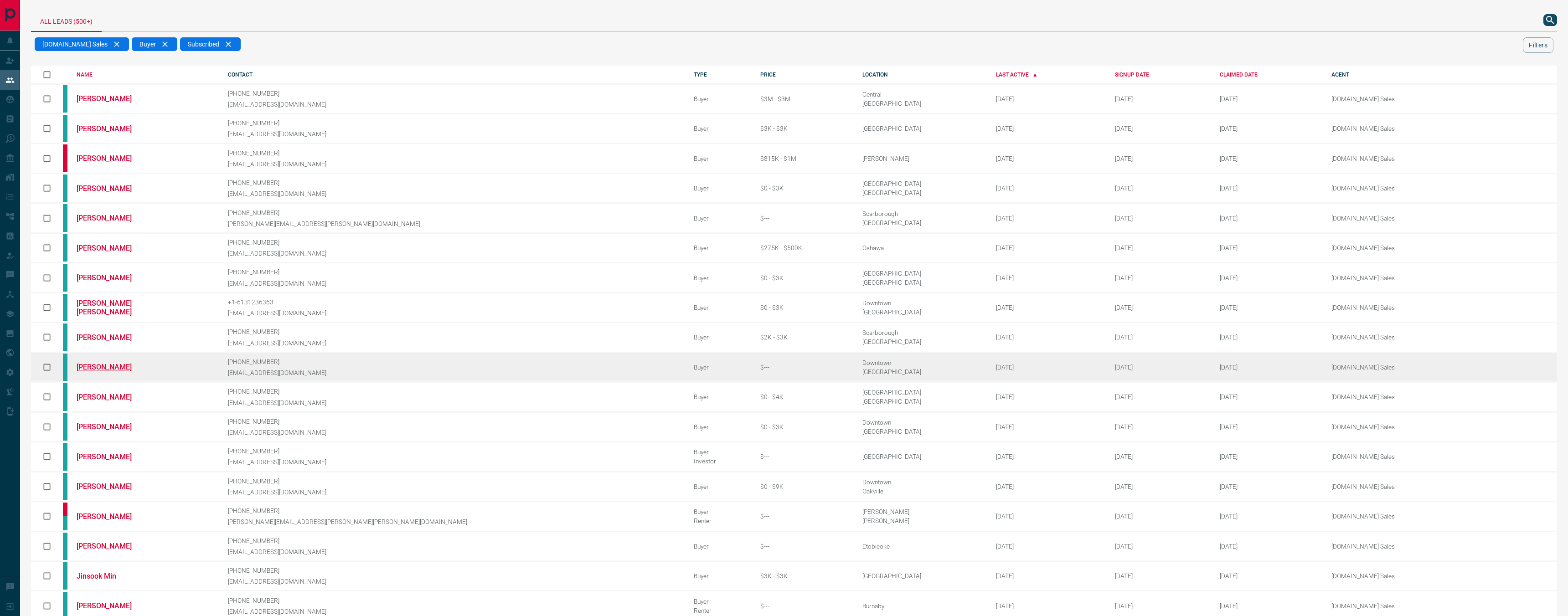
click at [100, 363] on link "[PERSON_NAME]" at bounding box center [111, 367] width 68 height 8
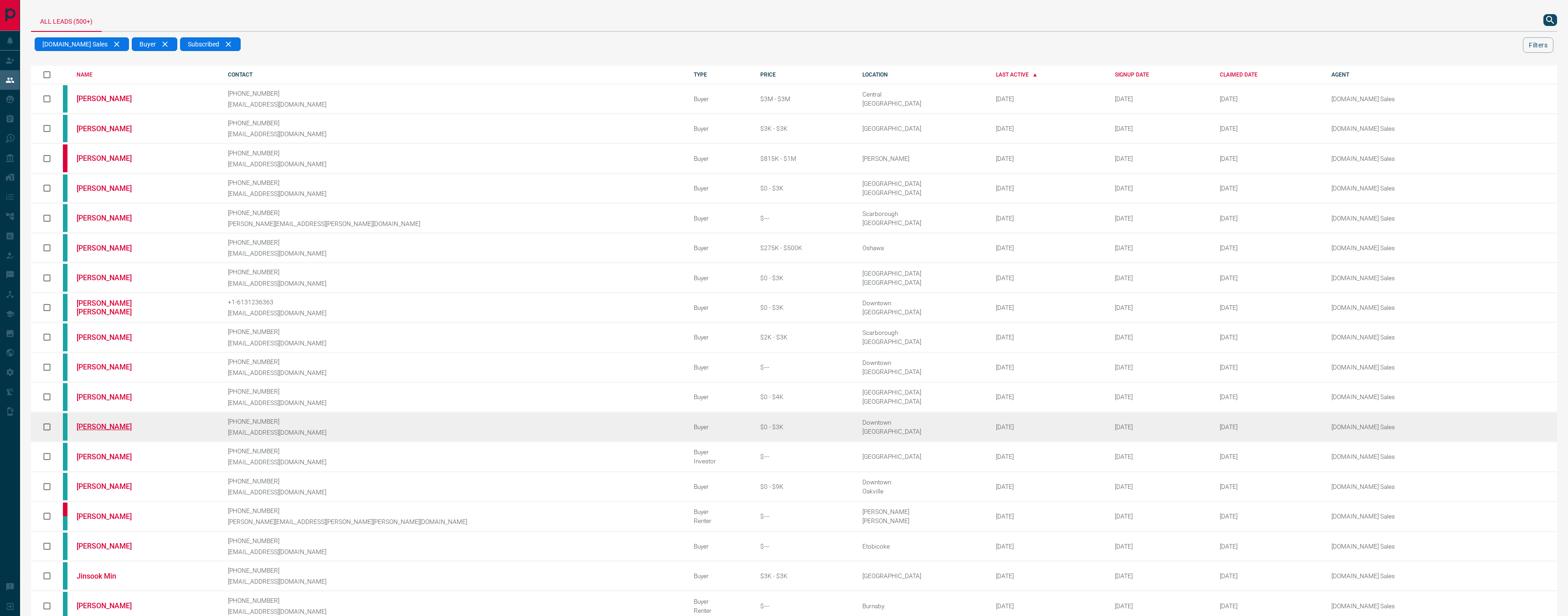
click at [116, 422] on link "[PERSON_NAME]" at bounding box center [111, 426] width 68 height 8
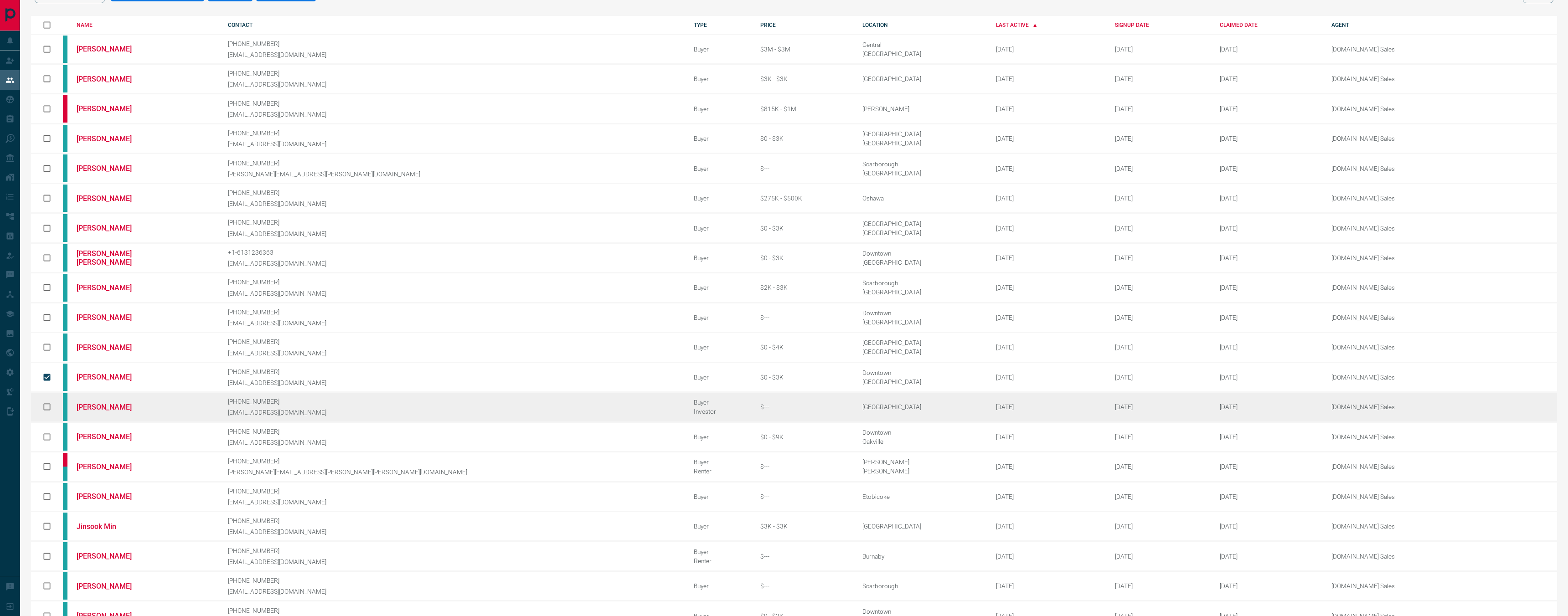
scroll to position [54, 0]
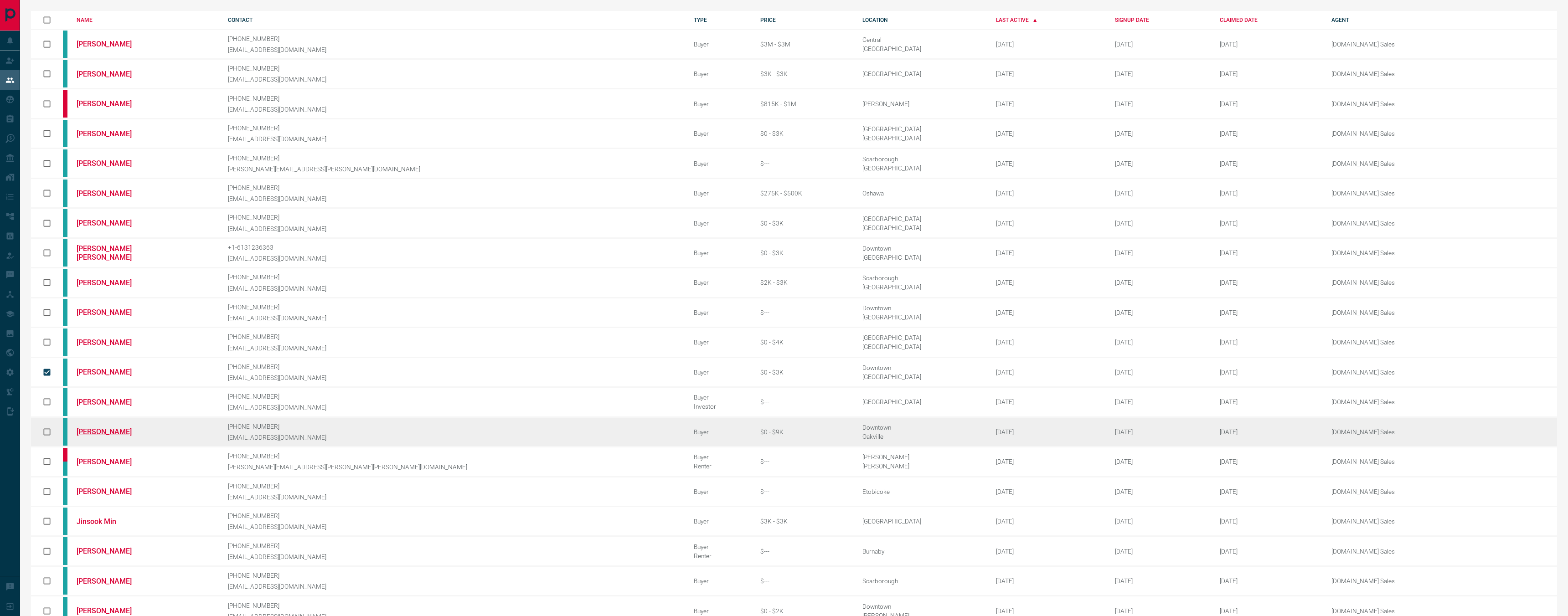
click at [124, 428] on link "[PERSON_NAME]" at bounding box center [111, 432] width 68 height 8
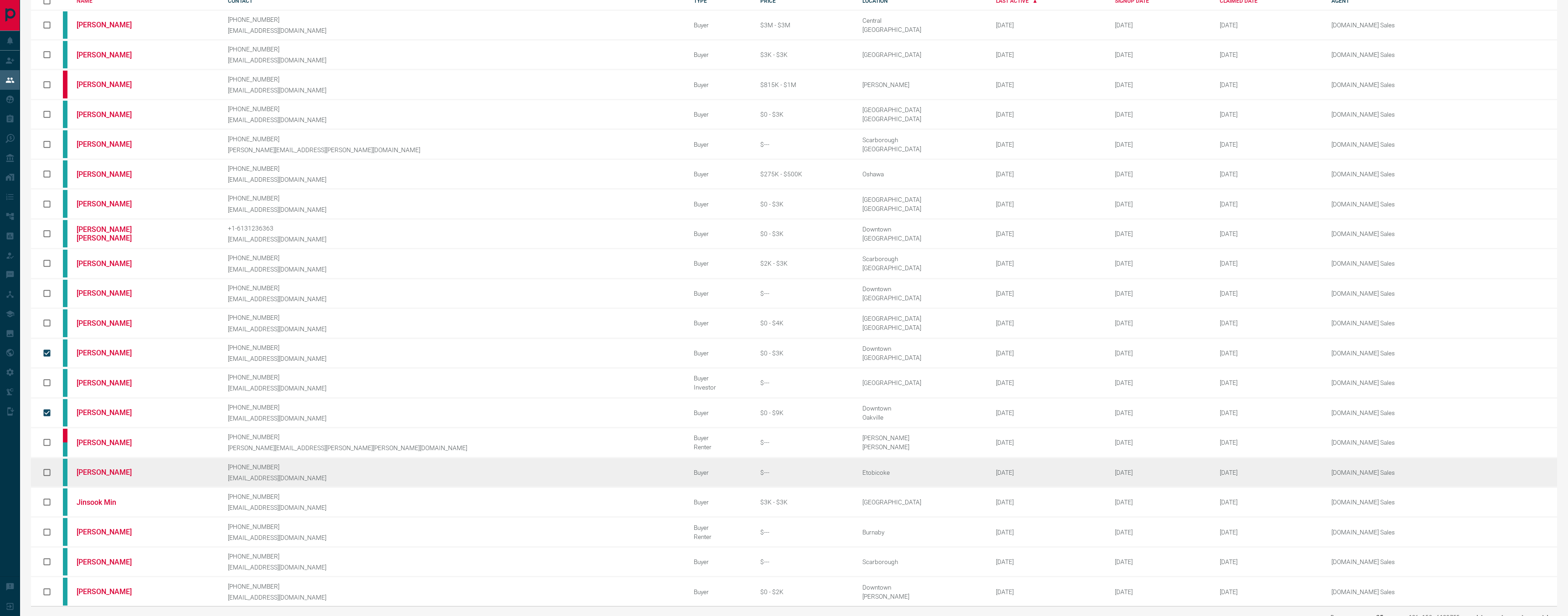
scroll to position [78, 0]
click at [100, 464] on link "[PERSON_NAME]" at bounding box center [111, 468] width 68 height 8
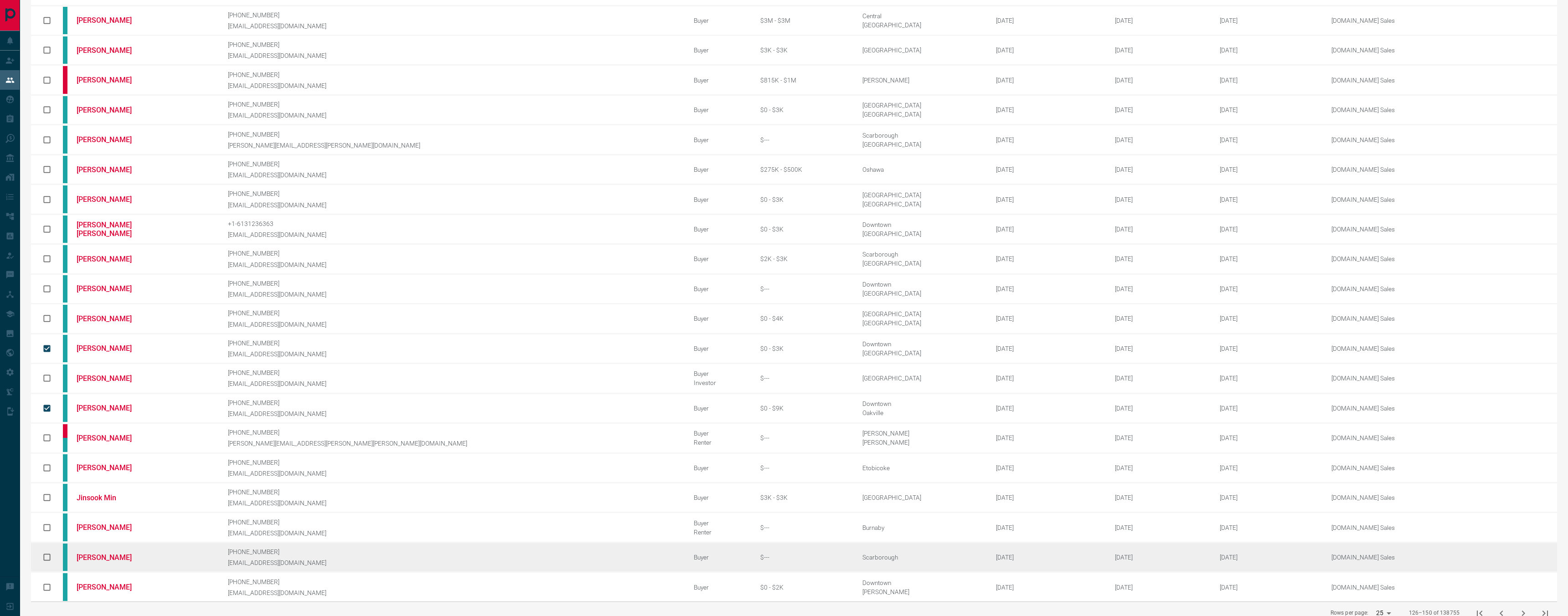
scroll to position [0, 0]
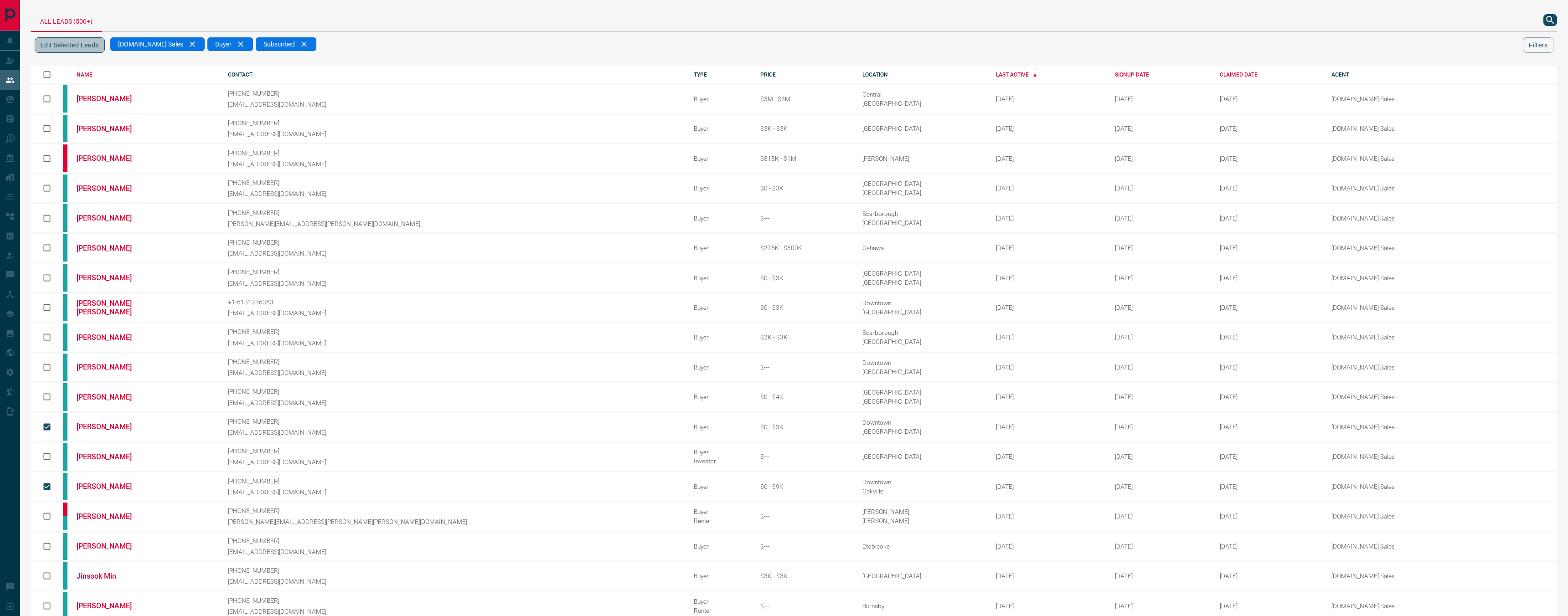
click at [69, 42] on button "Edit Selected Leads" at bounding box center [70, 45] width 70 height 16
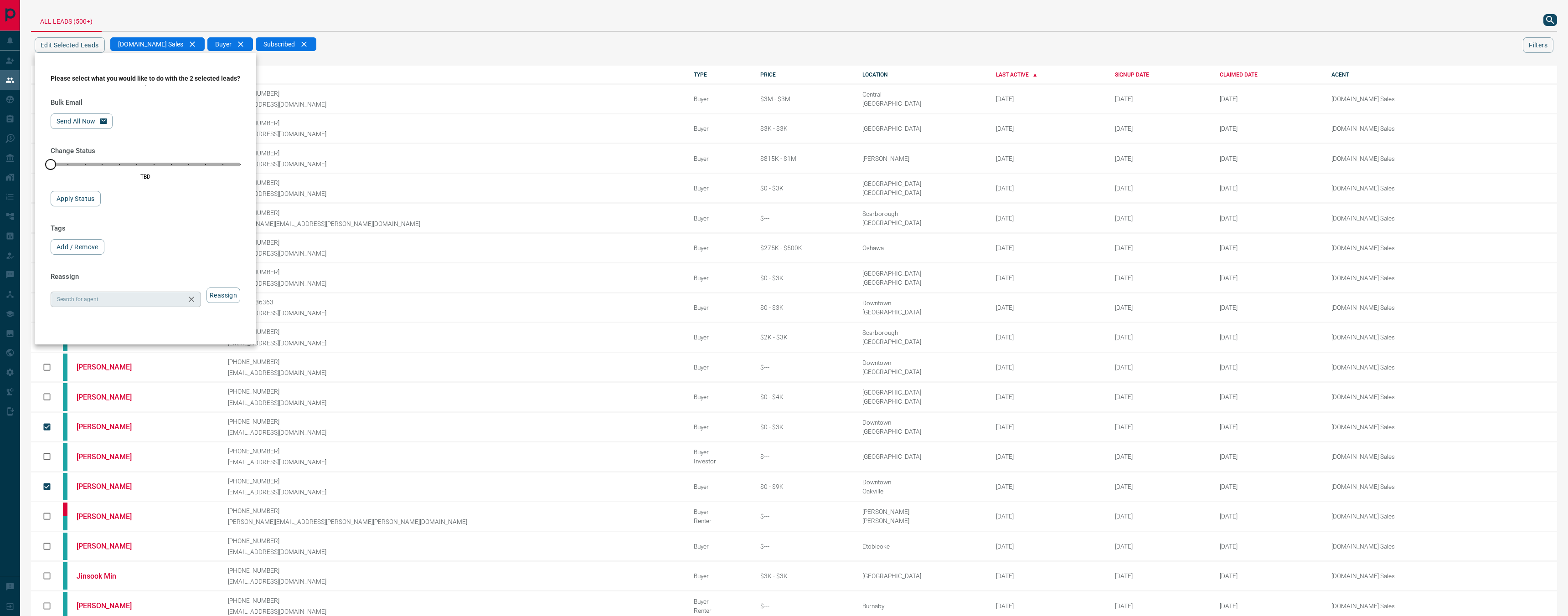
click at [138, 304] on input "Search for agent" at bounding box center [118, 299] width 130 height 10
click at [145, 421] on li "[DOMAIN_NAME] Sales Team" at bounding box center [129, 419] width 157 height 14
type input "**********"
click at [240, 296] on button "Reassign" at bounding box center [223, 295] width 34 height 16
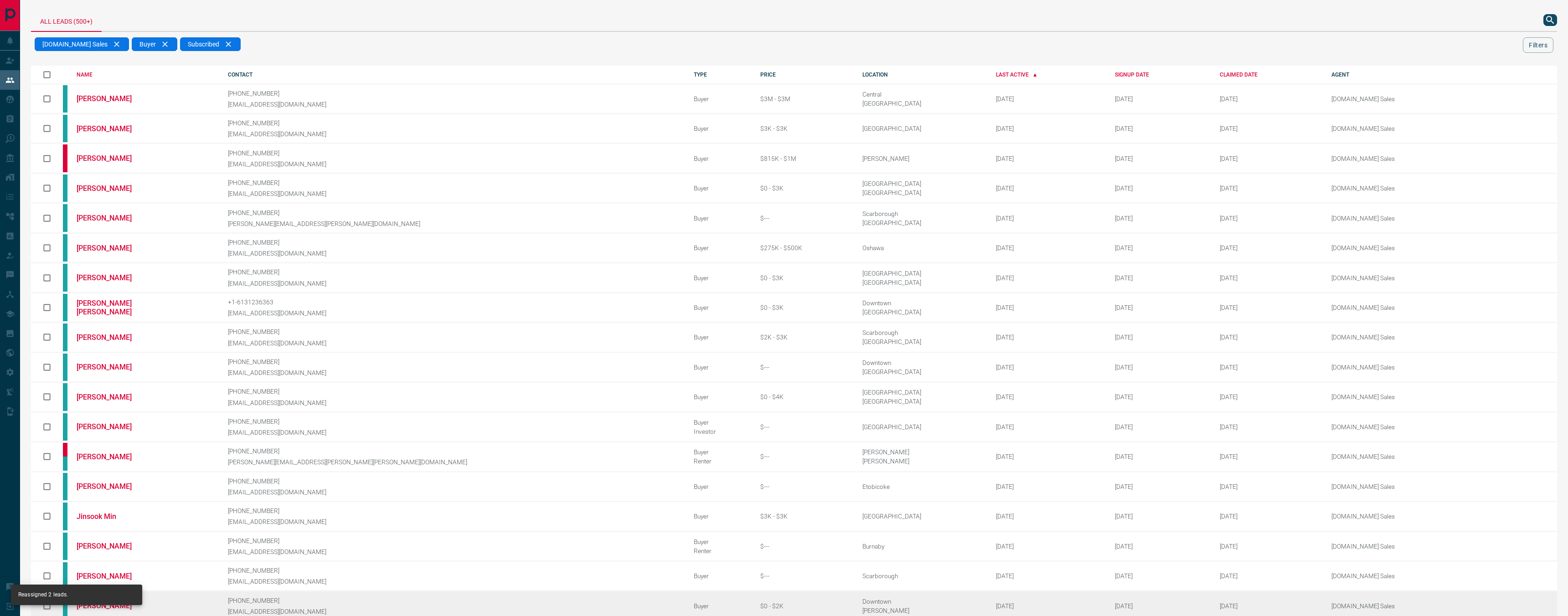
scroll to position [20, 0]
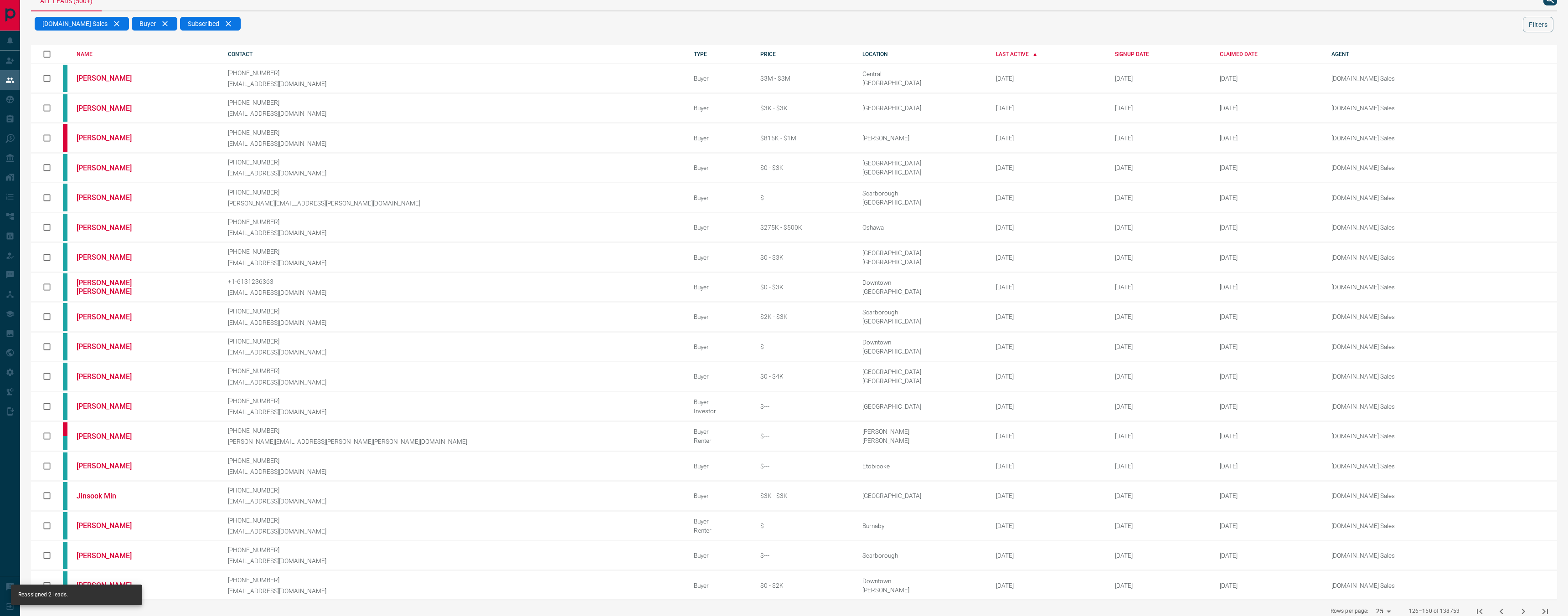
click at [1520, 607] on icon "next page" at bounding box center [1523, 612] width 11 height 11
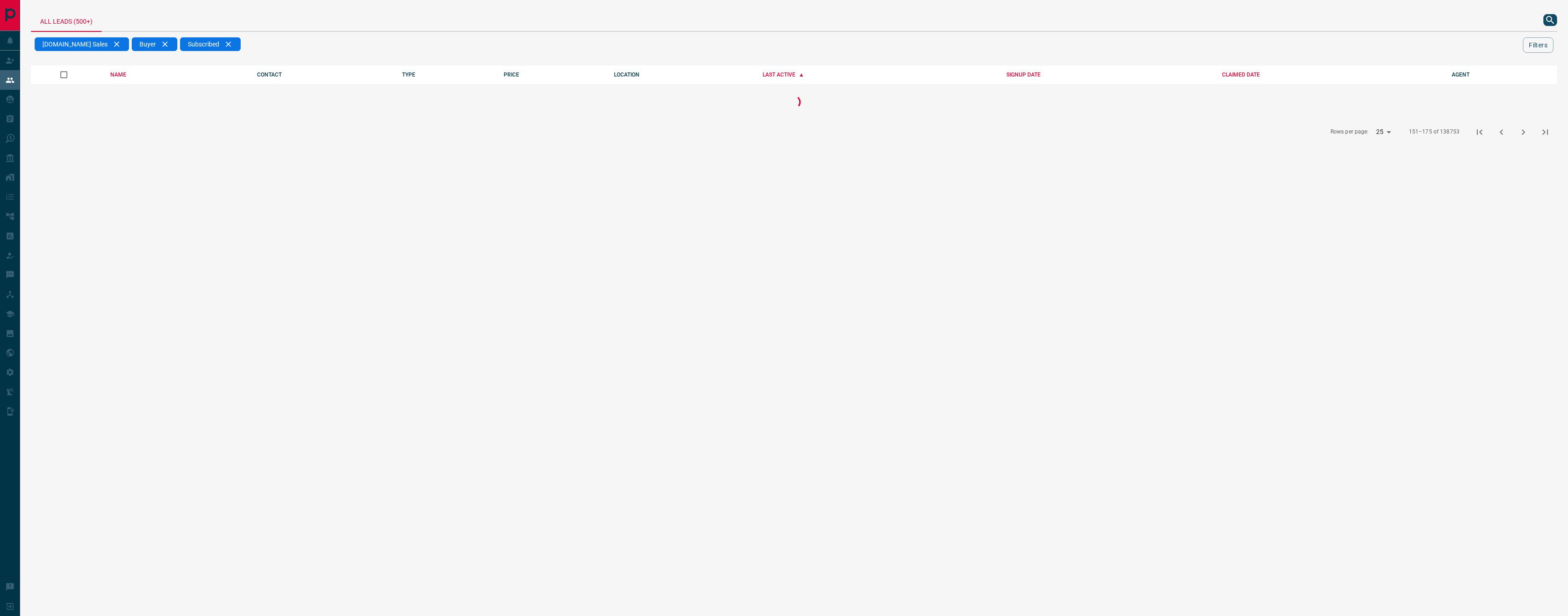
scroll to position [0, 0]
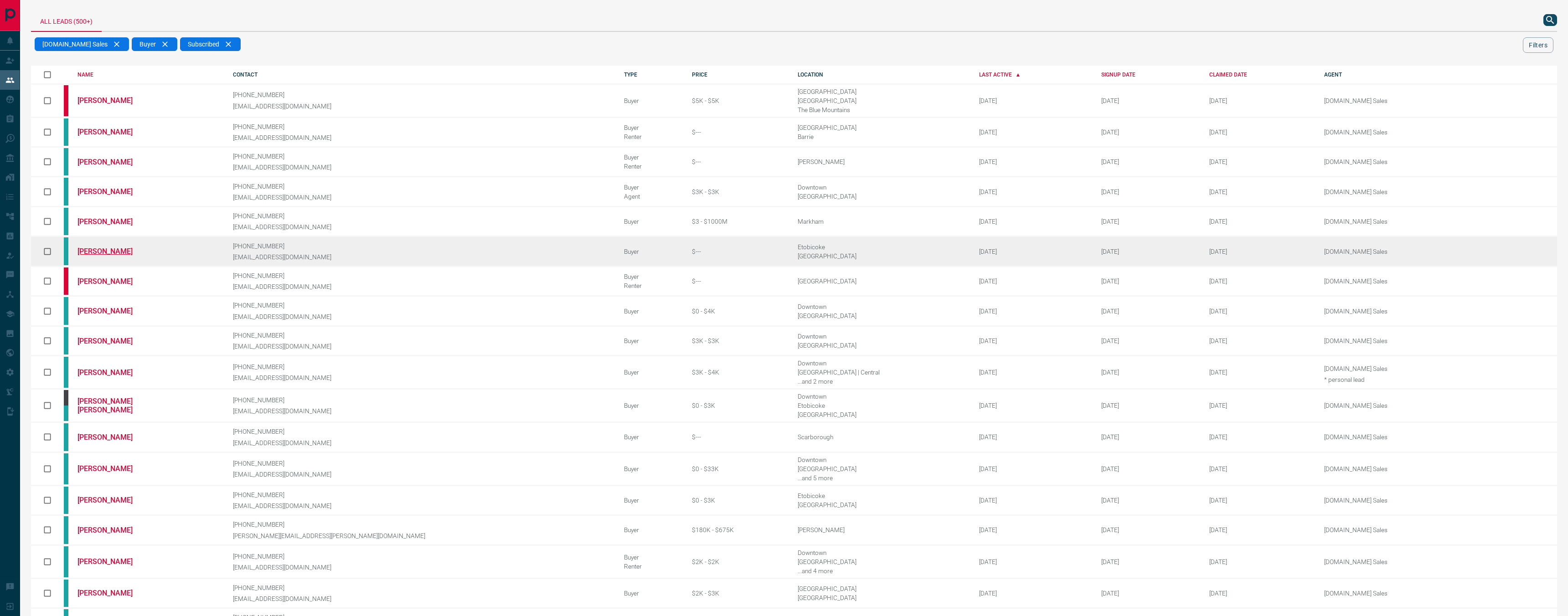
click at [100, 247] on link "[PERSON_NAME]" at bounding box center [112, 251] width 68 height 8
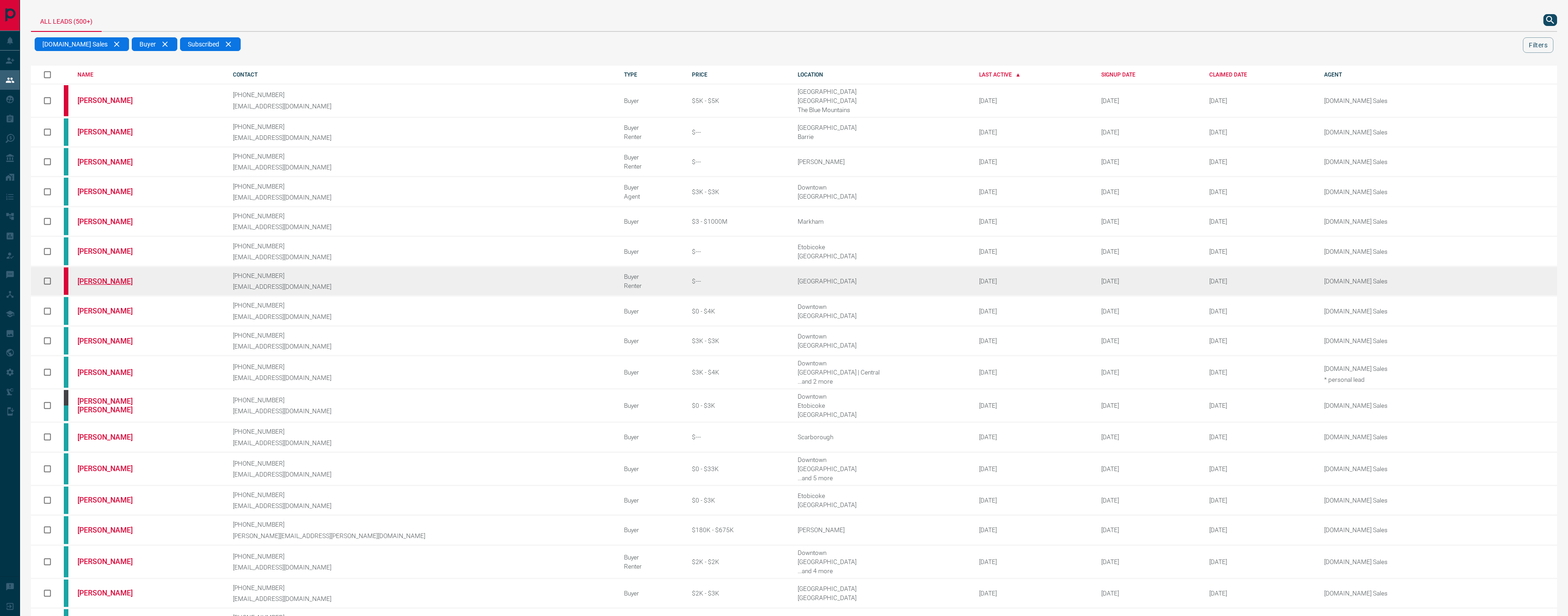
click at [136, 278] on link "[PERSON_NAME]" at bounding box center [112, 281] width 68 height 8
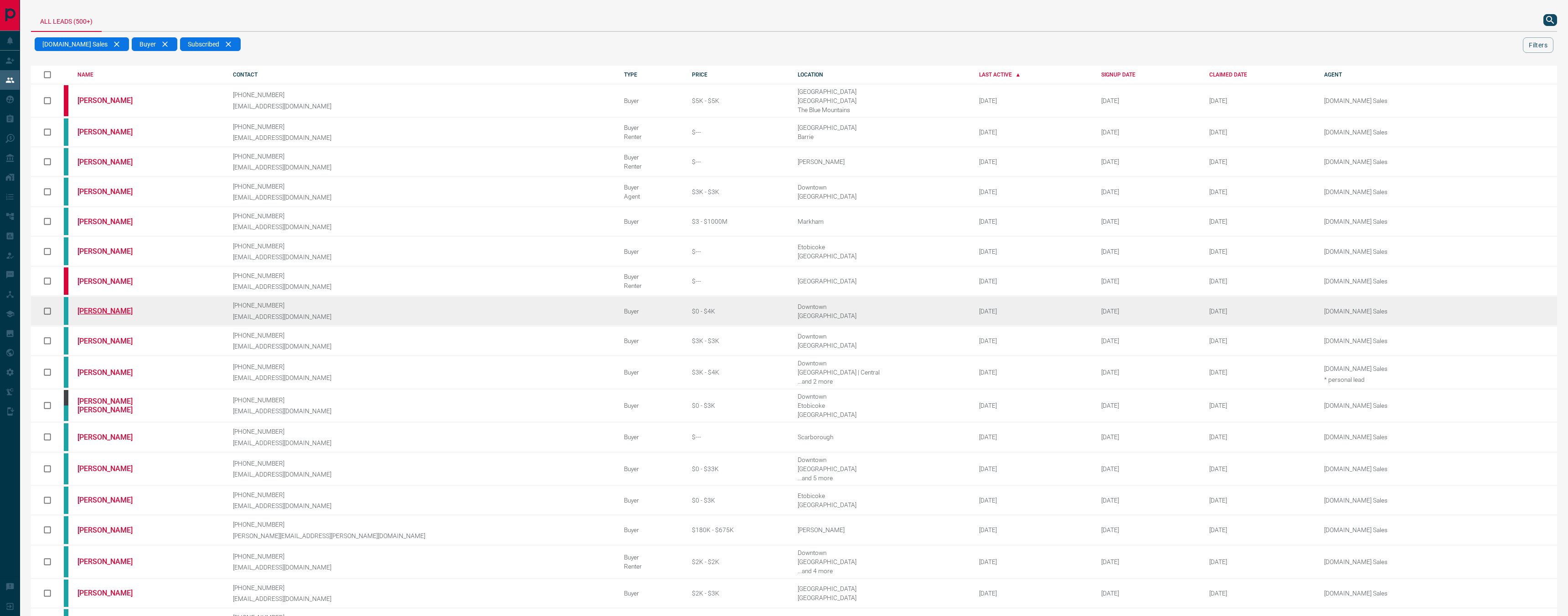
click at [115, 307] on link "[PERSON_NAME]" at bounding box center [112, 311] width 68 height 8
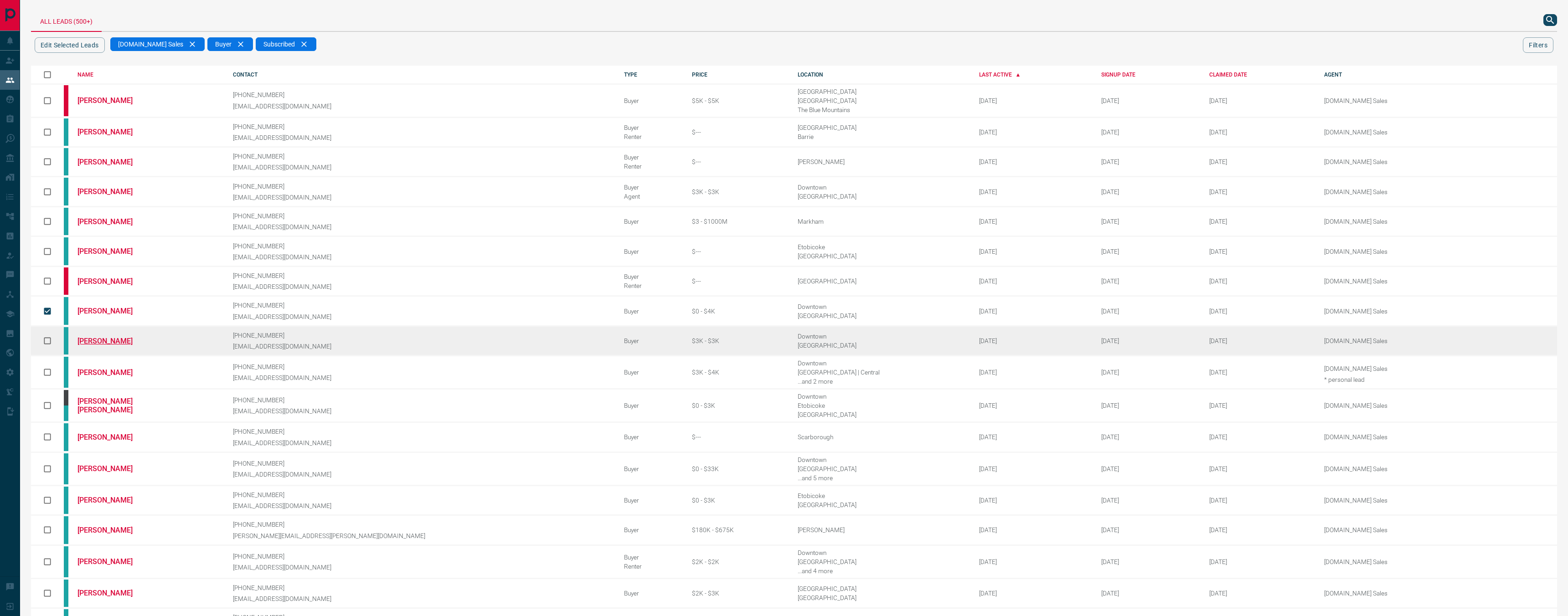
click at [104, 337] on link "[PERSON_NAME]" at bounding box center [112, 340] width 68 height 8
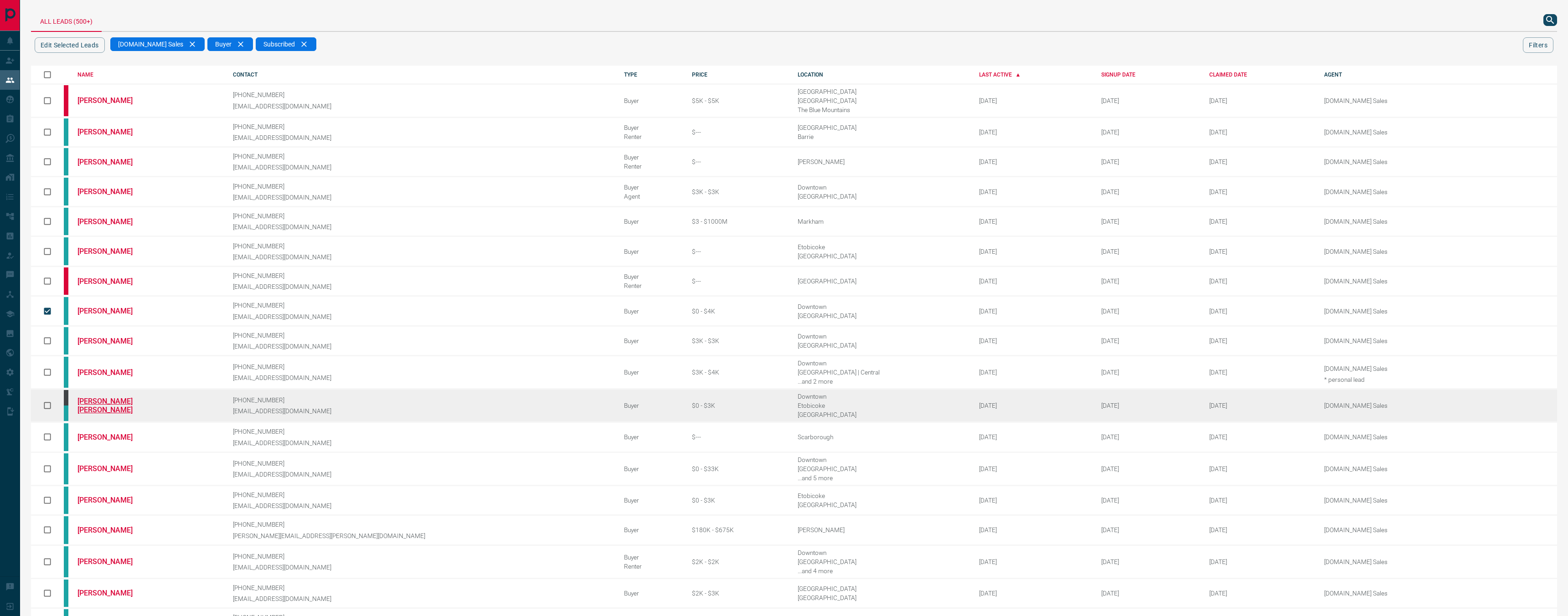
click at [126, 397] on link "[PERSON_NAME] [PERSON_NAME]" at bounding box center [112, 406] width 68 height 18
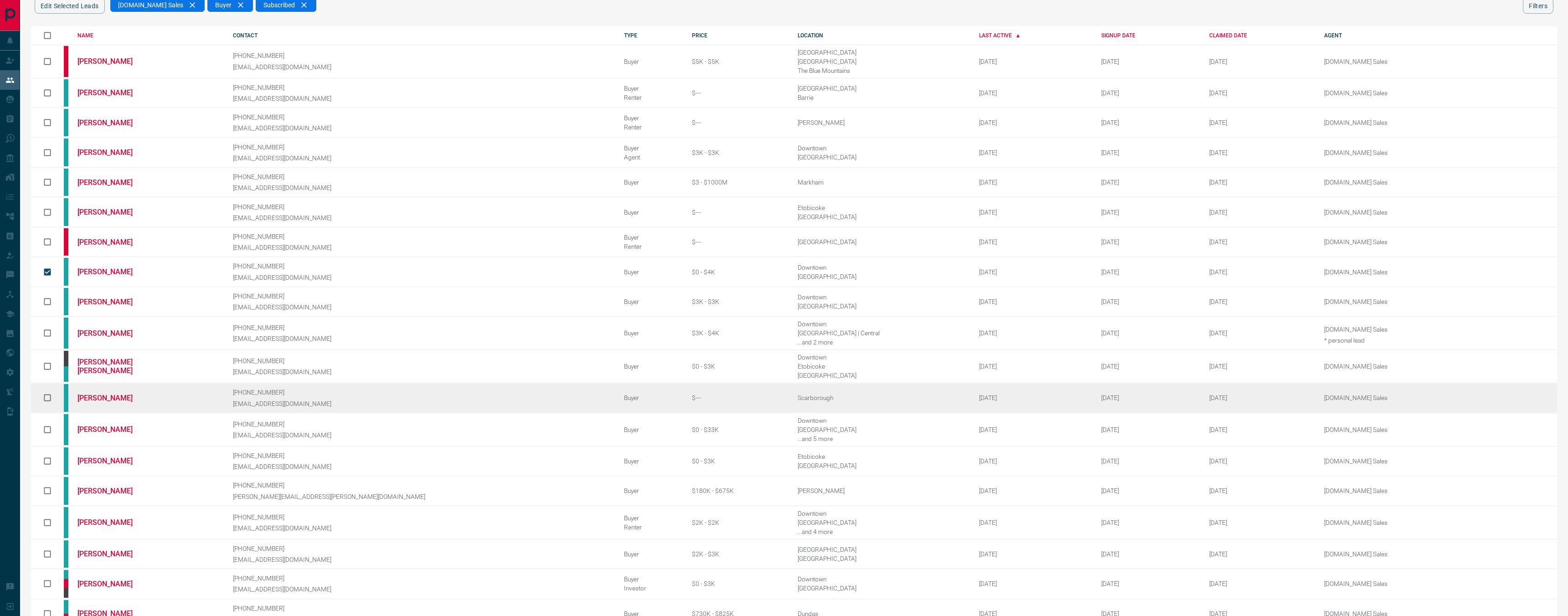
scroll to position [55, 0]
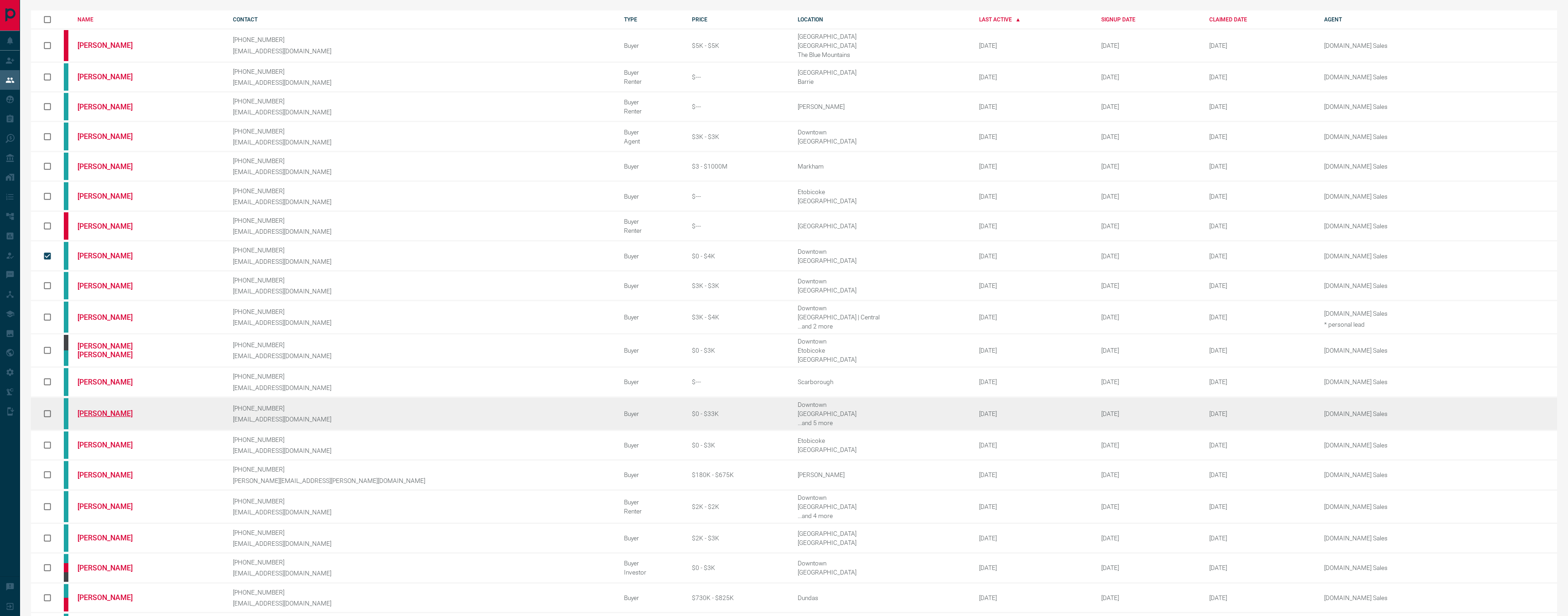
click at [112, 409] on link "[PERSON_NAME]" at bounding box center [112, 413] width 68 height 8
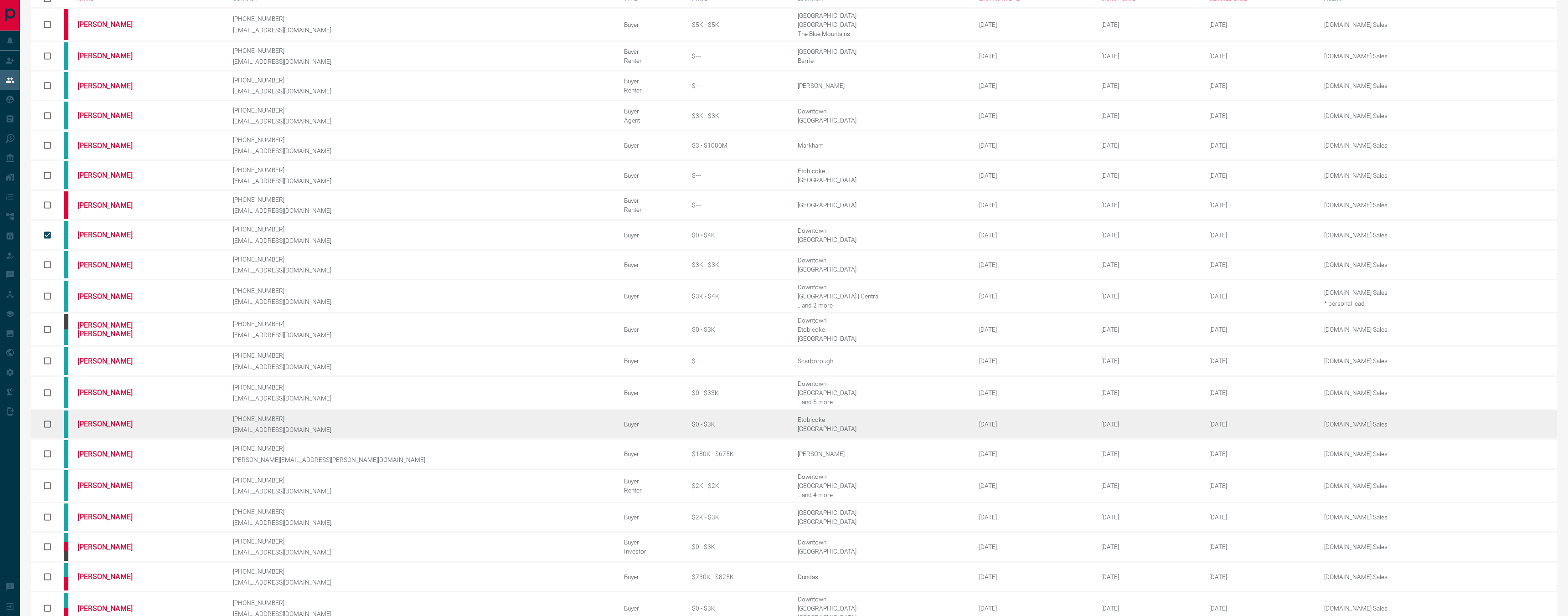
scroll to position [96, 0]
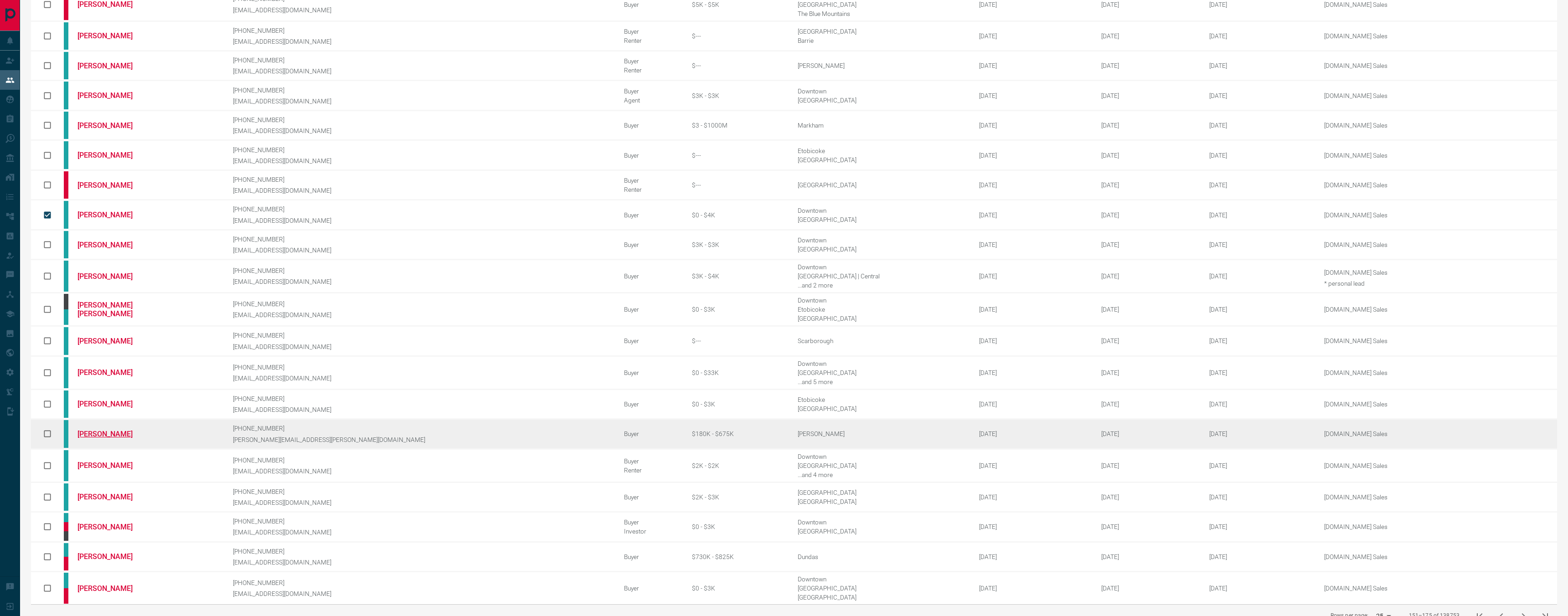
click at [97, 430] on link "[PERSON_NAME]" at bounding box center [112, 433] width 68 height 8
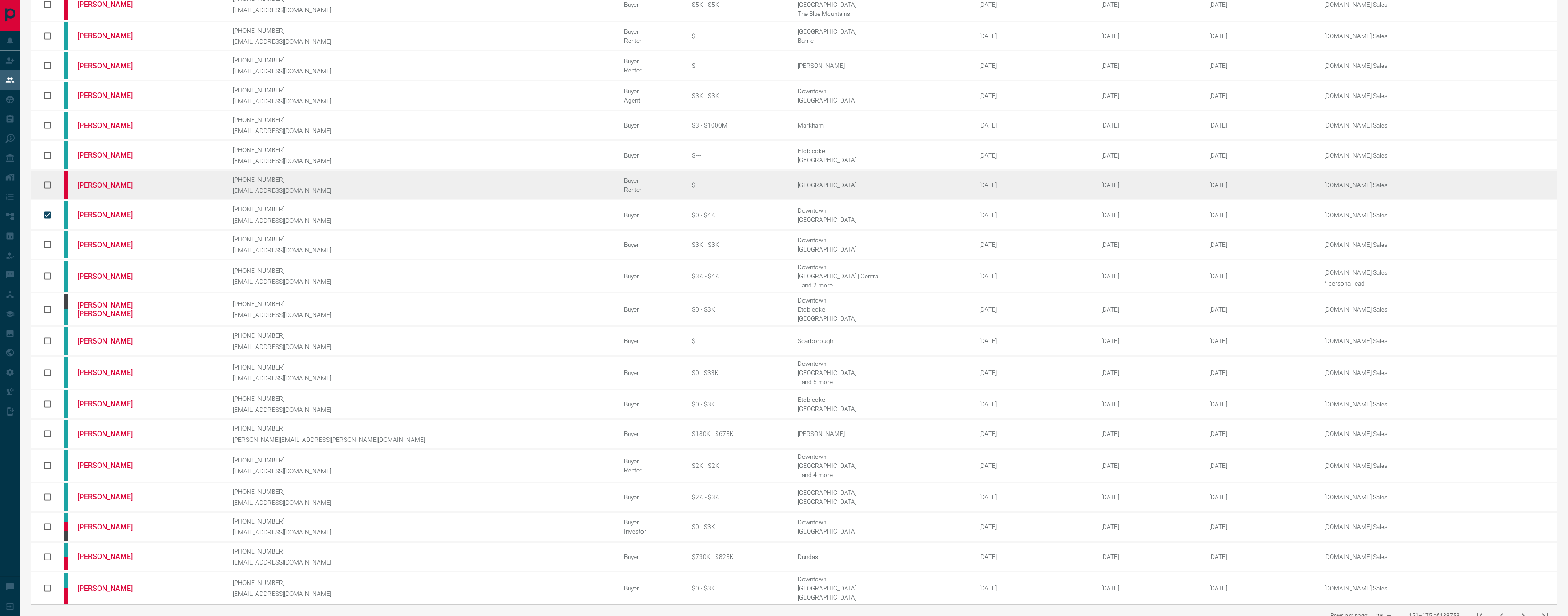
scroll to position [0, 0]
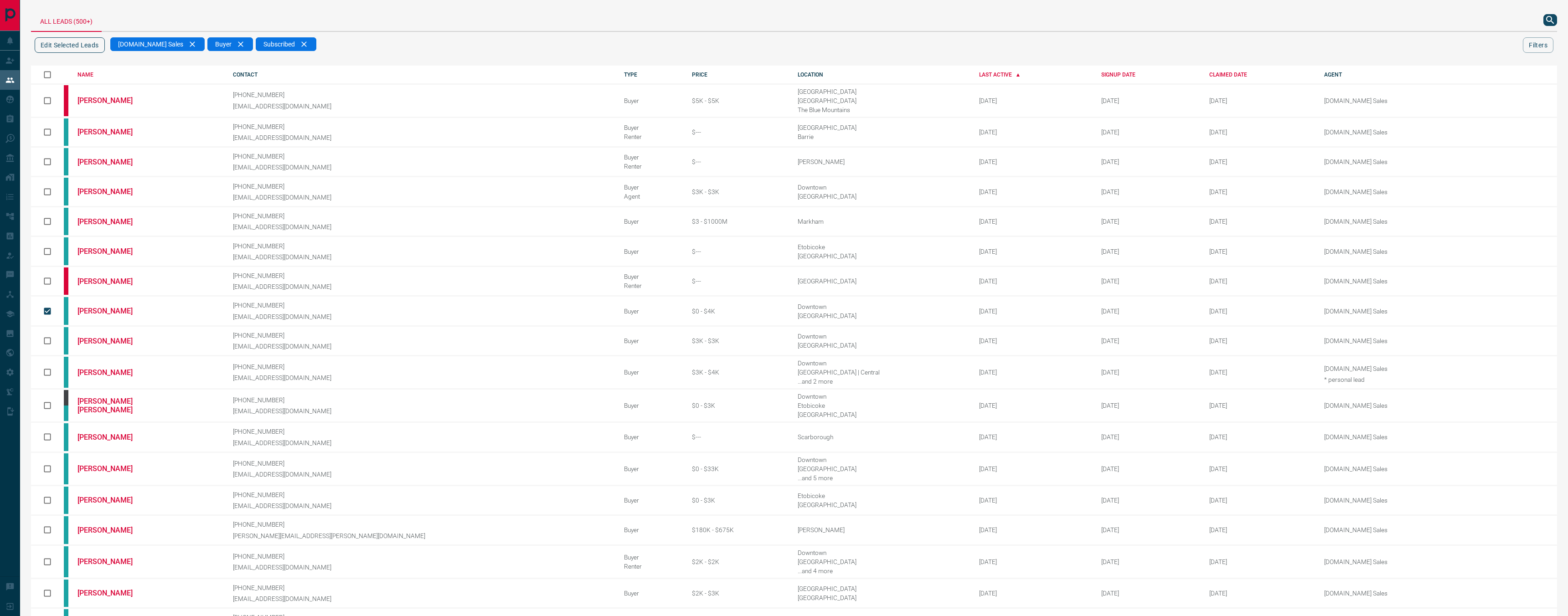
click at [81, 46] on button "Edit Selected Leads" at bounding box center [70, 45] width 70 height 16
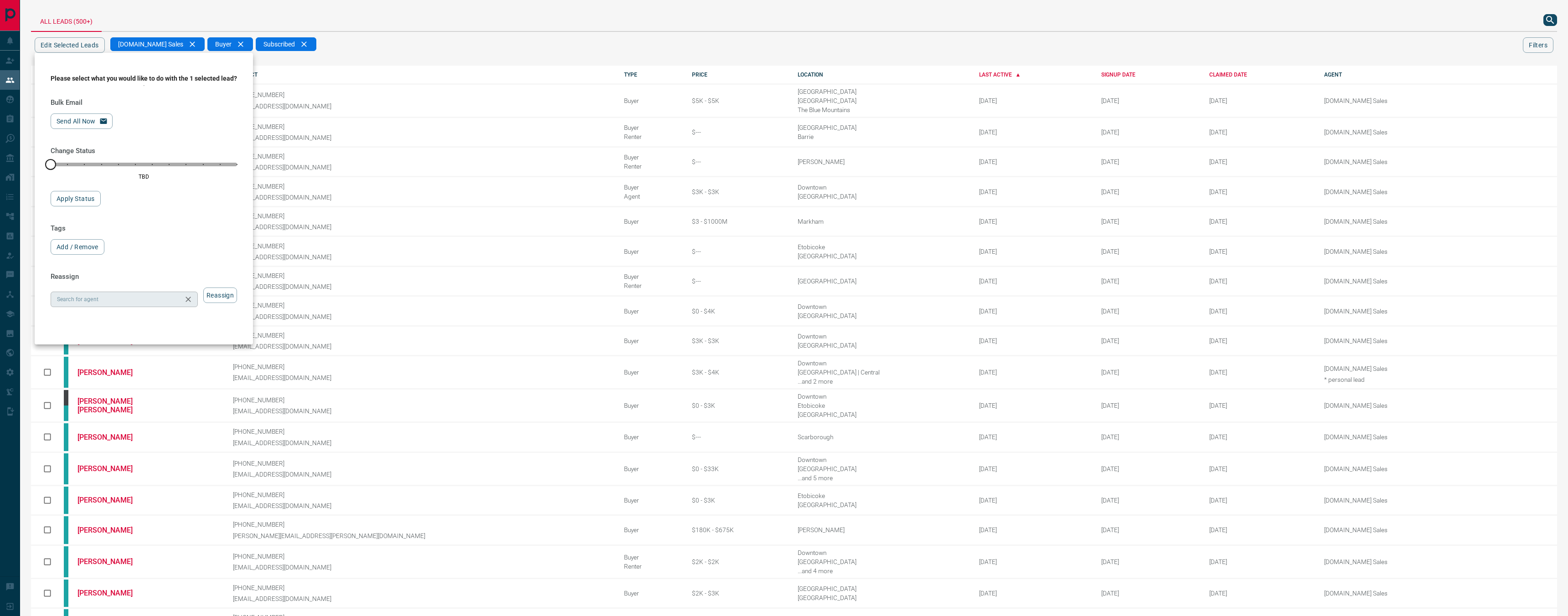
click at [123, 301] on input "Search for agent" at bounding box center [116, 299] width 126 height 10
click at [142, 420] on li "[DOMAIN_NAME] Sales Team" at bounding box center [129, 419] width 157 height 14
type input "**********"
click at [234, 303] on button "Reassign" at bounding box center [220, 295] width 34 height 16
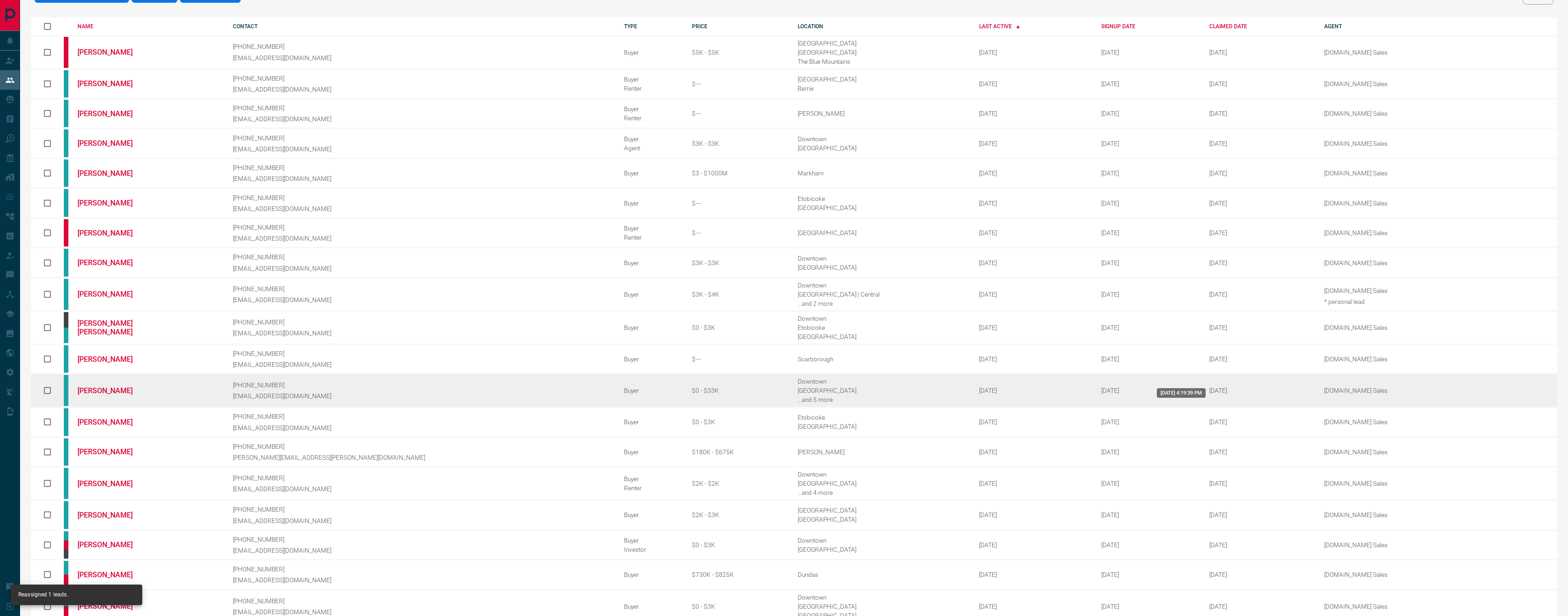
scroll to position [67, 0]
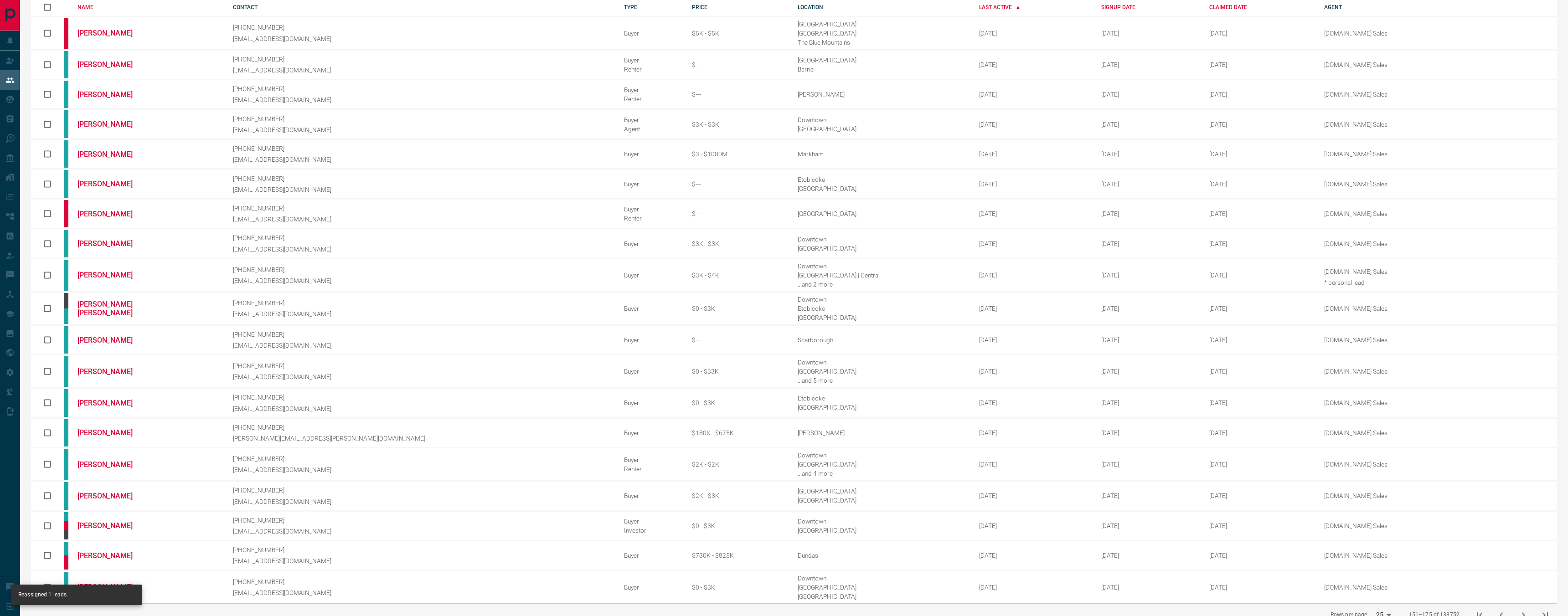
click at [1521, 610] on icon "next page" at bounding box center [1523, 616] width 11 height 11
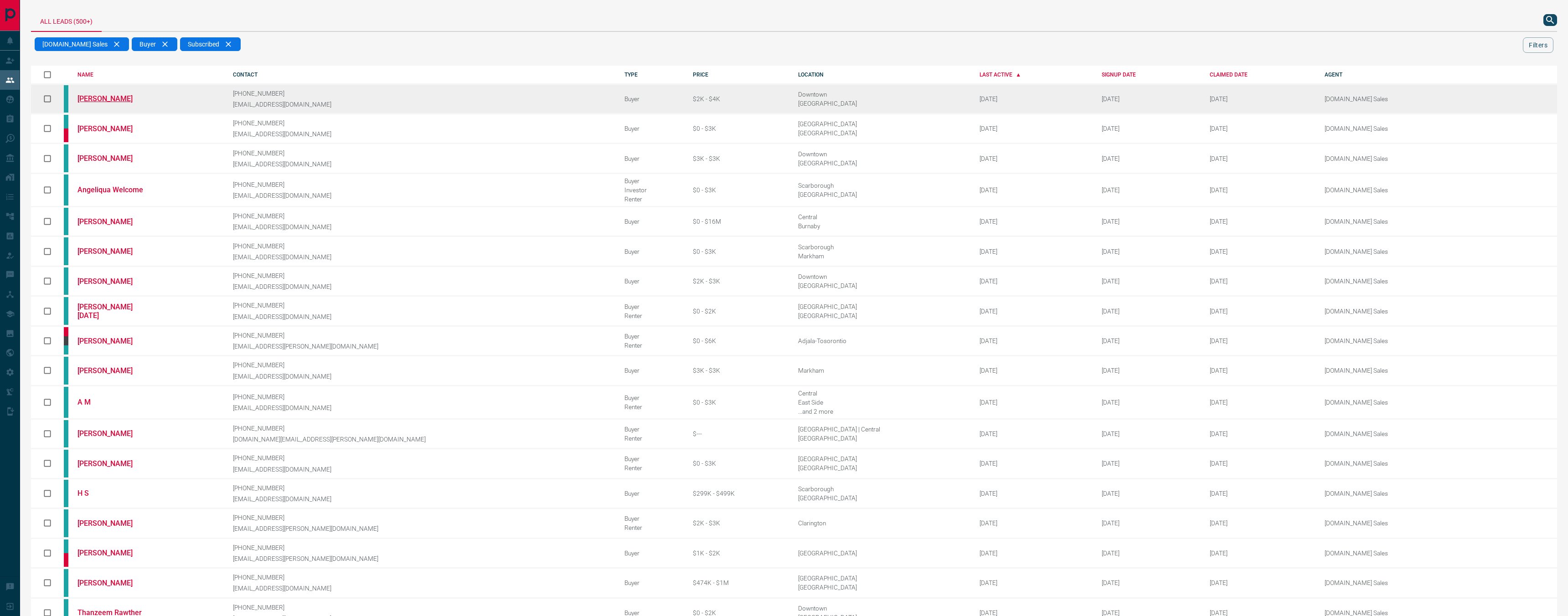
click at [106, 101] on link "[PERSON_NAME]" at bounding box center [112, 98] width 68 height 8
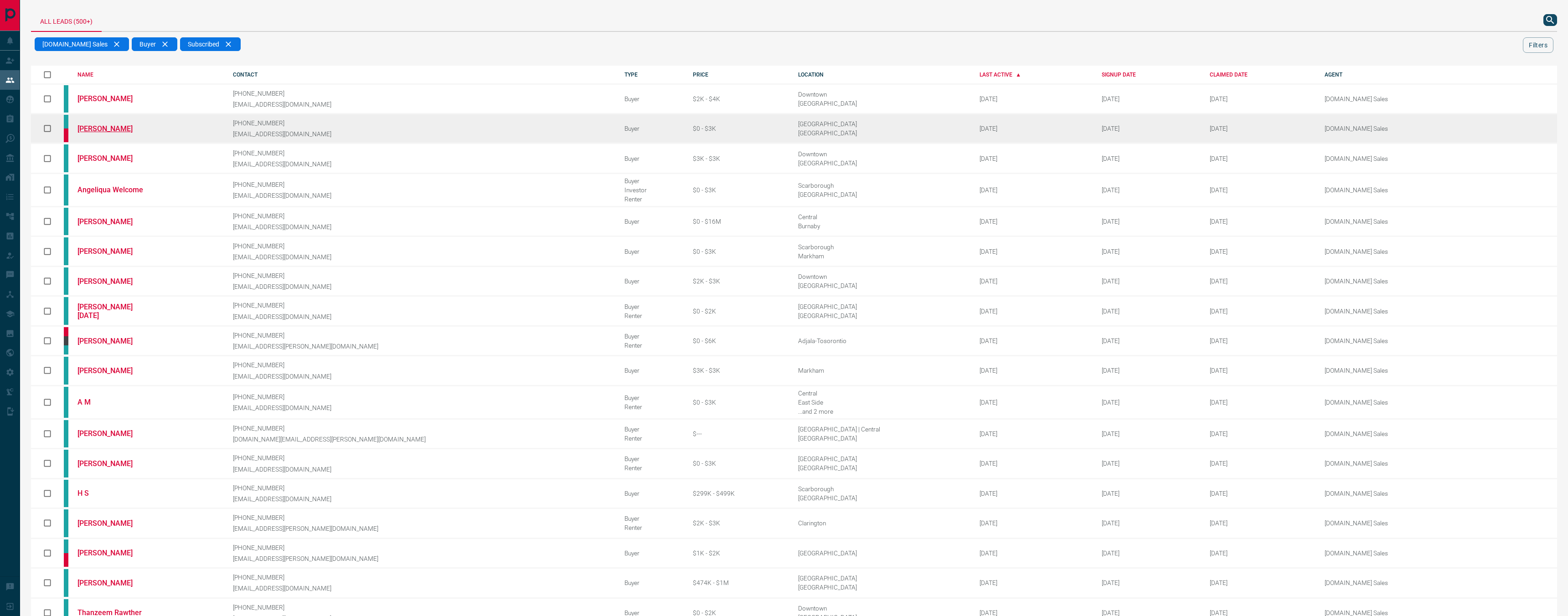
click at [116, 126] on link "[PERSON_NAME]" at bounding box center [112, 128] width 68 height 8
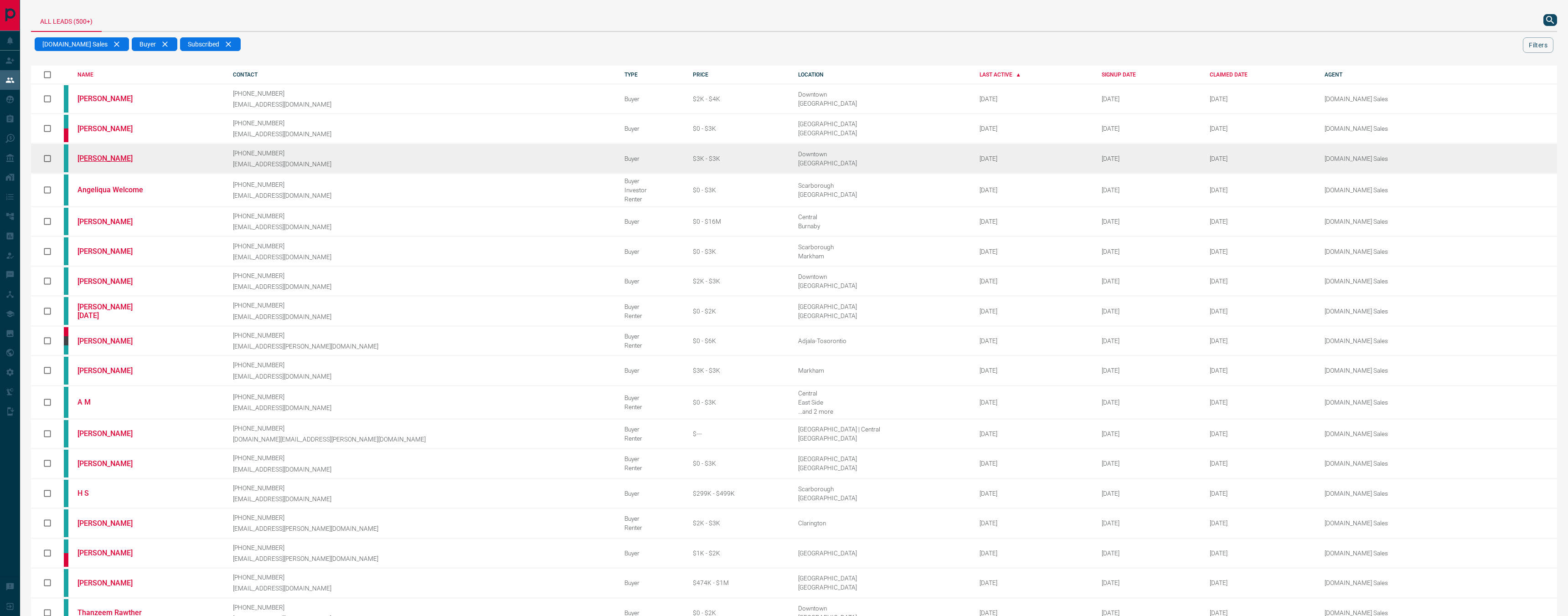
click at [115, 155] on link "[PERSON_NAME]" at bounding box center [112, 158] width 68 height 8
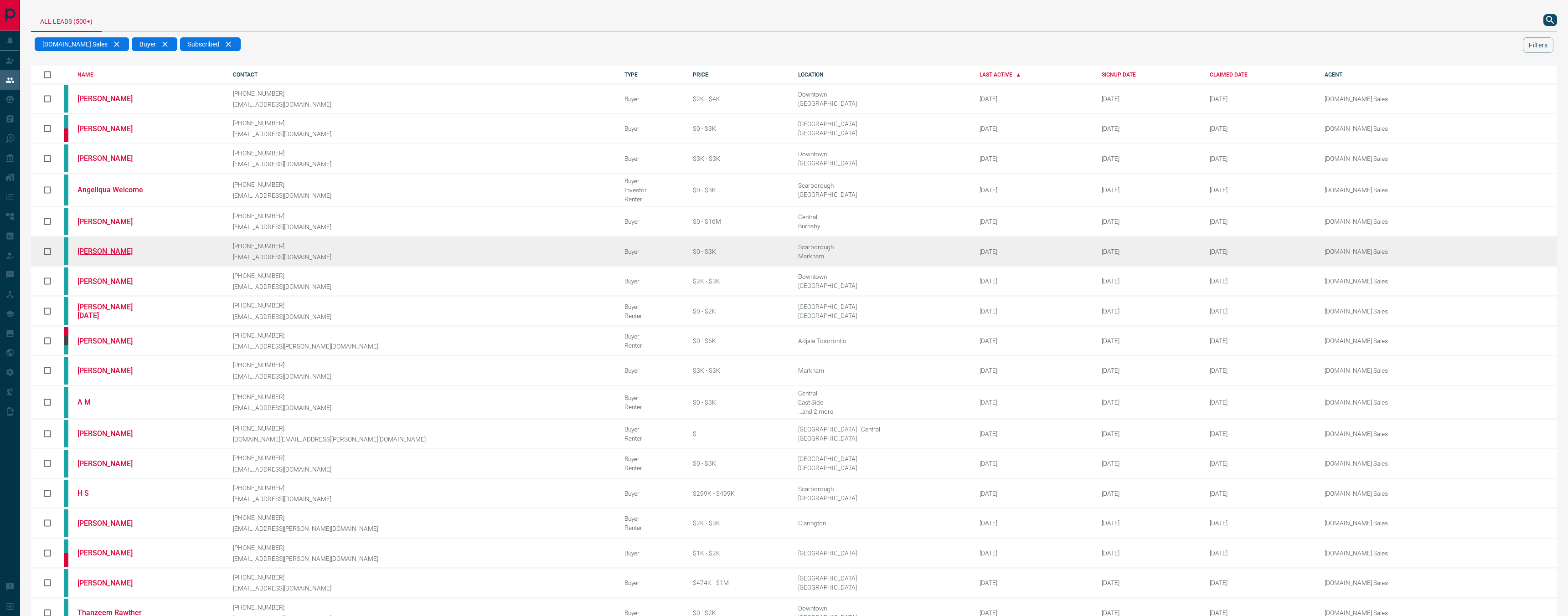
click at [105, 247] on link "[PERSON_NAME]" at bounding box center [112, 251] width 68 height 8
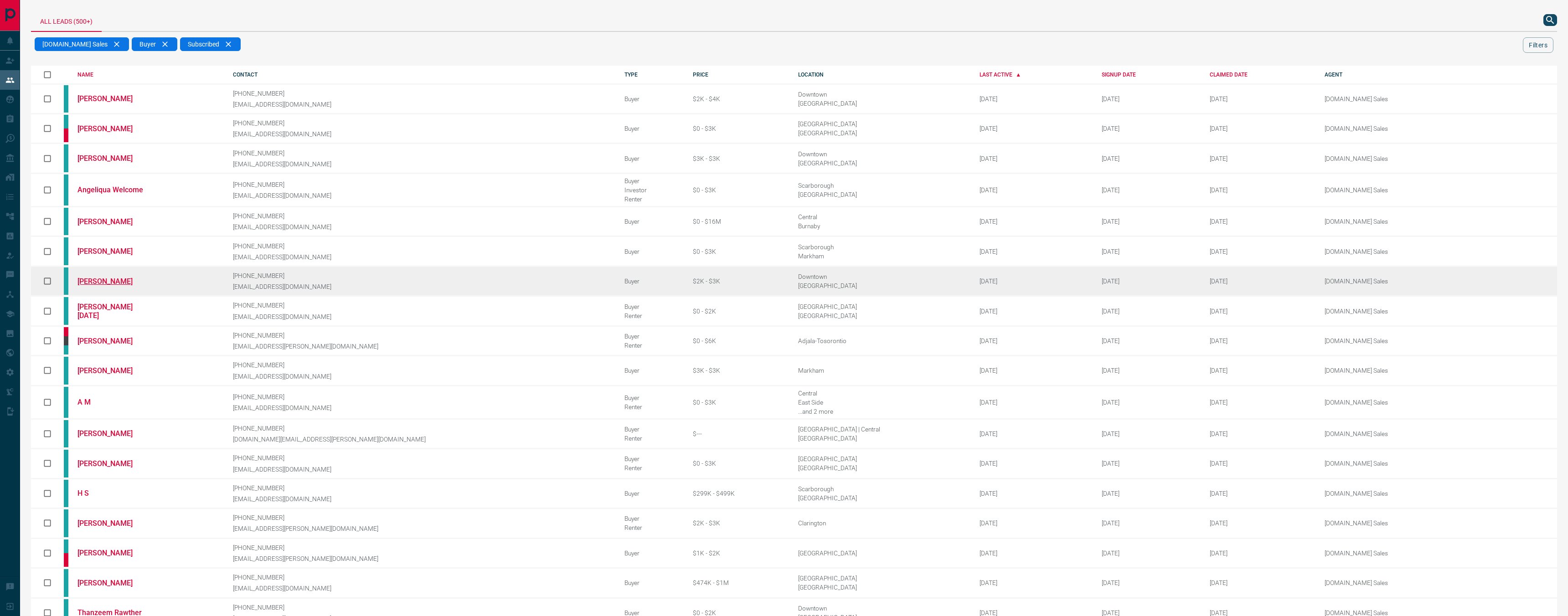
click at [112, 278] on link "[PERSON_NAME]" at bounding box center [112, 281] width 68 height 8
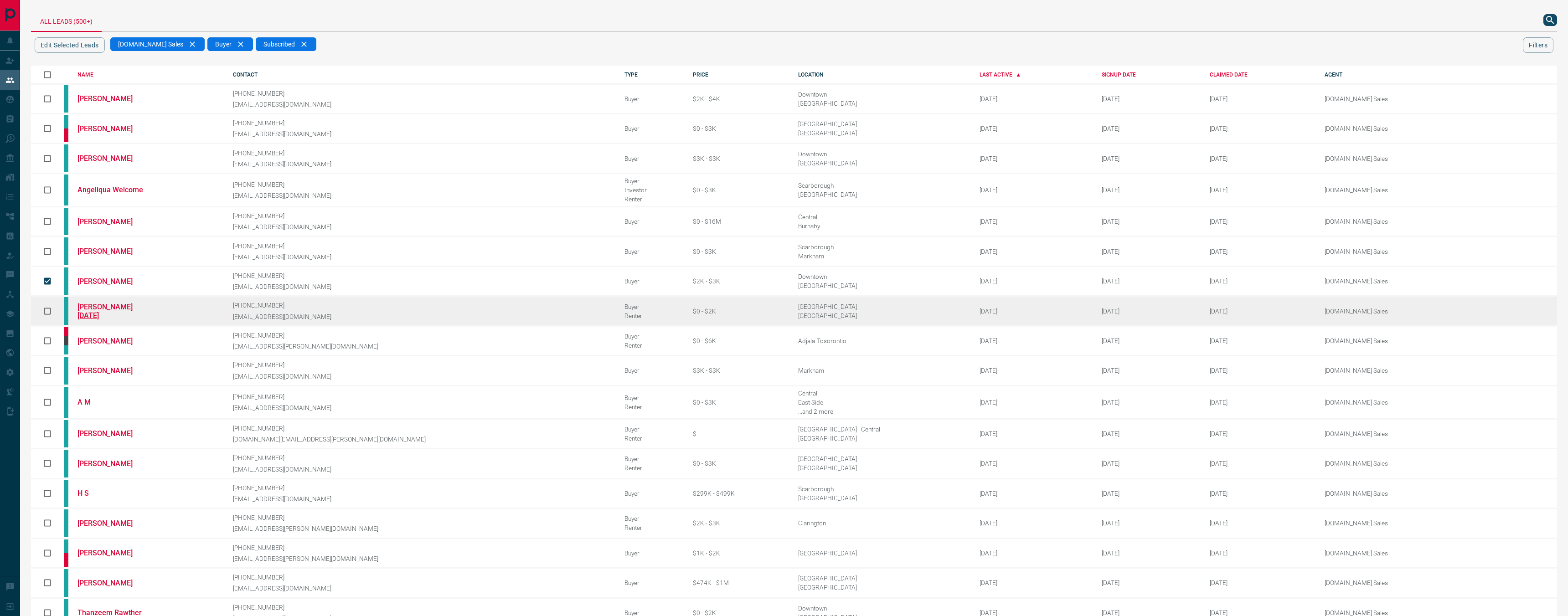
click at [110, 305] on link "[PERSON_NAME][DATE]" at bounding box center [112, 311] width 68 height 18
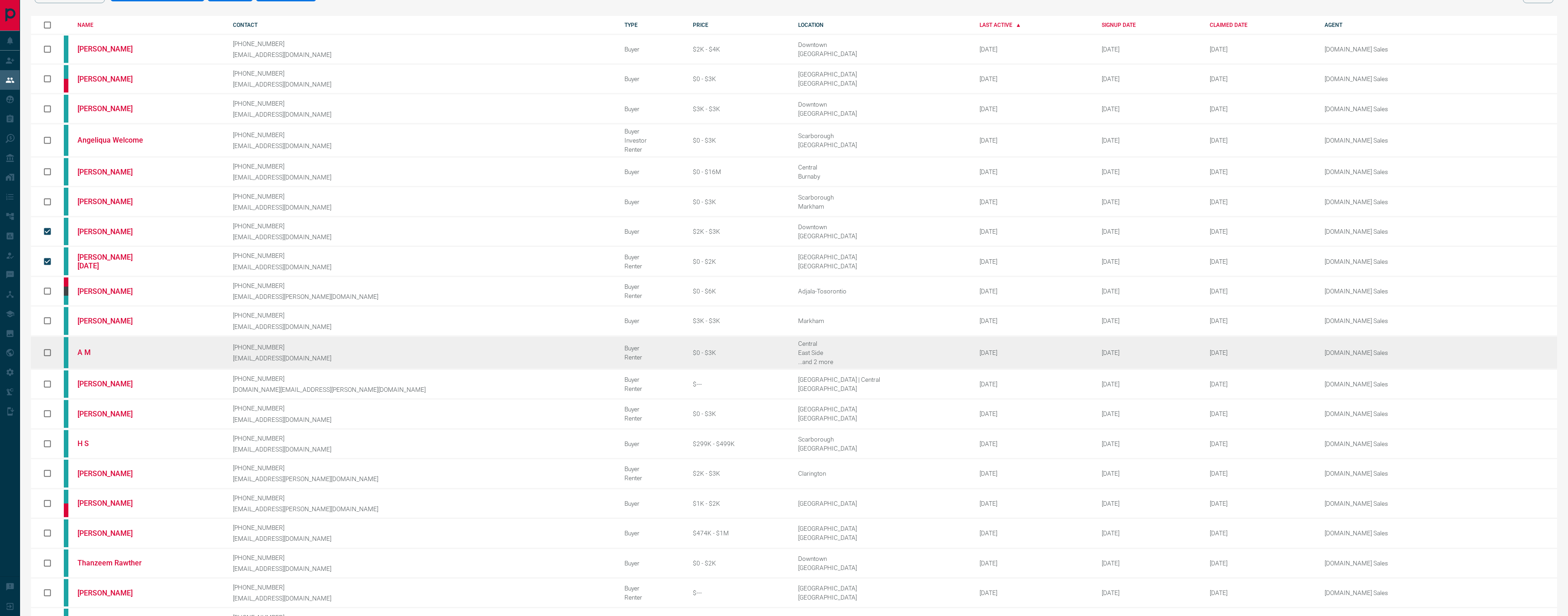
scroll to position [51, 0]
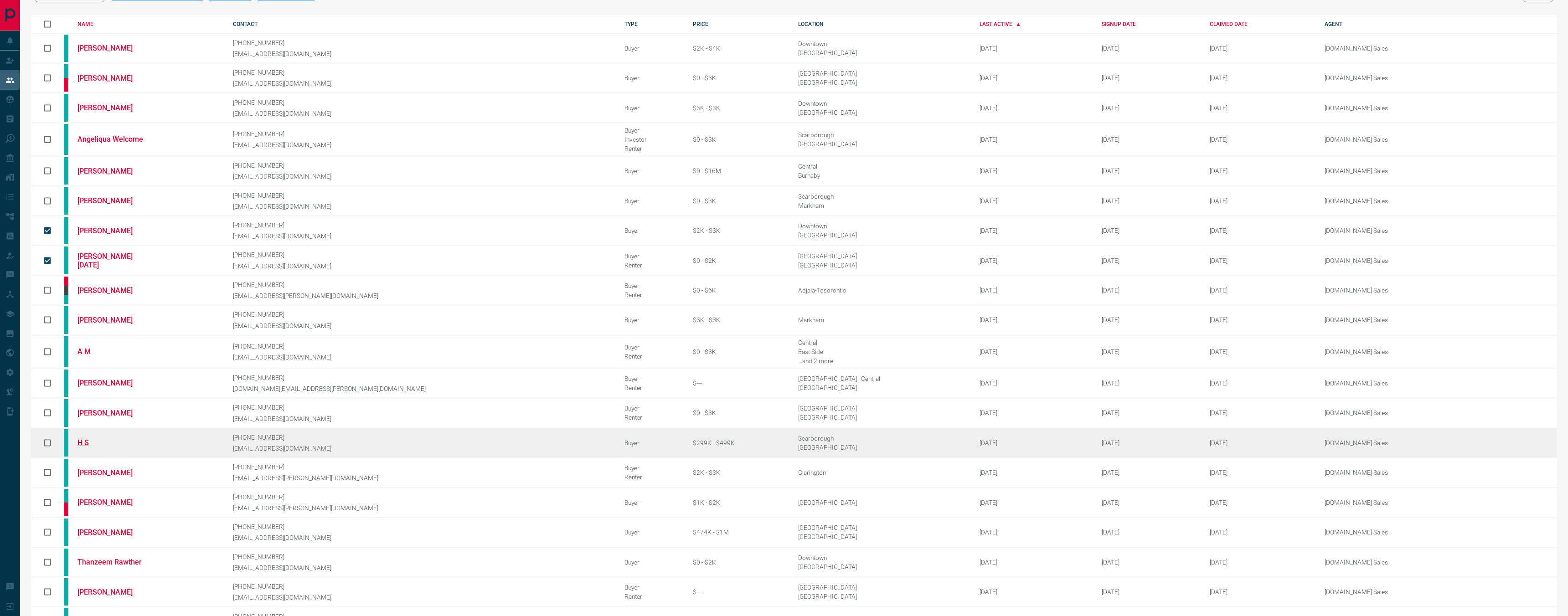
click at [85, 439] on link "H S" at bounding box center [112, 443] width 68 height 8
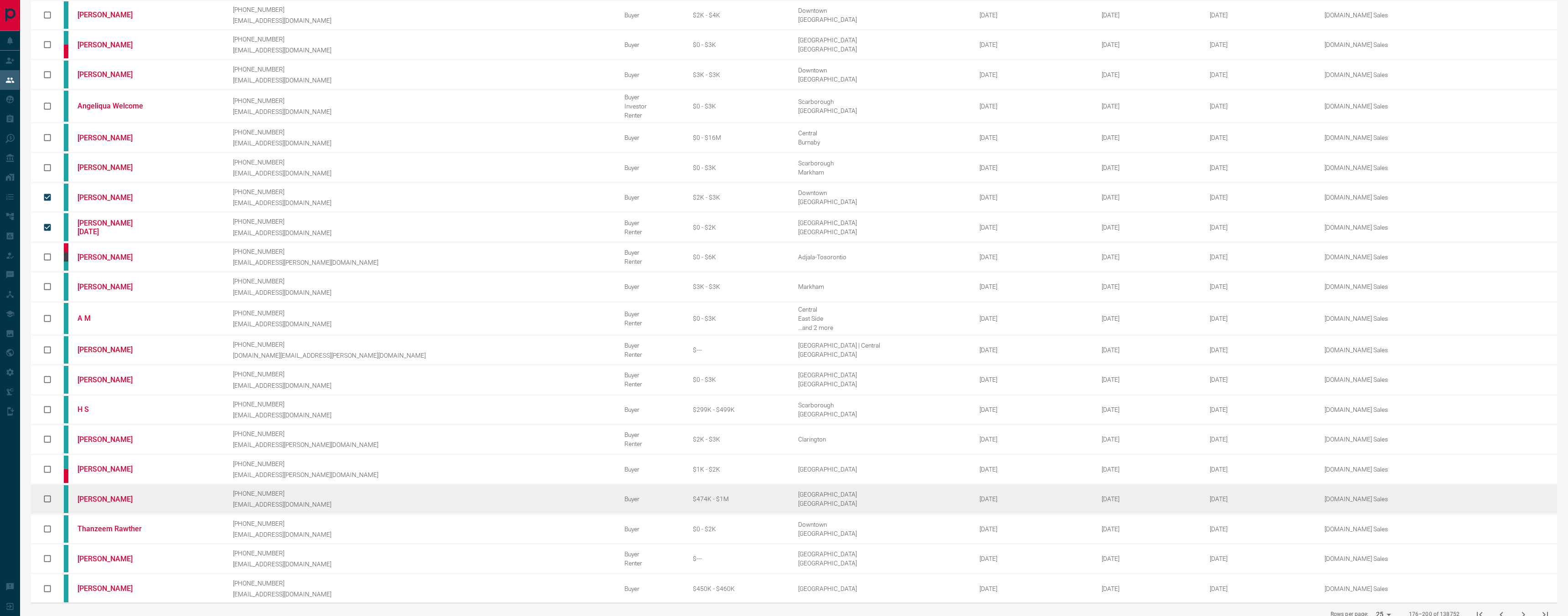
scroll to position [84, 0]
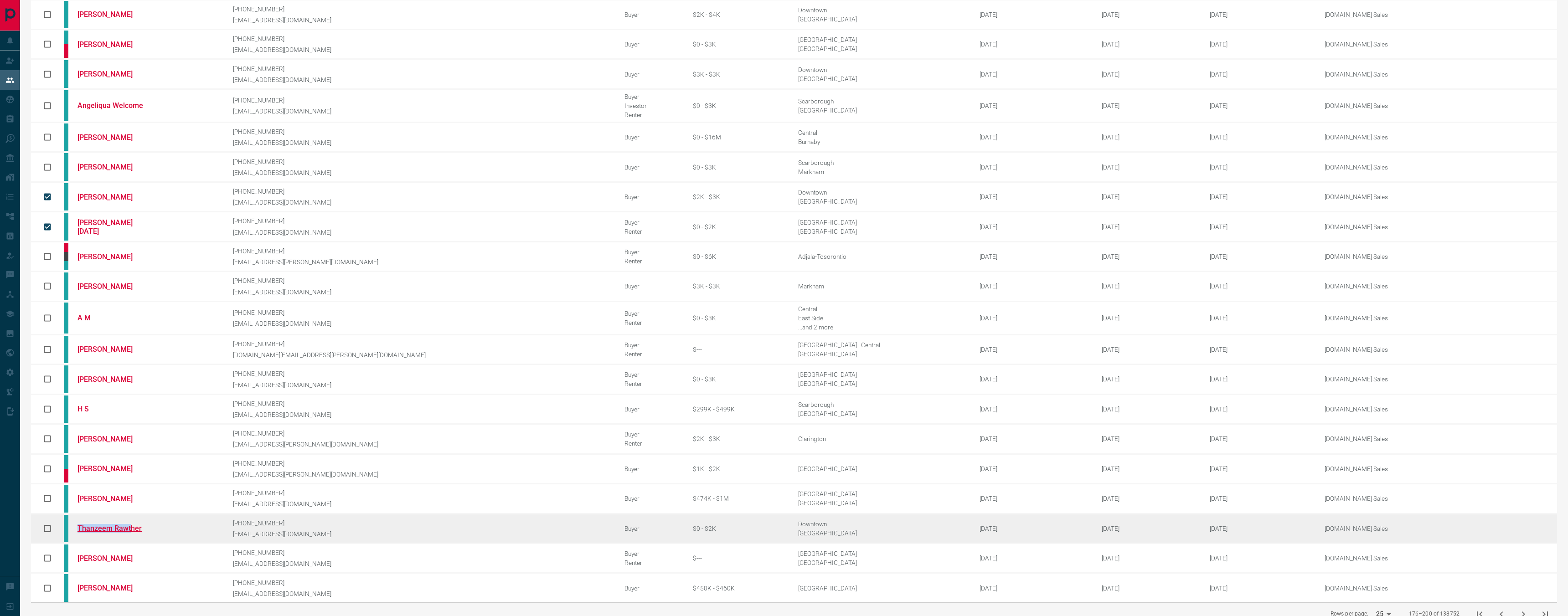
click at [136, 514] on td "Thanzeem Rawther" at bounding box center [141, 528] width 156 height 30
click at [139, 525] on link "Thanzeem Rawther" at bounding box center [112, 528] width 68 height 8
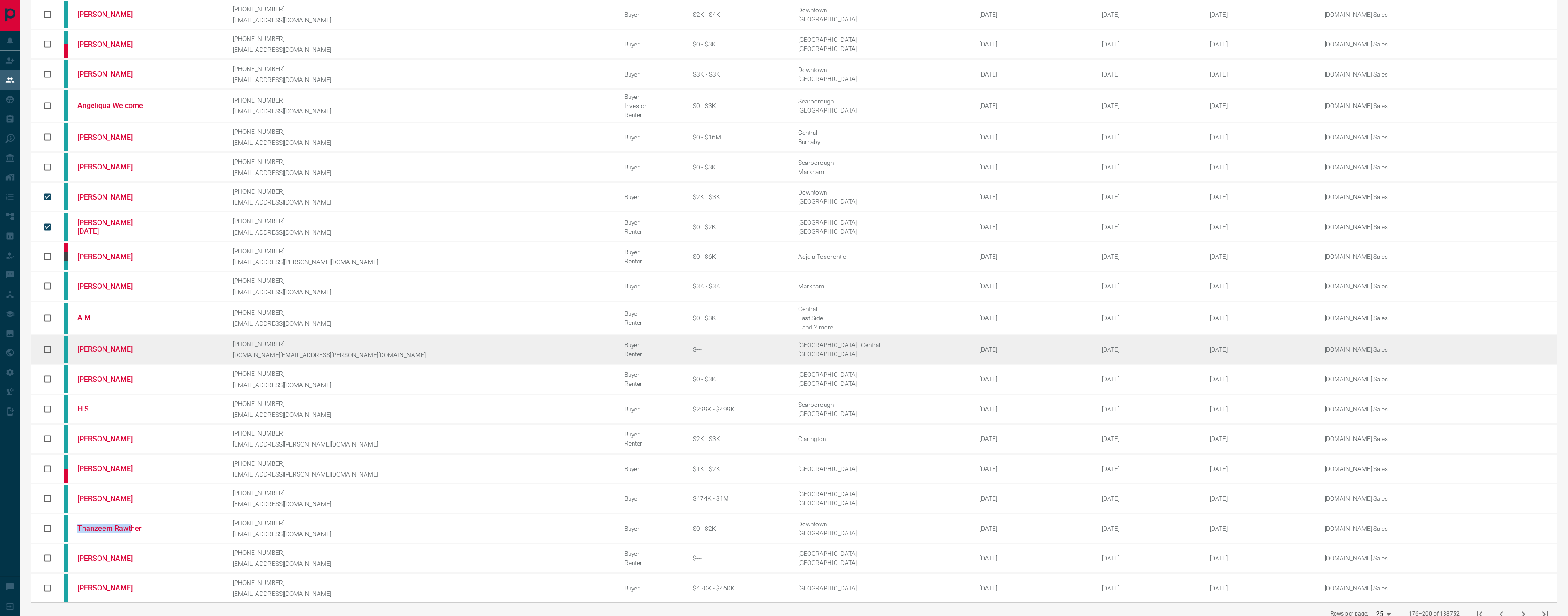
scroll to position [0, 0]
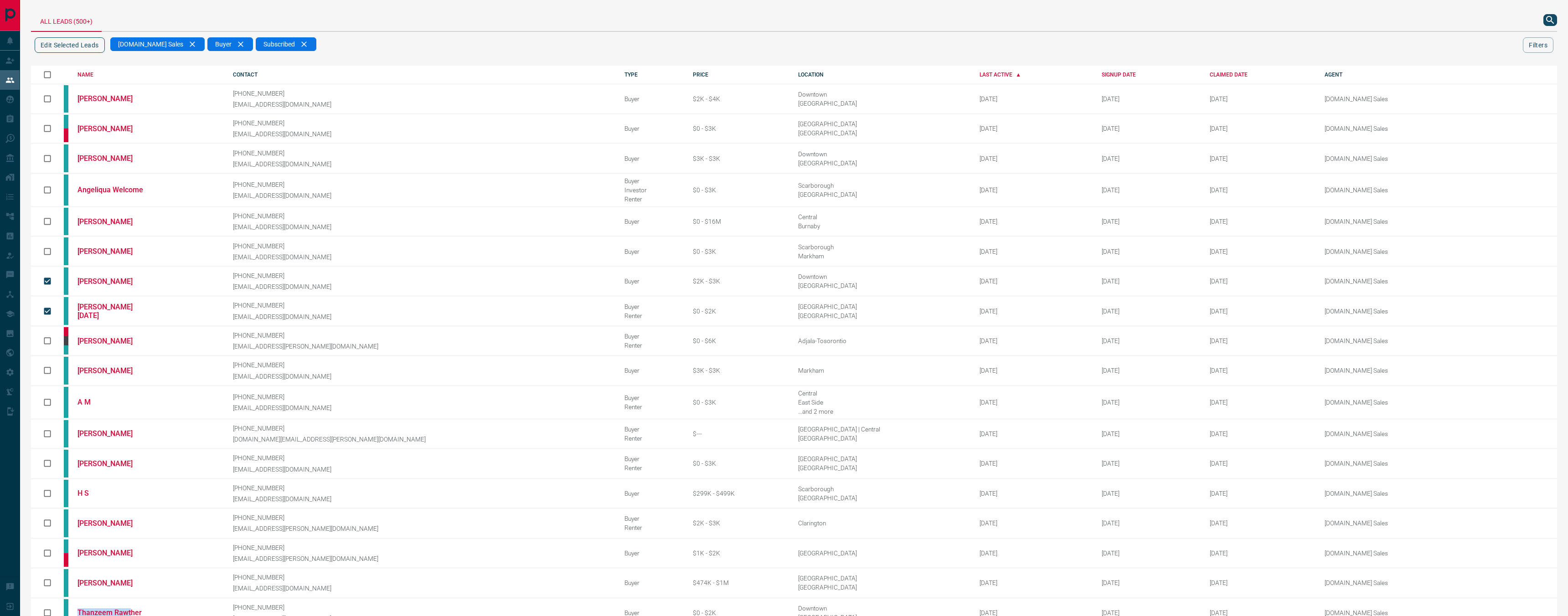
click at [84, 40] on button "Edit Selected Leads" at bounding box center [70, 45] width 70 height 16
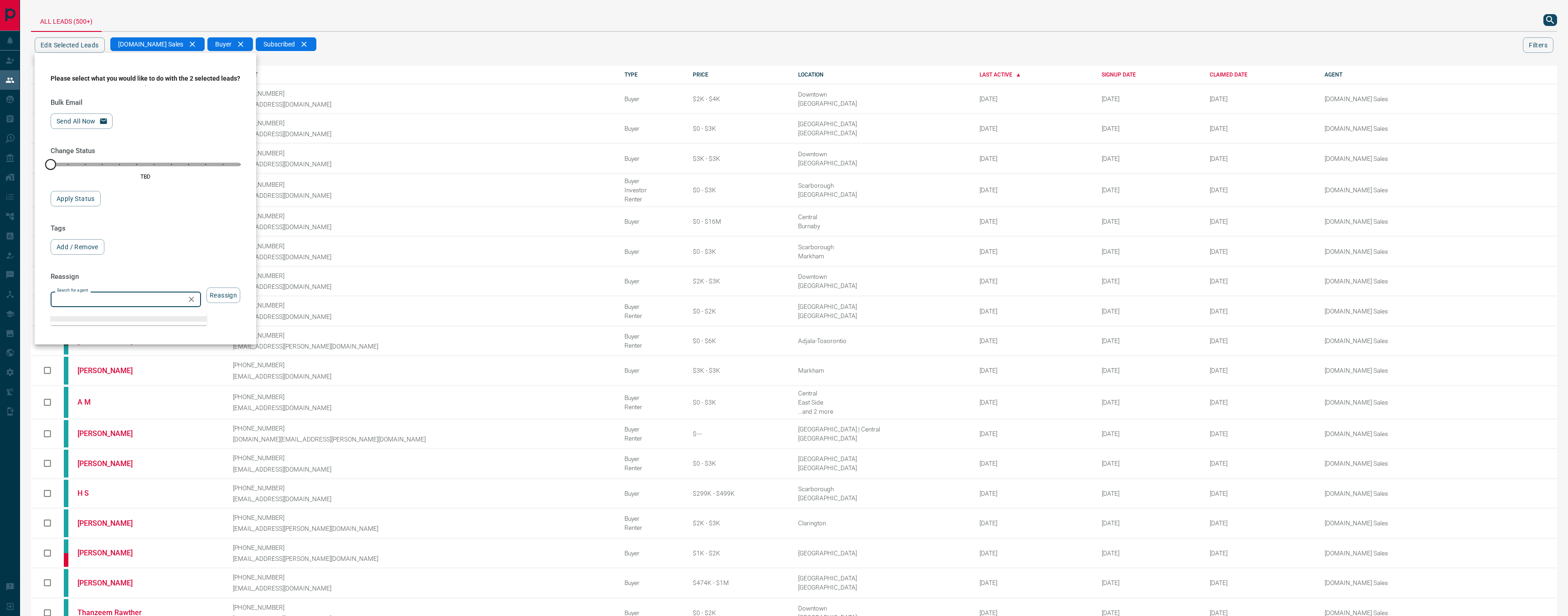
click at [123, 304] on input "Search for agent" at bounding box center [118, 299] width 130 height 10
click at [148, 412] on li "[DOMAIN_NAME] Sales Team" at bounding box center [129, 419] width 157 height 14
type input "**********"
click at [228, 300] on button "Reassign" at bounding box center [223, 295] width 34 height 16
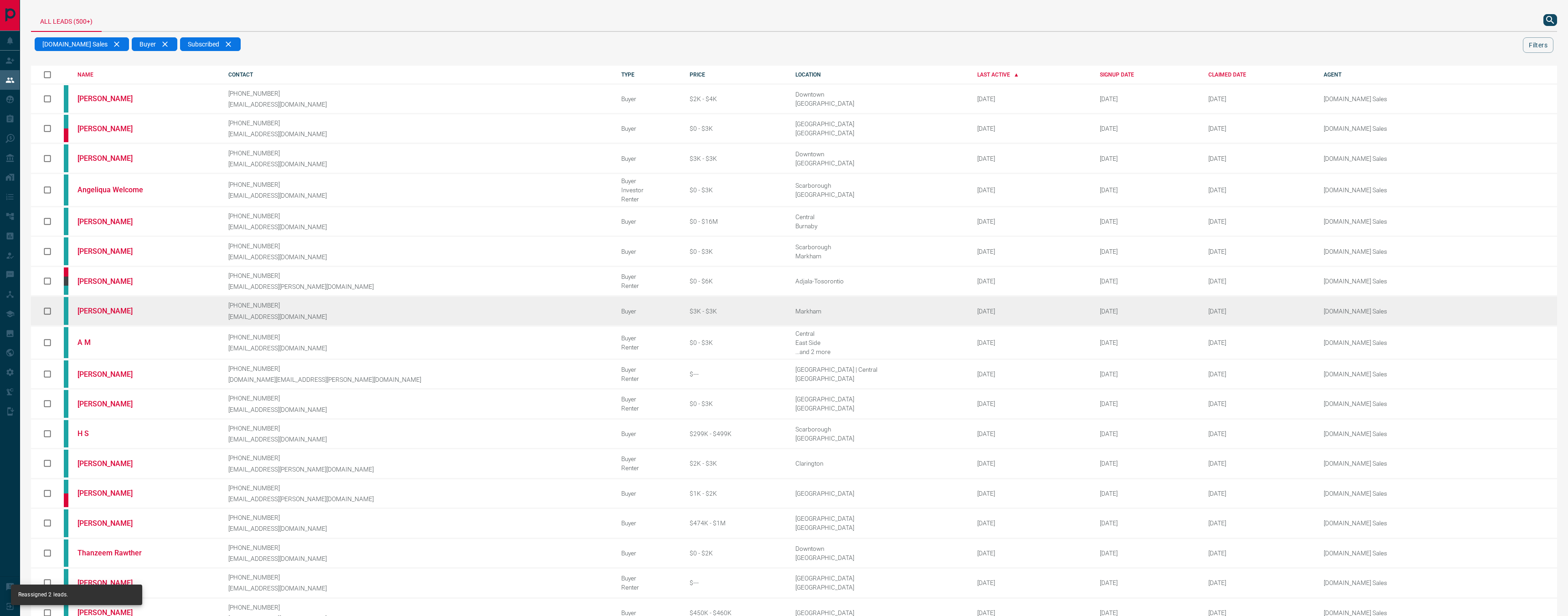
scroll to position [27, 0]
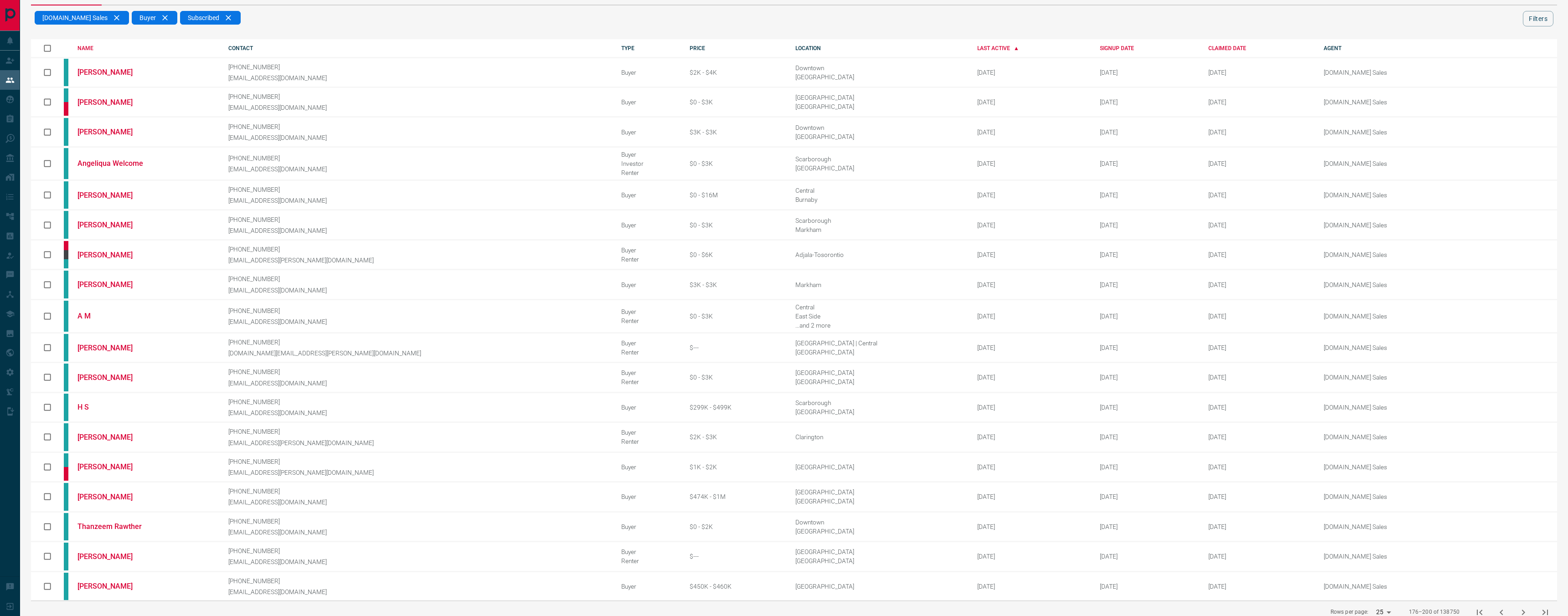
click at [1528, 608] on icon "next page" at bounding box center [1523, 613] width 11 height 11
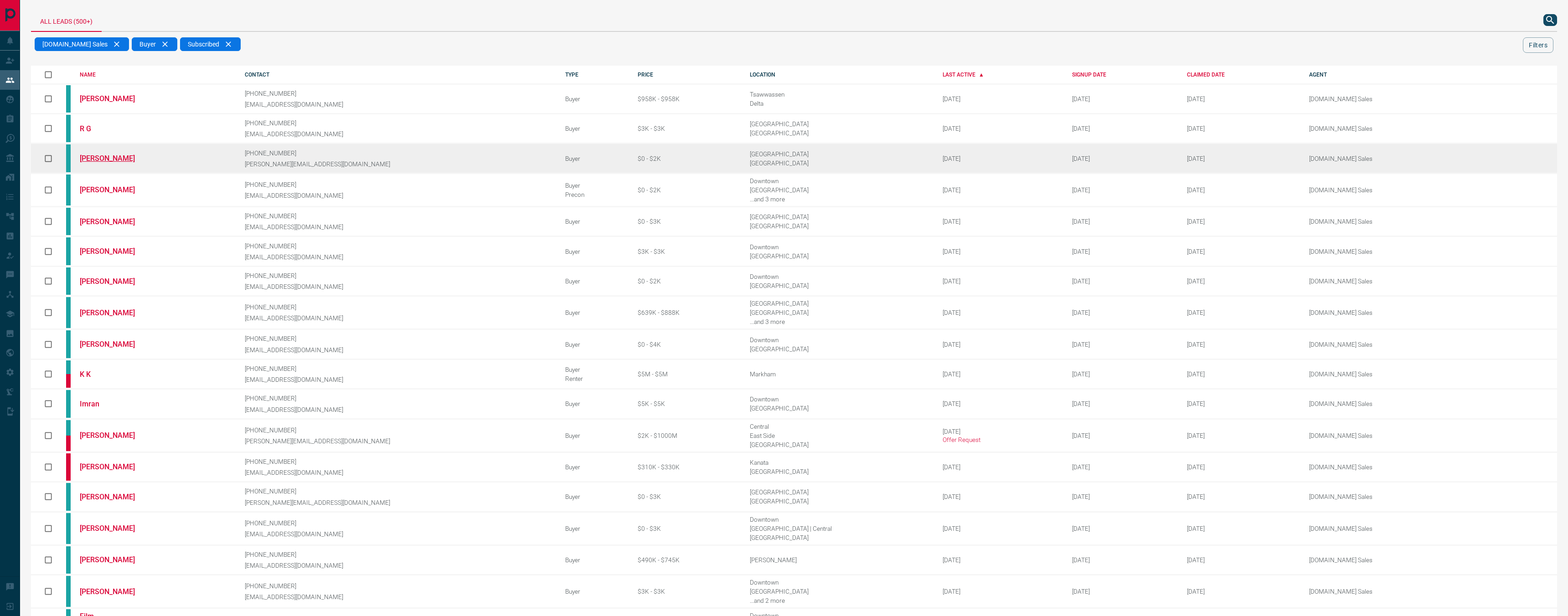
click at [129, 160] on link "[PERSON_NAME]" at bounding box center [114, 158] width 68 height 8
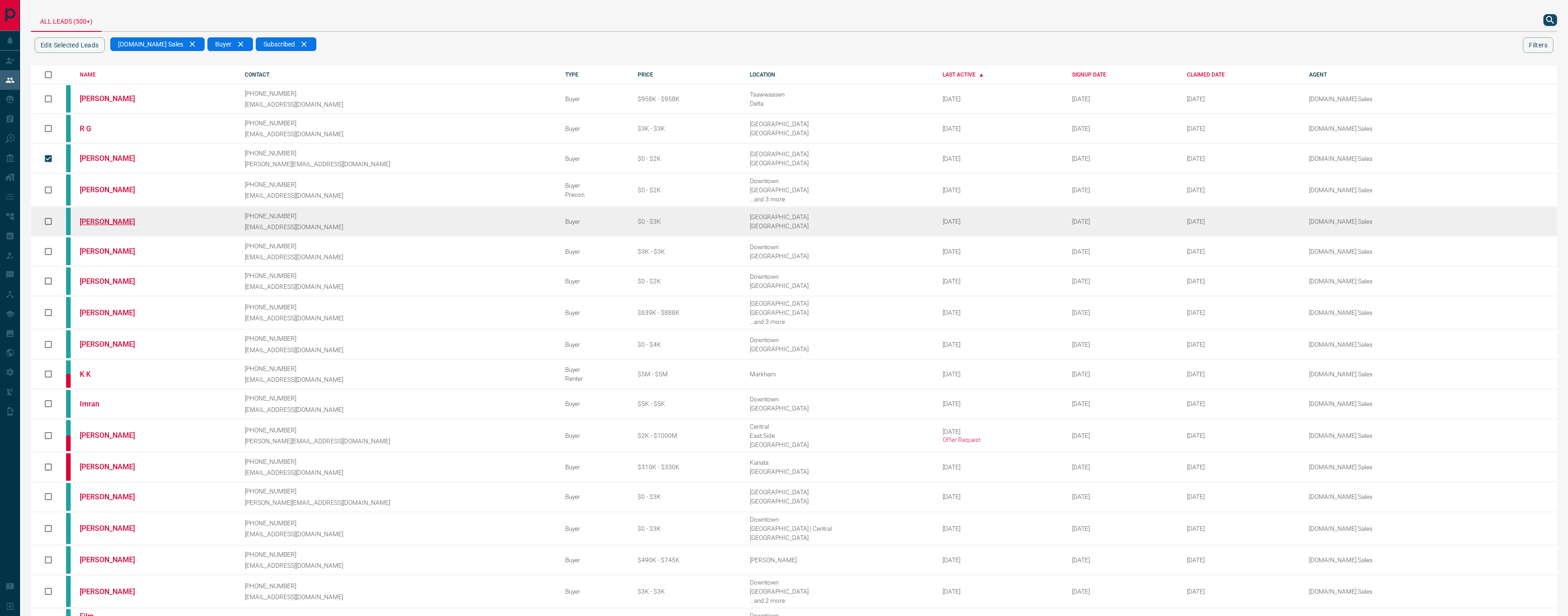
click at [119, 218] on link "[PERSON_NAME]" at bounding box center [114, 221] width 68 height 8
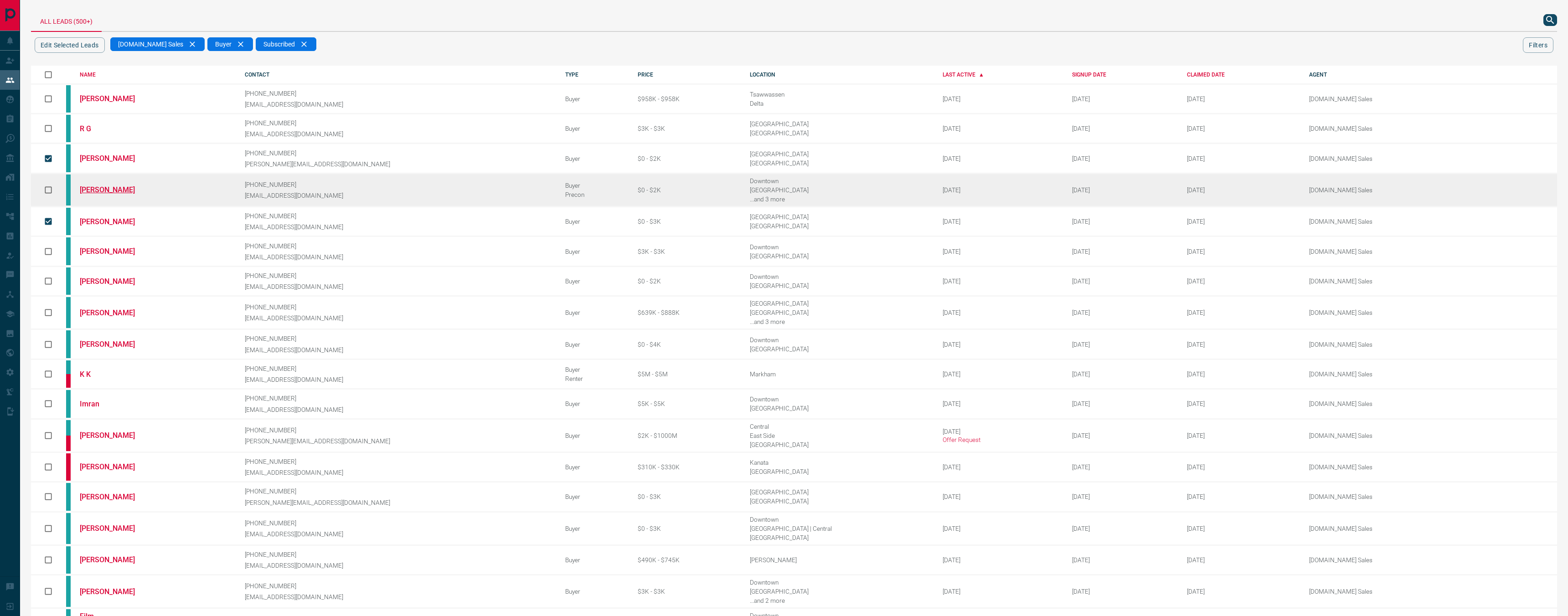
click at [105, 185] on link "[PERSON_NAME]" at bounding box center [114, 189] width 68 height 8
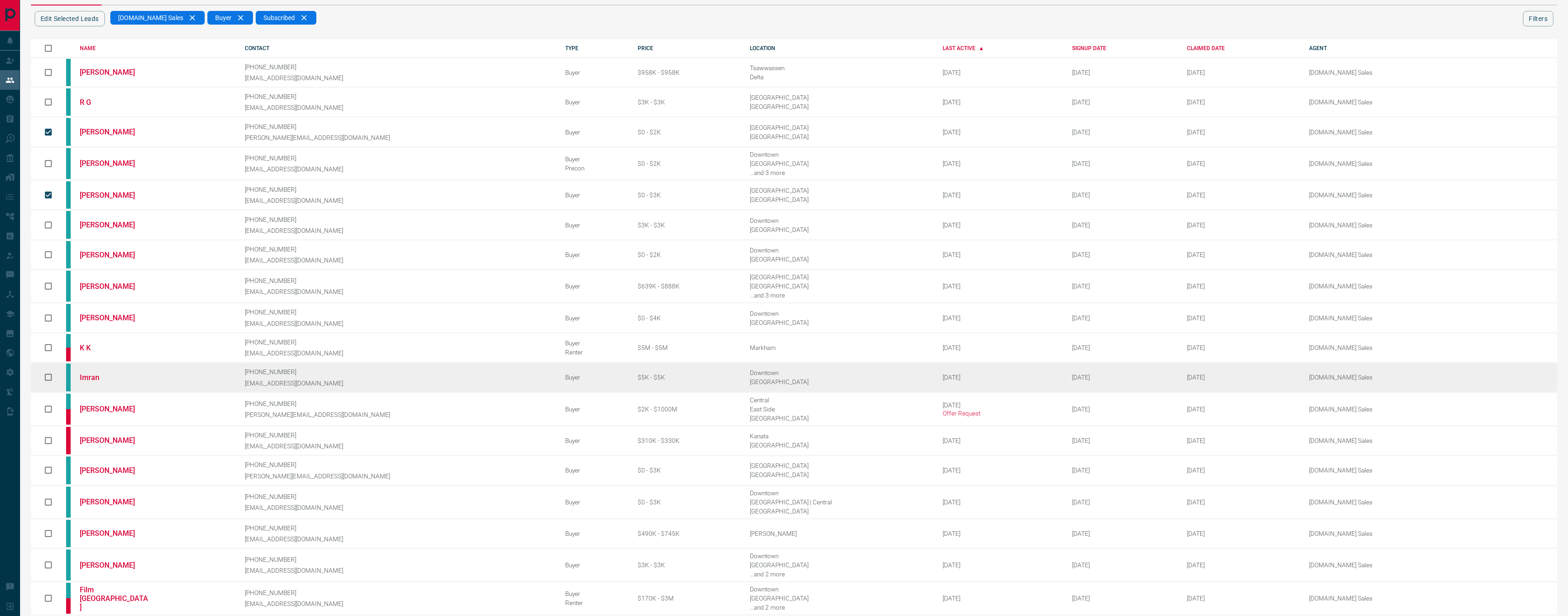
scroll to position [29, 0]
click at [93, 372] on link "Imran" at bounding box center [114, 375] width 68 height 8
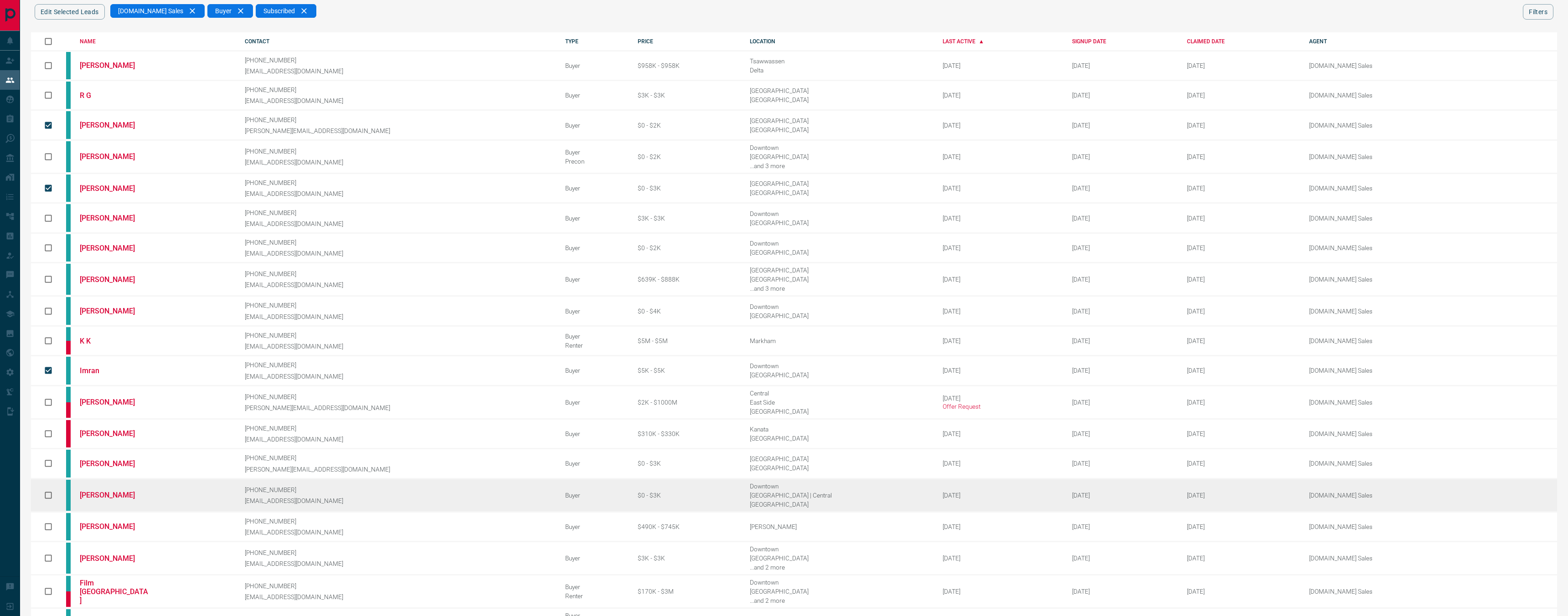
scroll to position [0, 0]
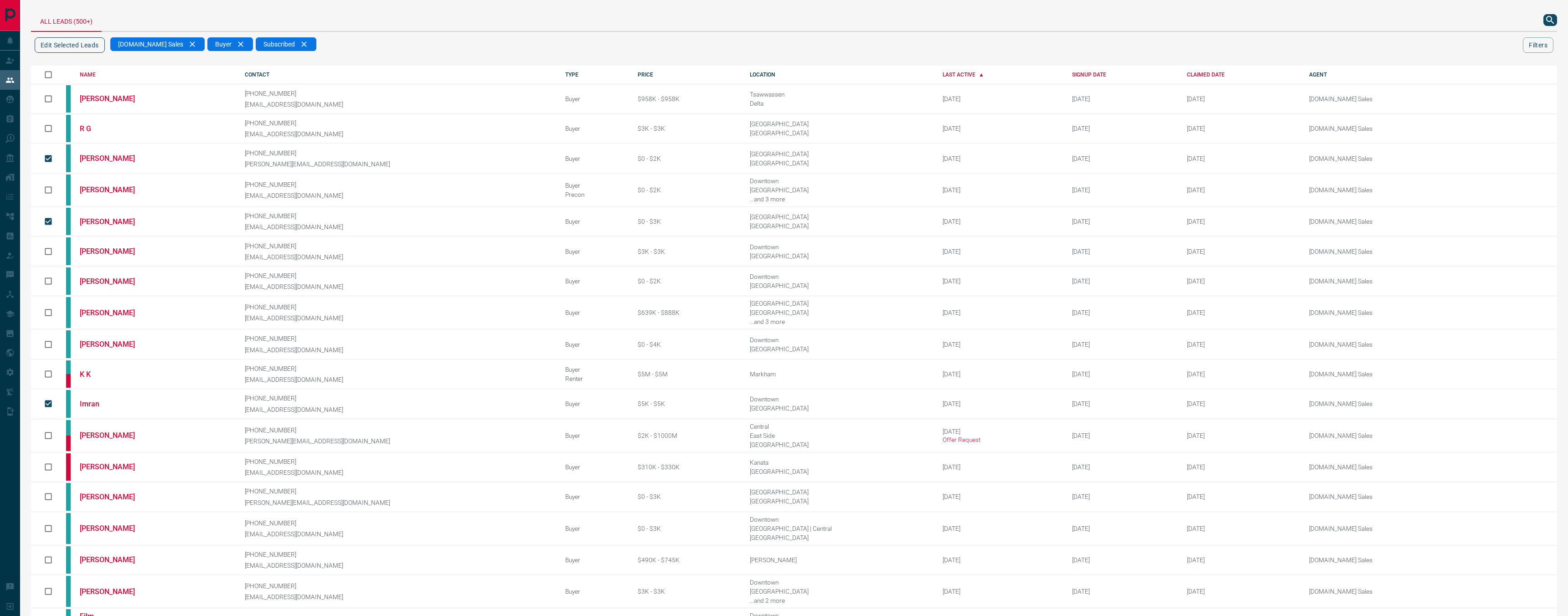
click at [75, 44] on button "Edit Selected Leads" at bounding box center [70, 45] width 70 height 16
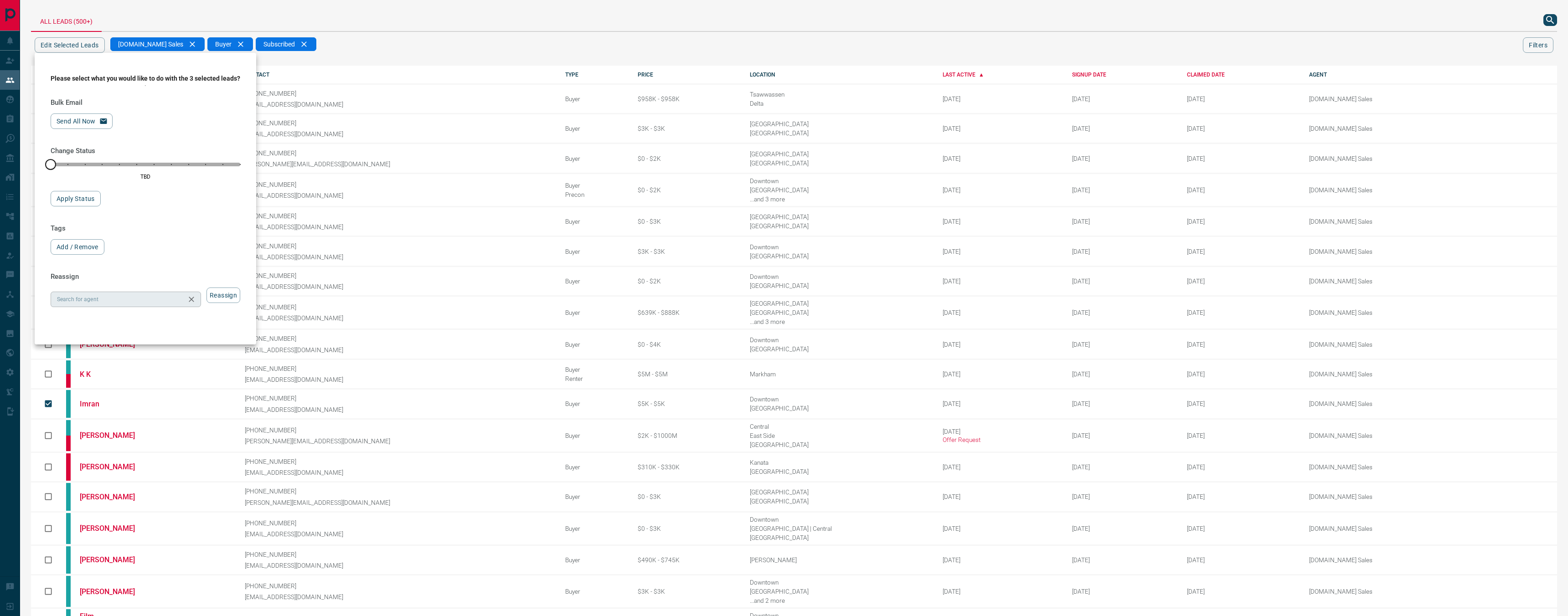
click at [148, 299] on div "Search for agent" at bounding box center [125, 299] width 150 height 16
click at [150, 414] on li "[DOMAIN_NAME] Sales Team" at bounding box center [129, 419] width 157 height 14
type input "**********"
click at [234, 292] on div "**********" at bounding box center [146, 289] width 190 height 37
click at [234, 296] on button "Reassign" at bounding box center [223, 295] width 34 height 16
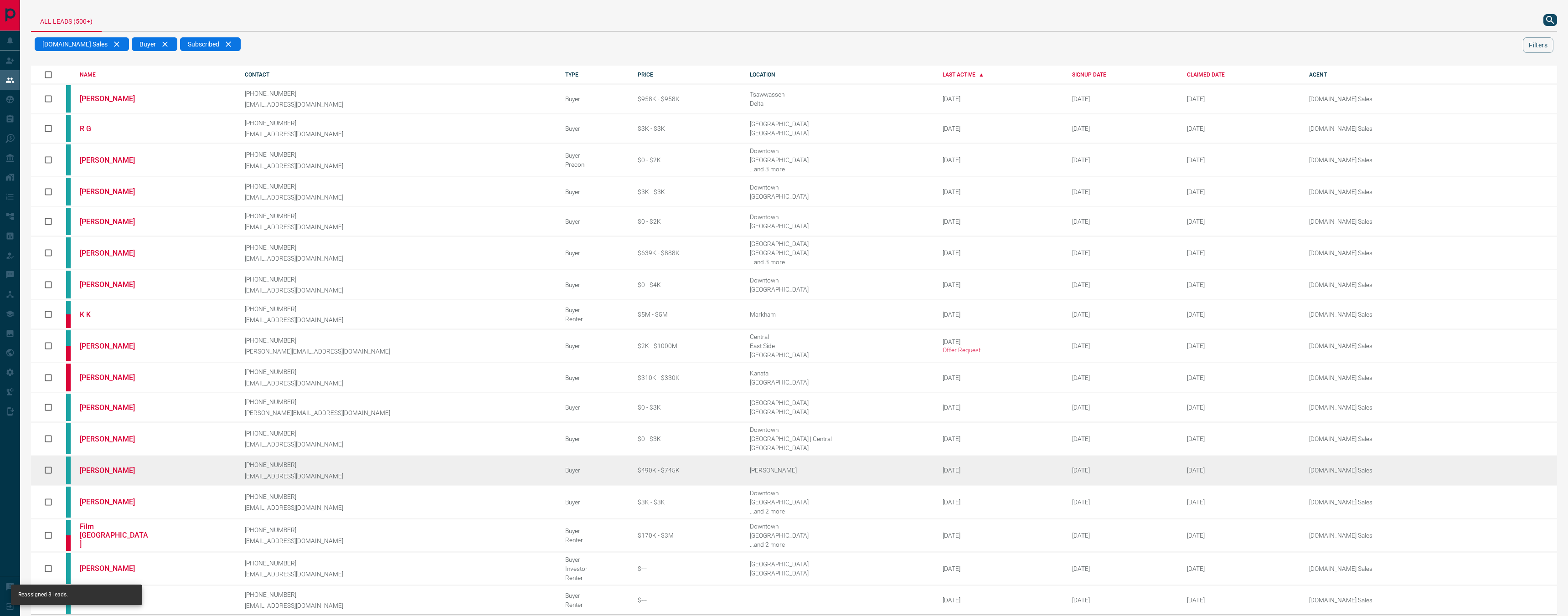
scroll to position [12, 0]
